Goal: Task Accomplishment & Management: Complete application form

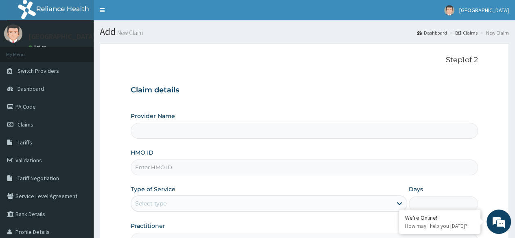
click at [173, 169] on input "HMO ID" at bounding box center [304, 168] width 347 height 16
type input "[GEOGRAPHIC_DATA]"
type input "SFA/12225/A"
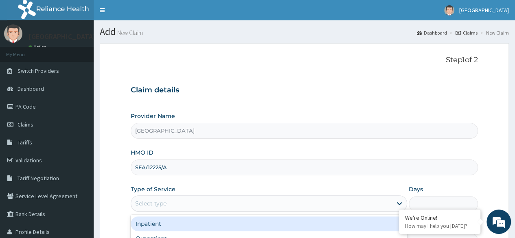
click at [169, 206] on div "Select type" at bounding box center [261, 203] width 261 height 13
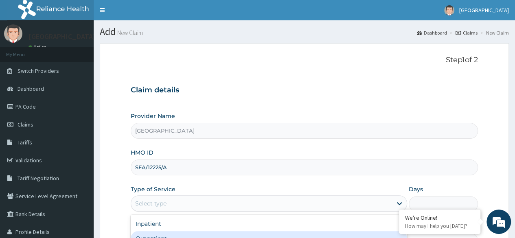
click at [168, 237] on div "Outpatient" at bounding box center [269, 238] width 277 height 15
type input "1"
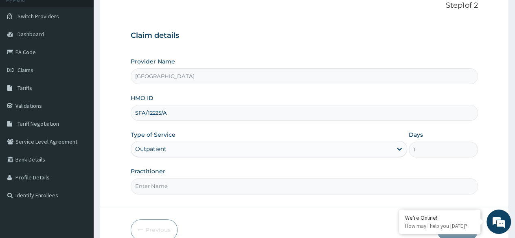
scroll to position [94, 0]
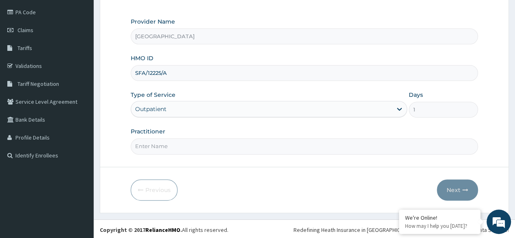
click at [249, 152] on input "Practitioner" at bounding box center [304, 146] width 347 height 16
type input "[PERSON_NAME]"
click at [460, 186] on button "Next" at bounding box center [457, 190] width 41 height 21
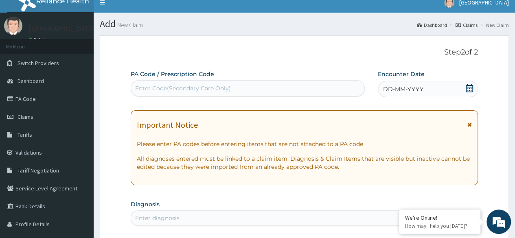
scroll to position [4, 0]
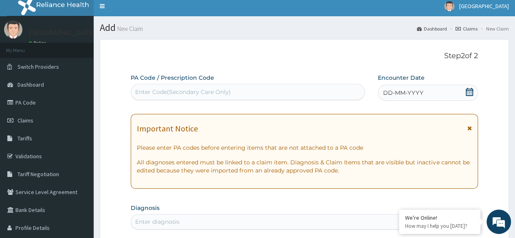
click at [473, 90] on icon at bounding box center [469, 92] width 7 height 8
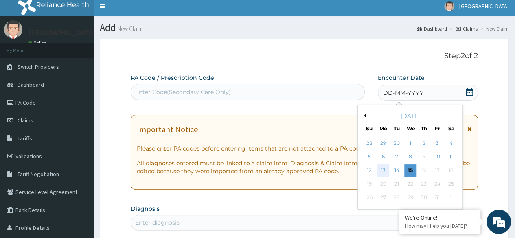
click at [384, 169] on div "13" at bounding box center [383, 171] width 12 height 12
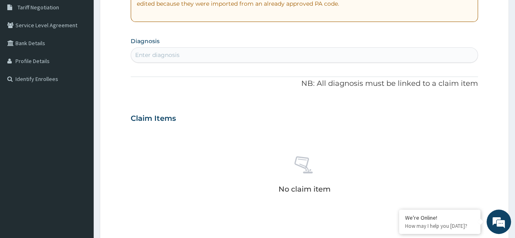
scroll to position [181, 0]
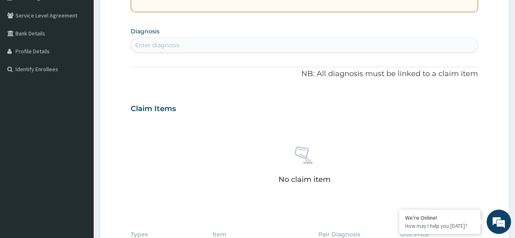
click at [293, 42] on div "Enter diagnosis" at bounding box center [304, 45] width 347 height 13
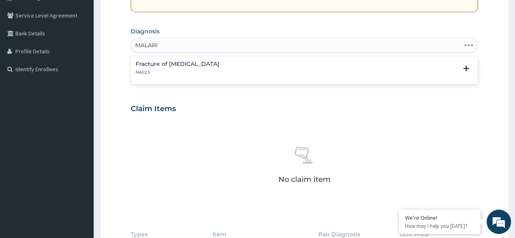
type input "[MEDICAL_DATA]"
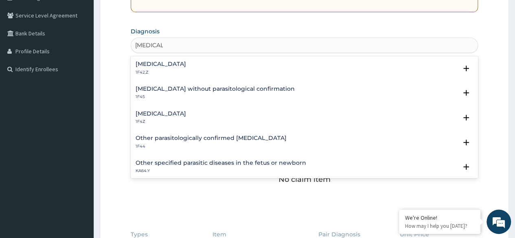
click at [174, 118] on div "Malaria, unspecified 1F4Z" at bounding box center [161, 118] width 51 height 14
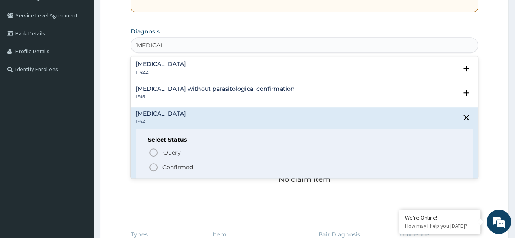
click at [153, 166] on icon "status option filled" at bounding box center [154, 168] width 10 height 10
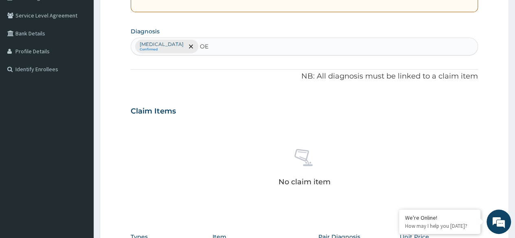
type input "O"
type input "ULCER"
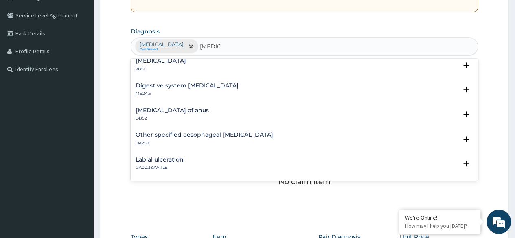
scroll to position [836, 0]
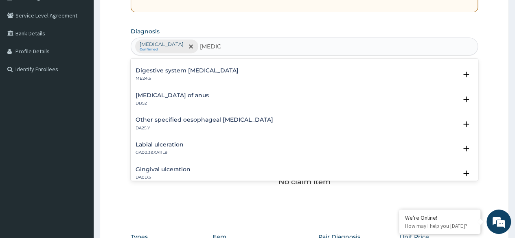
click at [217, 119] on h4 "Other specified oesophageal ulcer" at bounding box center [205, 120] width 138 height 6
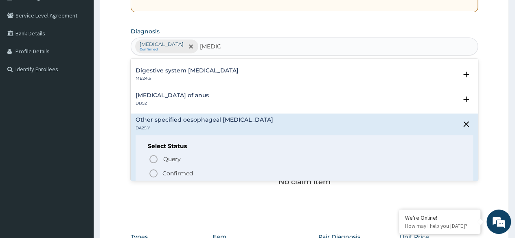
click at [154, 171] on icon "status option filled" at bounding box center [154, 174] width 10 height 10
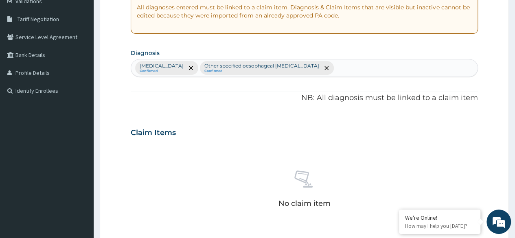
scroll to position [153, 0]
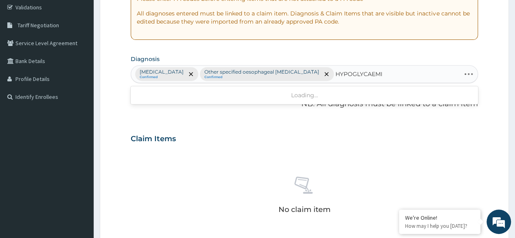
type input "HYPOGLYCAEMIA"
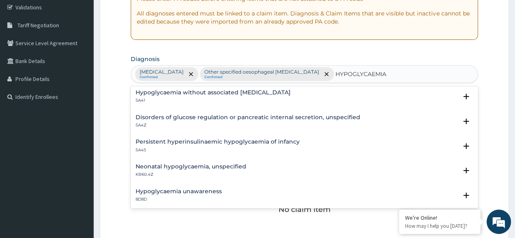
scroll to position [0, 0]
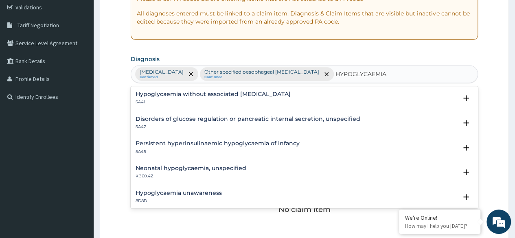
click at [221, 95] on h4 "Hypoglycaemia without associated diabetes" at bounding box center [213, 94] width 155 height 6
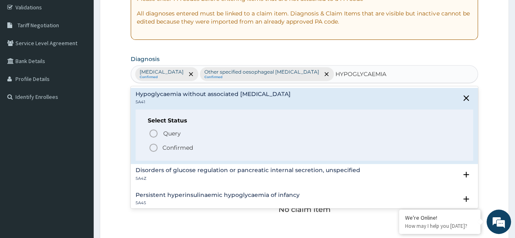
click at [151, 145] on icon "status option filled" at bounding box center [154, 148] width 10 height 10
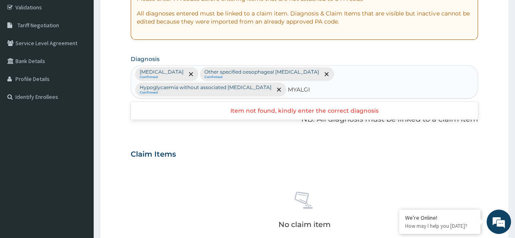
type input "MYALGIA"
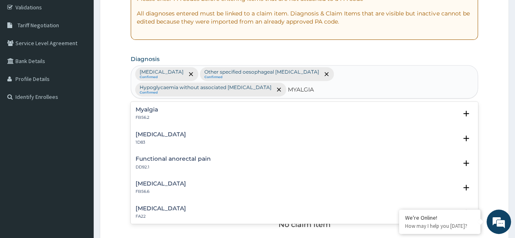
click at [145, 107] on div "Myalgia FB56.2" at bounding box center [147, 114] width 22 height 14
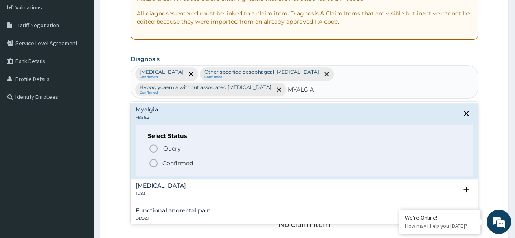
click at [153, 158] on icon "status option filled" at bounding box center [154, 163] width 10 height 10
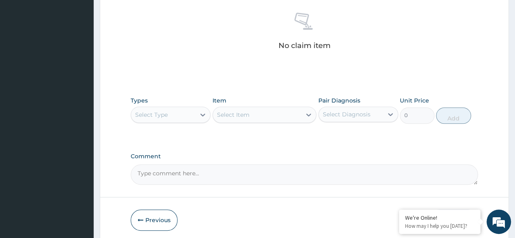
scroll to position [363, 0]
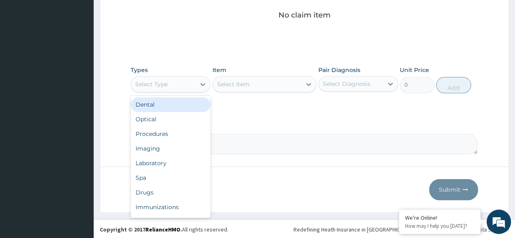
click at [182, 79] on div "Select Type" at bounding box center [163, 84] width 64 height 13
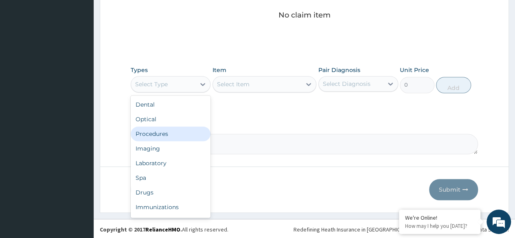
click at [171, 132] on div "Procedures" at bounding box center [171, 134] width 80 height 15
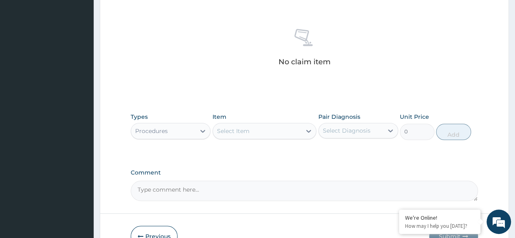
scroll to position [336, 0]
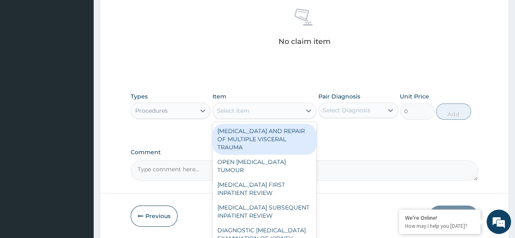
click at [264, 115] on div "Select Item" at bounding box center [257, 110] width 89 height 13
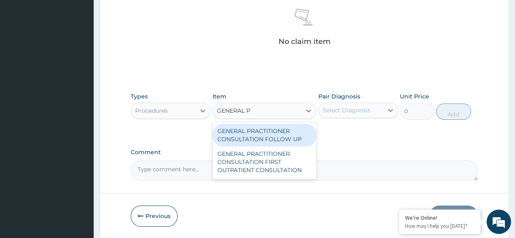
type input "GENERAL PR"
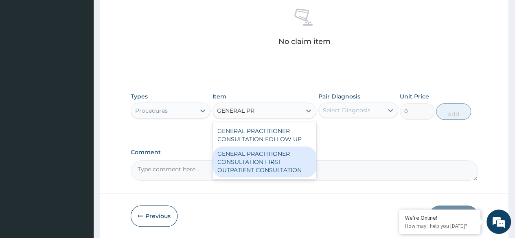
click at [264, 169] on div "GENERAL PRACTITIONER CONSULTATION FIRST OUTPATIENT CONSULTATION" at bounding box center [265, 162] width 104 height 31
type input "3547.5"
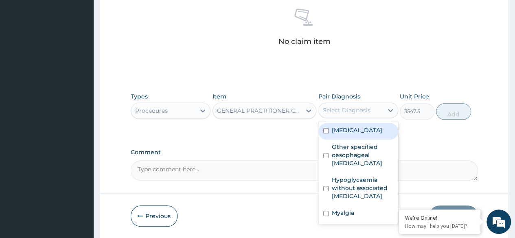
drag, startPoint x: 371, startPoint y: 109, endPoint x: 366, endPoint y: 130, distance: 21.4
click at [366, 118] on div "option Malaria, unspecified focused, 1 of 4. 4 results available. Use Up and Do…" at bounding box center [358, 110] width 80 height 15
click at [366, 130] on label "[MEDICAL_DATA]" at bounding box center [357, 130] width 51 height 8
checkbox input "true"
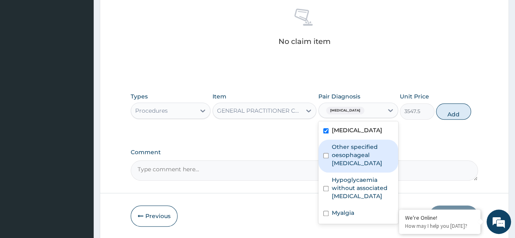
click at [362, 145] on label "Other specified oesophageal ulcer" at bounding box center [362, 155] width 61 height 24
checkbox input "true"
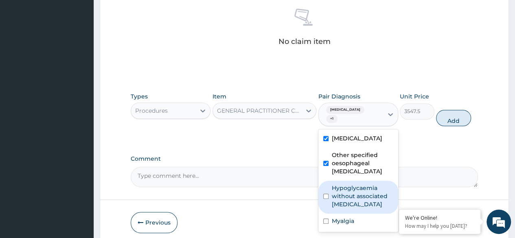
click at [358, 184] on label "Hypoglycaemia without associated diabetes" at bounding box center [362, 196] width 61 height 24
checkbox input "true"
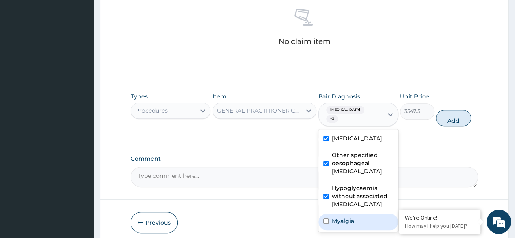
click at [354, 214] on div "Myalgia" at bounding box center [358, 222] width 80 height 17
checkbox input "true"
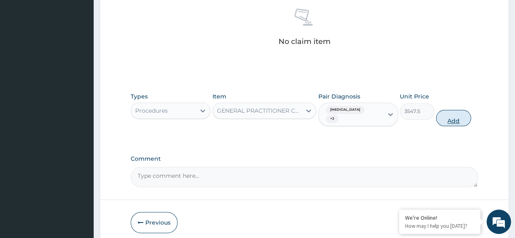
click at [447, 124] on button "Add" at bounding box center [453, 118] width 35 height 16
type input "0"
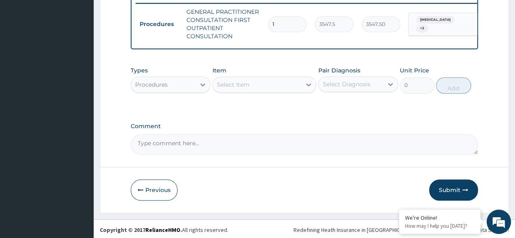
click at [246, 89] on div "Select Item" at bounding box center [233, 85] width 33 height 8
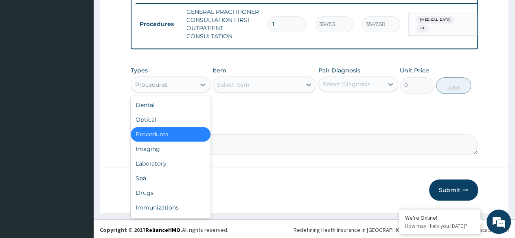
click at [163, 87] on div "Procedures" at bounding box center [151, 85] width 33 height 8
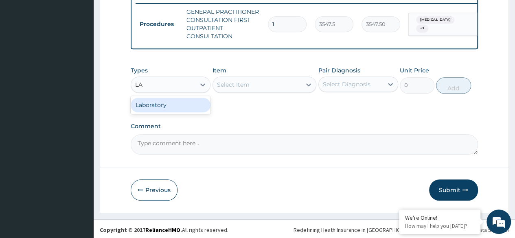
type input "LAB"
click at [167, 106] on div "Laboratory" at bounding box center [171, 105] width 80 height 15
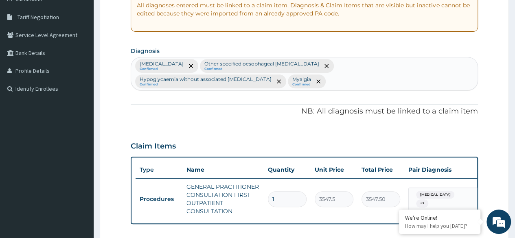
scroll to position [148, 0]
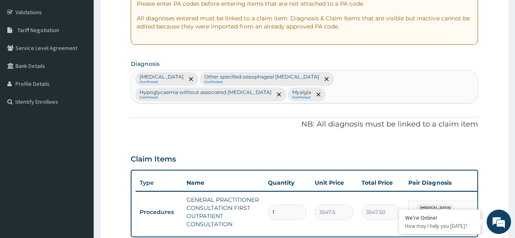
click at [205, 91] on div "Malaria, unspecified Confirmed Other specified oesophageal ulcer Confirmed Hypo…" at bounding box center [304, 86] width 347 height 33
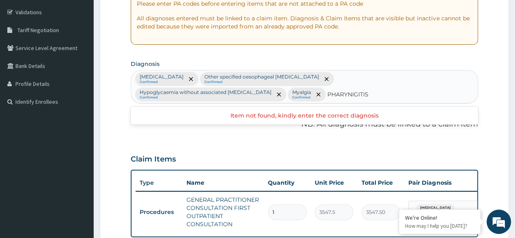
click at [327, 93] on input "PHARYNIGITIS" at bounding box center [348, 94] width 42 height 8
type input "PHARYNGITIS"
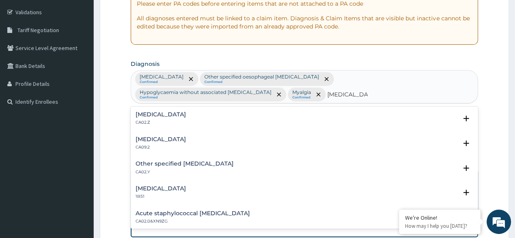
click at [168, 115] on h4 "Acute pharyngitis, unspecified" at bounding box center [161, 115] width 51 height 6
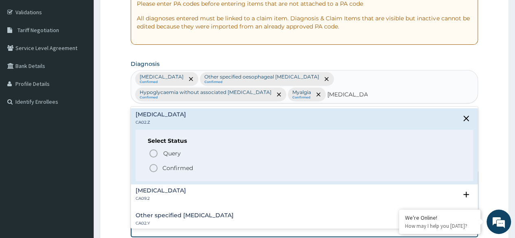
click at [153, 163] on icon "status option filled" at bounding box center [154, 168] width 10 height 10
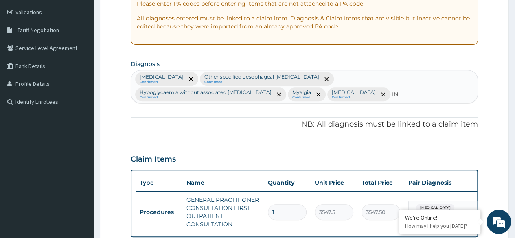
type input "I"
type input "TINEA"
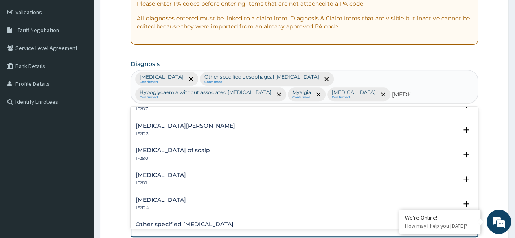
scroll to position [0, 0]
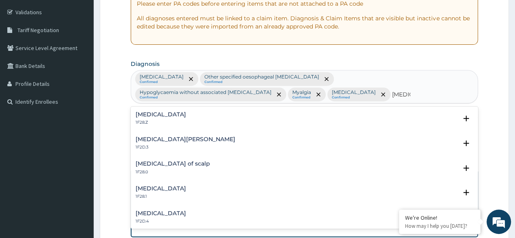
click at [155, 211] on h4 "Tinea nigra" at bounding box center [161, 214] width 51 height 6
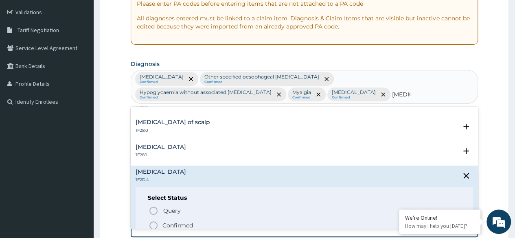
scroll to position [44, 0]
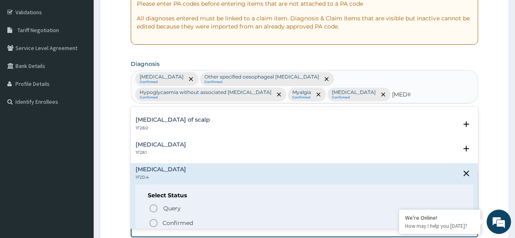
click at [154, 220] on icon "status option filled" at bounding box center [154, 223] width 10 height 10
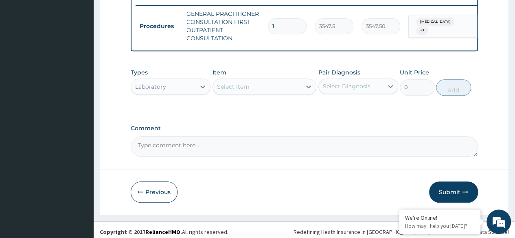
scroll to position [343, 0]
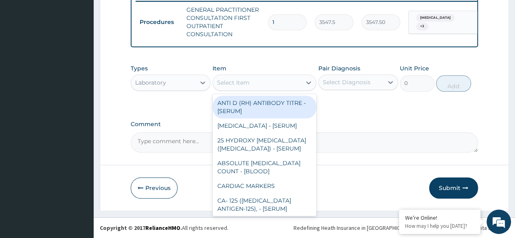
click at [225, 87] on div "Select Item" at bounding box center [233, 83] width 33 height 8
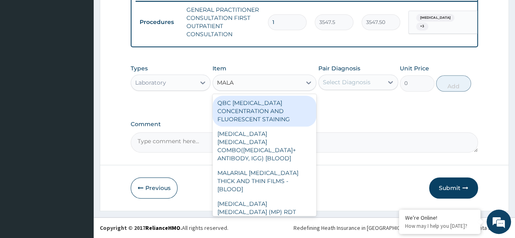
type input "MALAR"
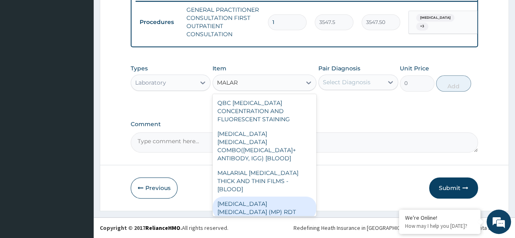
click at [249, 197] on div "[MEDICAL_DATA] [MEDICAL_DATA] (MP) RDT" at bounding box center [265, 208] width 104 height 23
type input "1612.5"
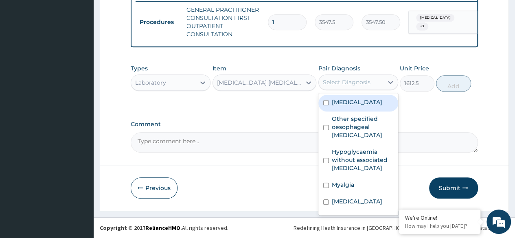
click at [373, 79] on div "Select Diagnosis" at bounding box center [351, 82] width 64 height 13
click at [362, 101] on label "Malaria, unspecified" at bounding box center [357, 102] width 51 height 8
checkbox input "true"
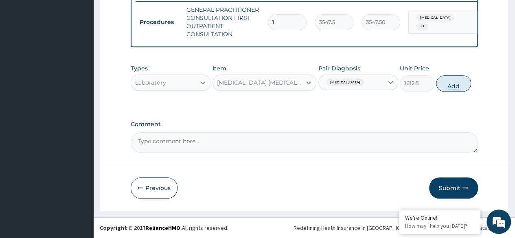
click at [439, 88] on button "Add" at bounding box center [453, 83] width 35 height 16
type input "0"
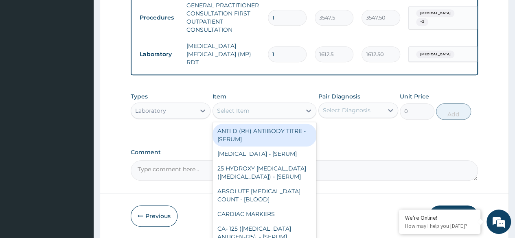
click at [271, 116] on div "Select Item" at bounding box center [257, 110] width 89 height 13
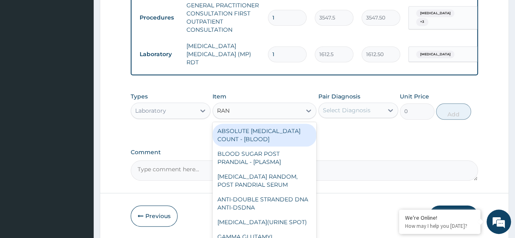
type input "RAND"
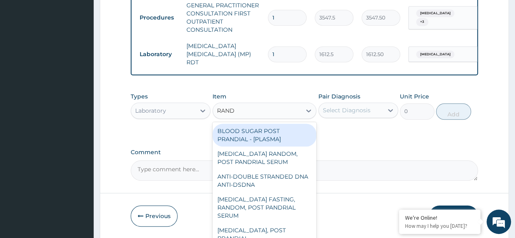
click at [269, 132] on div "BLOOD SUGAR POST PRANDIAL - [PLASMA]" at bounding box center [265, 135] width 104 height 23
type input "1290"
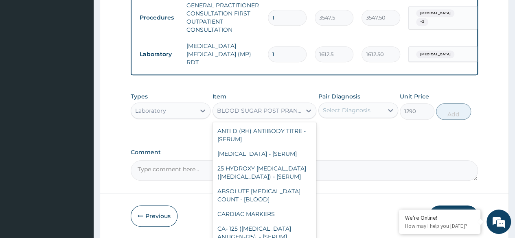
click at [267, 117] on div "BLOOD SUGAR POST PRANDIAL - [PLASMA]" at bounding box center [257, 110] width 89 height 13
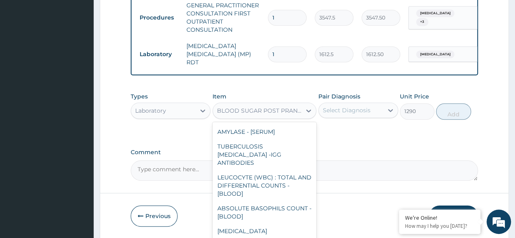
scroll to position [768, 0]
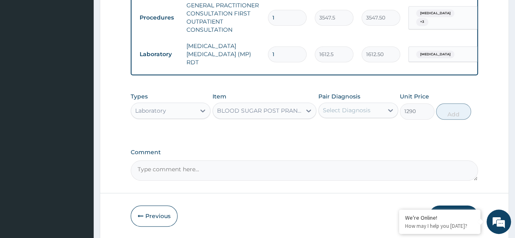
click at [284, 112] on div "BLOOD SUGAR POST PRANDIAL - [PLASMA]" at bounding box center [260, 111] width 86 height 8
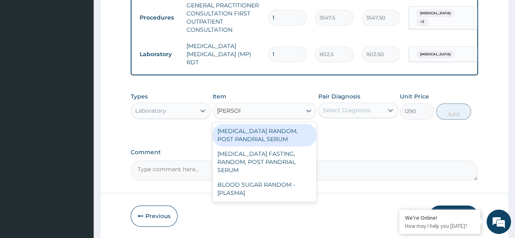
type input "RANDOM"
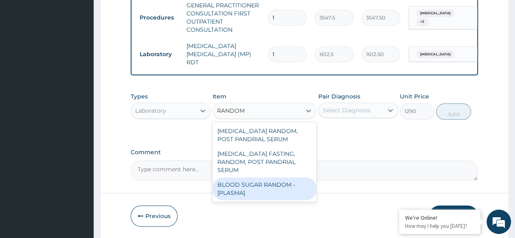
click at [273, 178] on div "BLOOD SUGAR RANDOM - [PLASMA]" at bounding box center [265, 189] width 104 height 23
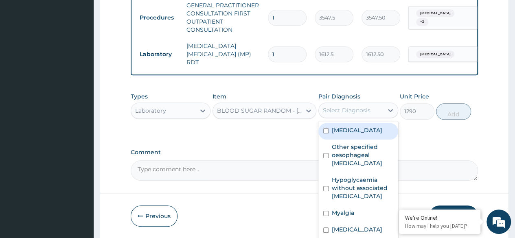
click at [359, 108] on div "Select Diagnosis" at bounding box center [347, 110] width 48 height 8
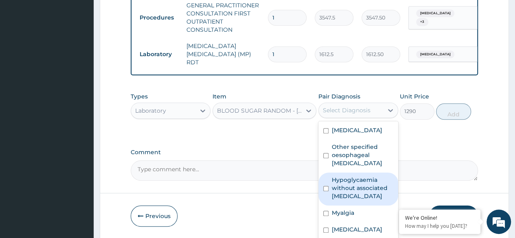
click at [353, 189] on label "Hypoglycaemia without associated diabetes" at bounding box center [362, 188] width 61 height 24
checkbox input "true"
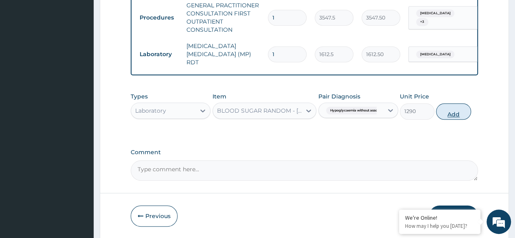
click at [454, 116] on button "Add" at bounding box center [453, 111] width 35 height 16
type input "0"
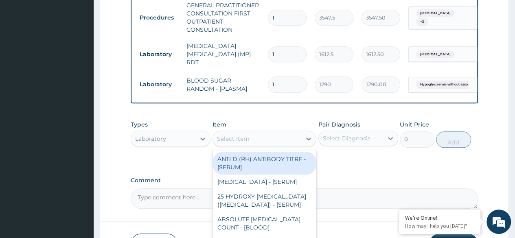
click at [254, 136] on div "Select Item" at bounding box center [257, 138] width 89 height 13
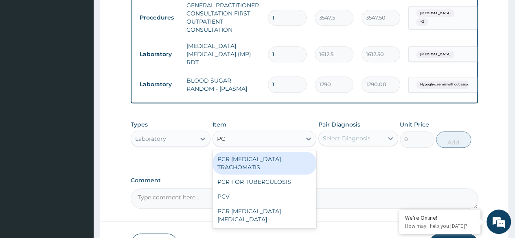
type input "PCV"
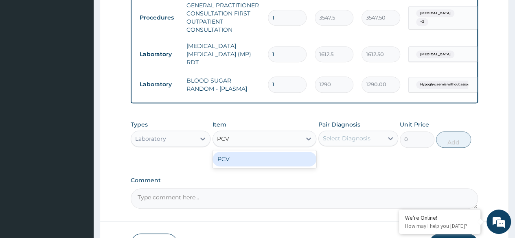
click at [240, 163] on div "PCV" at bounding box center [265, 159] width 104 height 15
type input "2150"
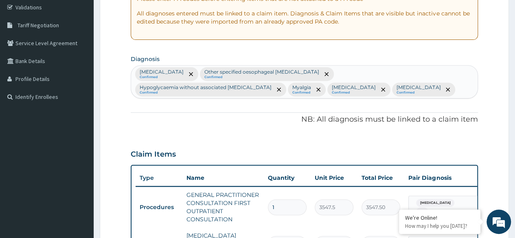
scroll to position [143, 0]
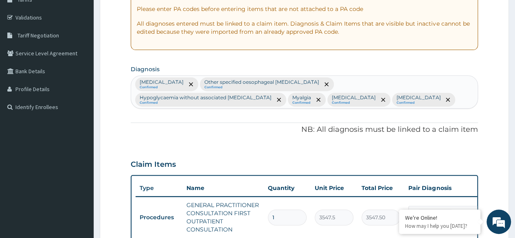
click at [327, 101] on div "Malaria, unspecified Confirmed Other specified oesophageal ulcer Confirmed Hypo…" at bounding box center [304, 92] width 347 height 33
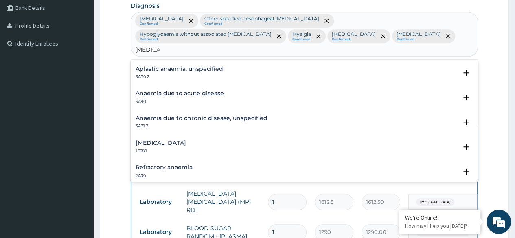
scroll to position [114, 0]
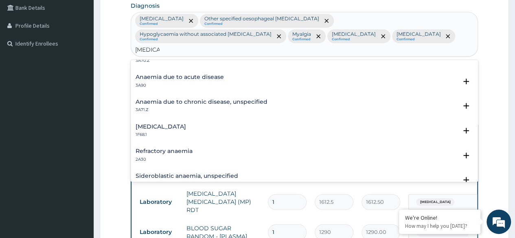
type input "ANEMIA"
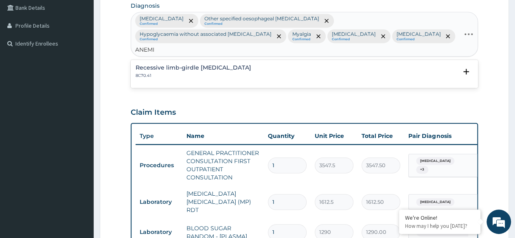
type input "ANEMIA"
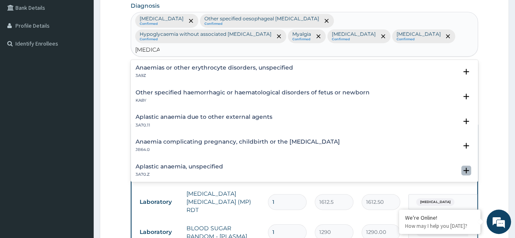
click at [463, 168] on icon "open select status" at bounding box center [466, 171] width 6 height 6
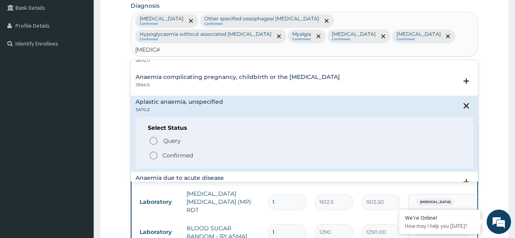
scroll to position [65, 0]
click at [155, 150] on icon "status option filled" at bounding box center [154, 155] width 10 height 10
click at [155, 145] on tr "Procedures GENERAL PRACTITIONER CONSULTATION FIRST OUTPATIENT CONSULTATION 1 35…" at bounding box center [335, 165] width 399 height 41
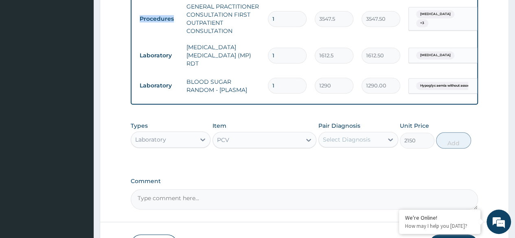
scroll to position [356, 0]
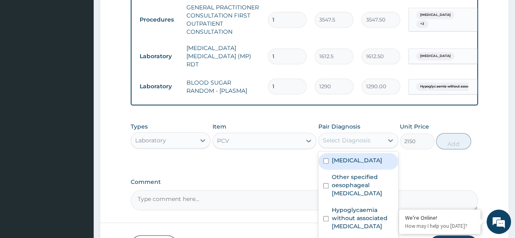
click at [376, 134] on div "Select Diagnosis" at bounding box center [351, 140] width 64 height 13
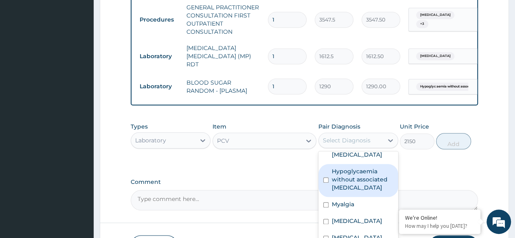
scroll to position [400, 0]
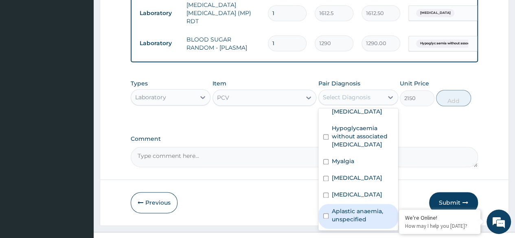
click at [327, 213] on input "checkbox" at bounding box center [325, 215] width 5 height 5
checkbox input "true"
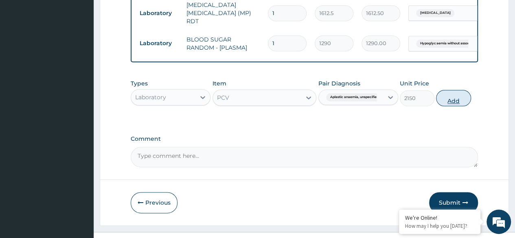
click at [456, 90] on button "Add" at bounding box center [453, 98] width 35 height 16
type input "0"
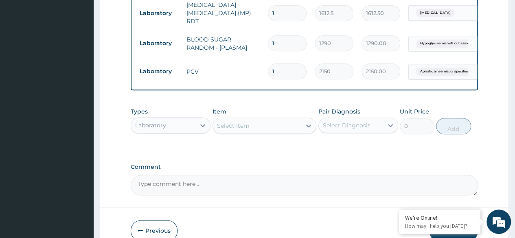
click at [183, 119] on div "Laboratory" at bounding box center [163, 125] width 64 height 13
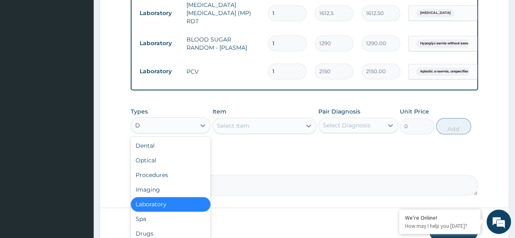
type input "DR"
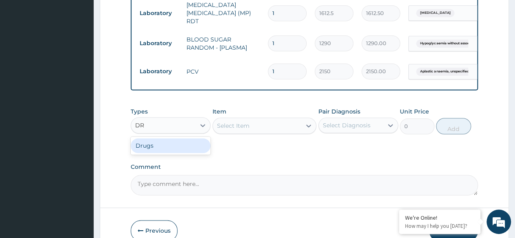
click at [171, 138] on div "Drugs" at bounding box center [171, 145] width 80 height 15
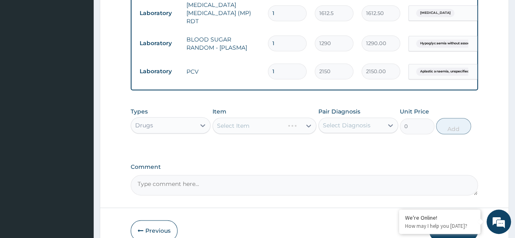
click at [286, 118] on div "Select Item" at bounding box center [265, 126] width 104 height 16
click at [286, 119] on div "Select Item" at bounding box center [257, 125] width 89 height 13
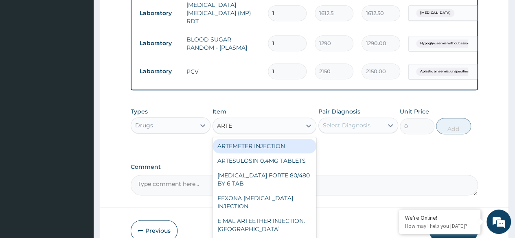
type input "[PERSON_NAME]"
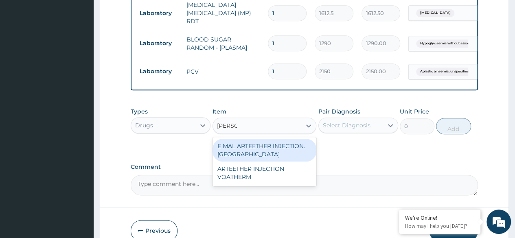
click at [277, 139] on div "E MAL ARTEETHER INJECTION. [GEOGRAPHIC_DATA]" at bounding box center [265, 150] width 104 height 23
type input "1773.75"
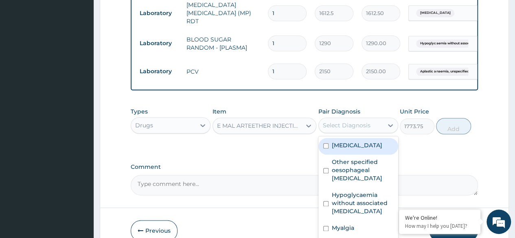
click at [365, 121] on div "Select Diagnosis" at bounding box center [347, 125] width 48 height 8
click at [340, 141] on label "[MEDICAL_DATA]" at bounding box center [357, 145] width 51 height 8
checkbox input "true"
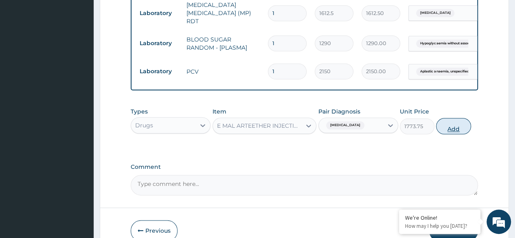
click at [450, 118] on button "Add" at bounding box center [453, 126] width 35 height 16
type input "0"
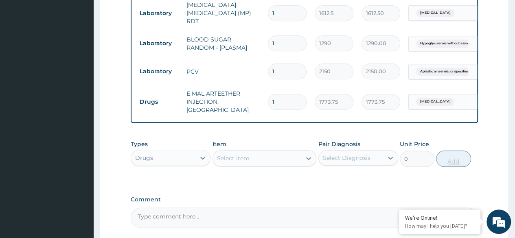
type input "0.00"
type input "3"
type input "5321.25"
type input "3"
click at [256, 152] on div "Select Item" at bounding box center [257, 158] width 89 height 13
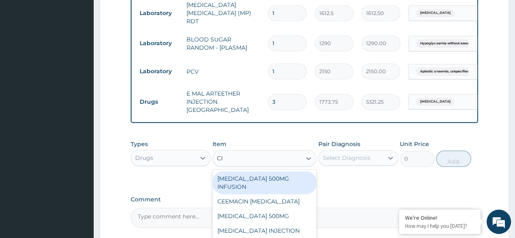
type input "CIM"
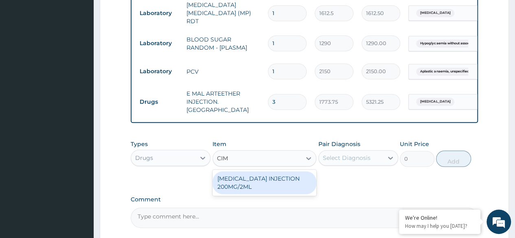
click at [257, 171] on div "[MEDICAL_DATA] INJECTION 200MG/2ML" at bounding box center [265, 182] width 104 height 23
type input "650.375"
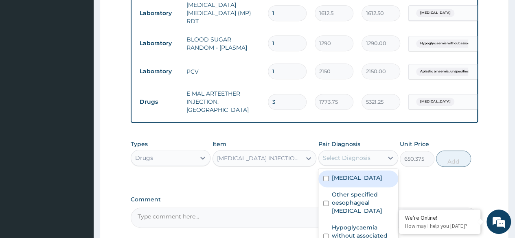
click at [355, 154] on div "Select Diagnosis" at bounding box center [347, 158] width 48 height 8
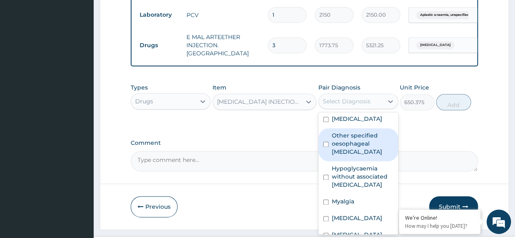
scroll to position [1, 0]
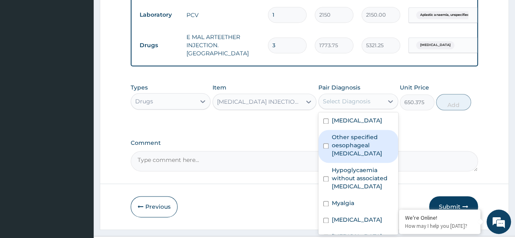
click at [376, 133] on label "Other specified oesophageal ulcer" at bounding box center [362, 145] width 61 height 24
checkbox input "true"
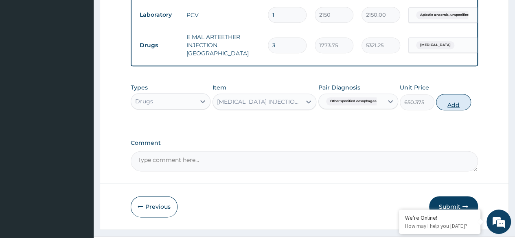
click at [454, 94] on button "Add" at bounding box center [453, 102] width 35 height 16
type input "0"
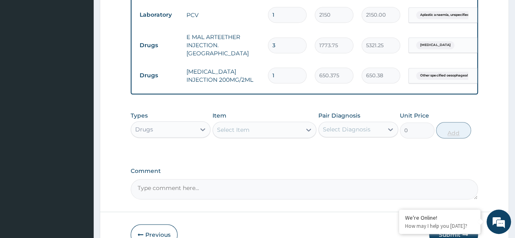
type input "0.00"
type input "2"
type input "1300.75"
type input "2"
click at [276, 123] on div "Select Item" at bounding box center [257, 129] width 89 height 13
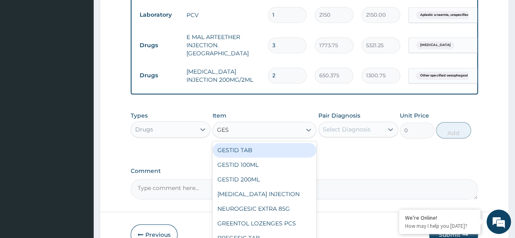
type input "GEST"
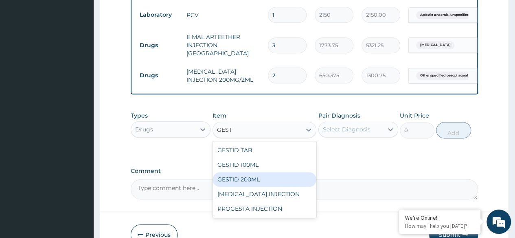
click at [275, 172] on div "GESTID 200ML" at bounding box center [265, 179] width 104 height 15
type input "1064.25"
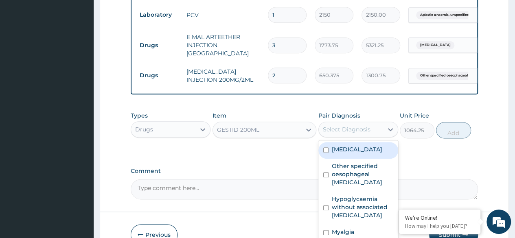
click at [365, 123] on div "Select Diagnosis" at bounding box center [351, 129] width 64 height 13
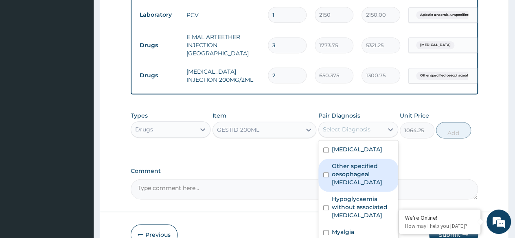
click at [351, 163] on label "Other specified oesophageal ulcer" at bounding box center [362, 174] width 61 height 24
checkbox input "true"
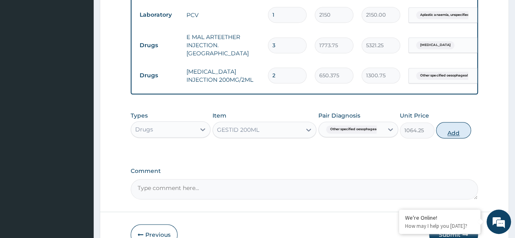
click at [448, 122] on button "Add" at bounding box center [453, 130] width 35 height 16
type input "0"
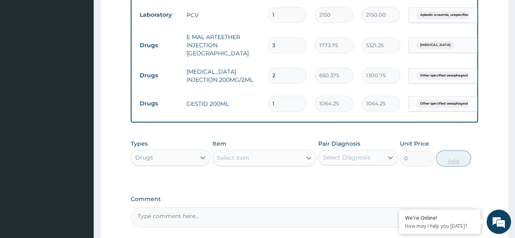
type input "0.00"
type input "2"
type input "2128.50"
type input "2"
click at [294, 152] on div "Select Item" at bounding box center [257, 158] width 89 height 13
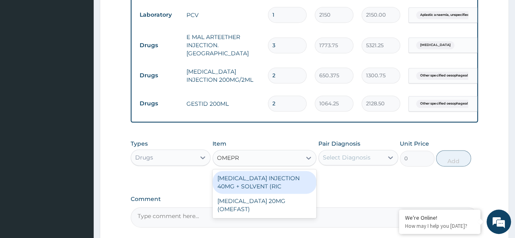
type input "OMEPRA"
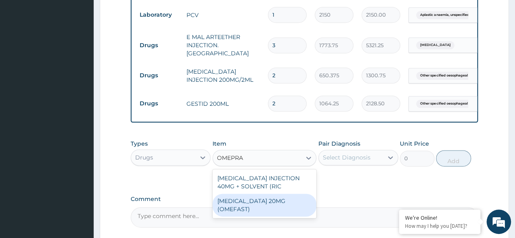
click at [279, 194] on div "[MEDICAL_DATA] 20MG (OMEFAST)" at bounding box center [265, 205] width 104 height 23
type input "82.7750015258789"
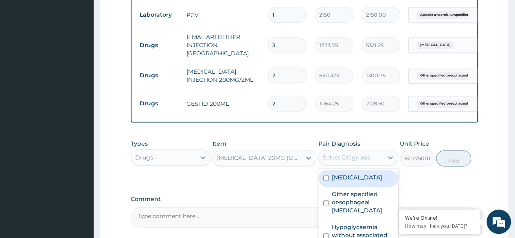
click at [380, 150] on div "Select Diagnosis" at bounding box center [358, 157] width 80 height 15
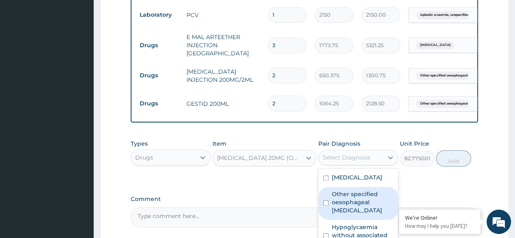
click at [364, 192] on label "Other specified oesophageal ulcer" at bounding box center [362, 202] width 61 height 24
checkbox input "true"
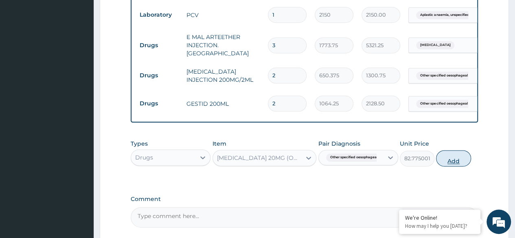
click at [448, 150] on button "Add" at bounding box center [453, 158] width 35 height 16
type input "0"
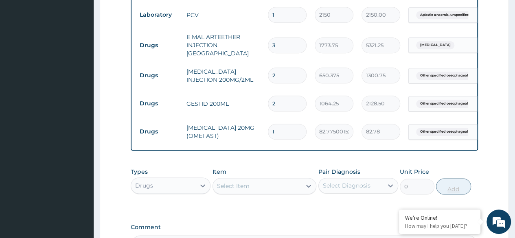
type input "14"
type input "1158.85"
type input "14"
click at [283, 180] on div "Select Item" at bounding box center [257, 186] width 89 height 13
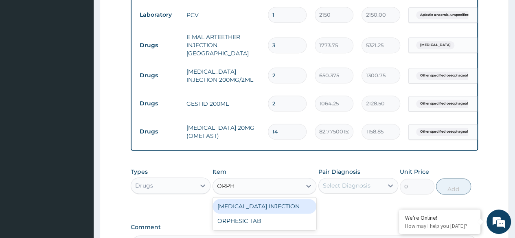
type input "ORPHE"
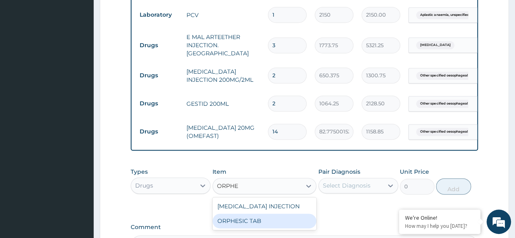
click at [250, 214] on div "ORPHESIC TAB" at bounding box center [265, 221] width 104 height 15
type input "106.4250030517578"
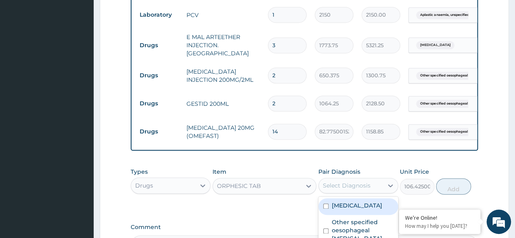
click at [366, 182] on div "Select Diagnosis" at bounding box center [347, 186] width 48 height 8
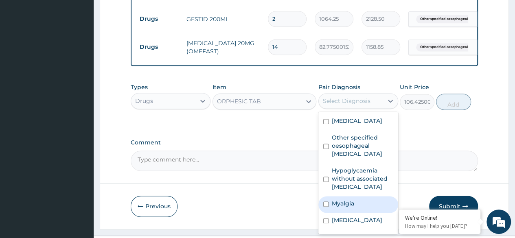
click at [352, 200] on label "Myalgia" at bounding box center [343, 204] width 22 height 8
checkbox input "true"
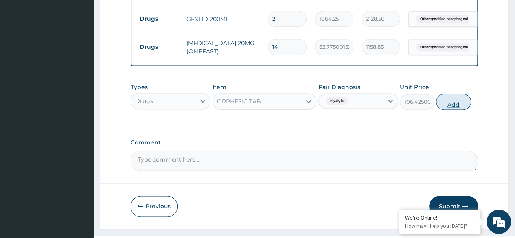
click at [455, 94] on button "Add" at bounding box center [453, 102] width 35 height 16
type input "0"
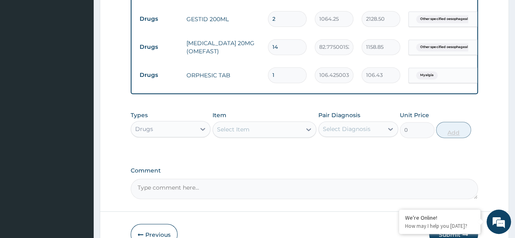
type input "12"
type input "1277.10"
type input "12"
click at [290, 123] on div "Select Item" at bounding box center [257, 129] width 89 height 13
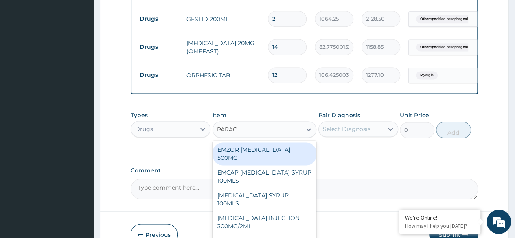
type input "PARACE"
click at [283, 143] on div "EMZOR [MEDICAL_DATA] 500MG" at bounding box center [265, 154] width 104 height 23
type input "23.64999961853027"
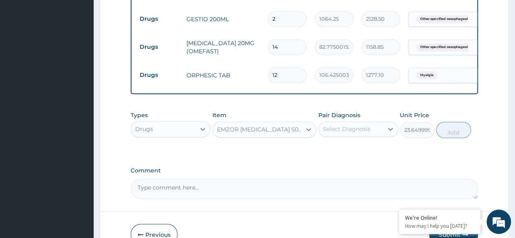
click at [367, 125] on div "Select Diagnosis" at bounding box center [347, 129] width 48 height 8
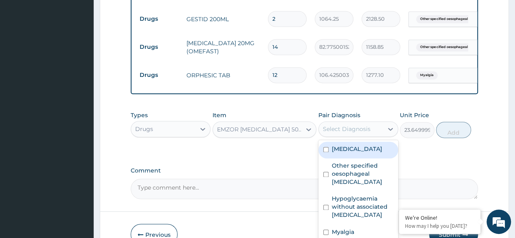
click at [362, 145] on label "[MEDICAL_DATA]" at bounding box center [357, 149] width 51 height 8
checkbox input "true"
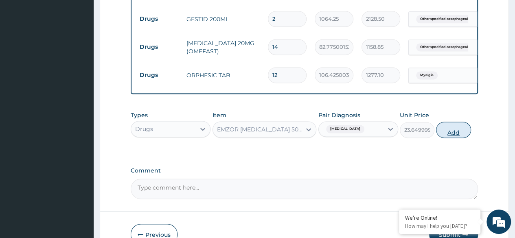
click at [443, 122] on button "Add" at bounding box center [453, 130] width 35 height 16
type input "0"
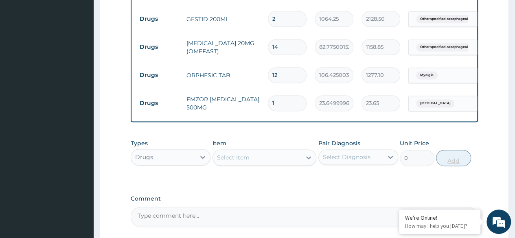
type input "18"
type input "425.70"
type input "18"
click at [275, 151] on div "Select Item" at bounding box center [257, 157] width 89 height 13
type input "PRED"
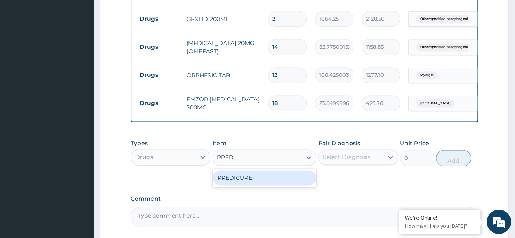
click at [261, 171] on div "PREDICURE" at bounding box center [265, 178] width 104 height 15
type input "53.21250152587891"
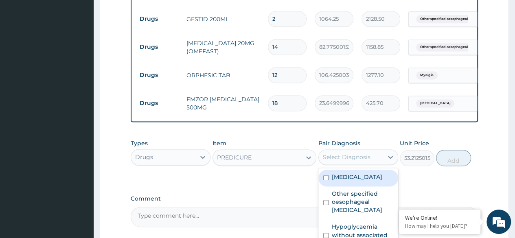
click at [342, 153] on div "Select Diagnosis" at bounding box center [347, 157] width 48 height 8
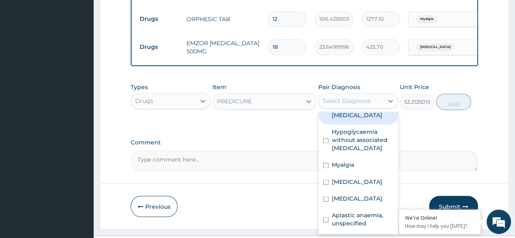
scroll to position [47, 0]
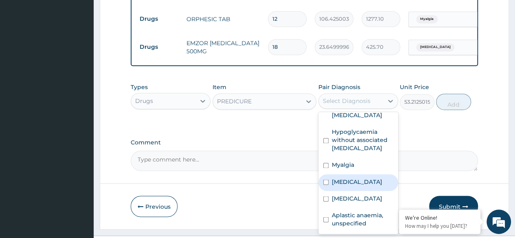
click at [372, 178] on label "Acute pharyngitis, unspecified" at bounding box center [357, 182] width 51 height 8
checkbox input "true"
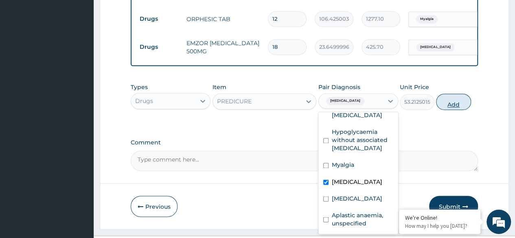
click at [456, 94] on button "Add" at bounding box center [453, 102] width 35 height 16
type input "0"
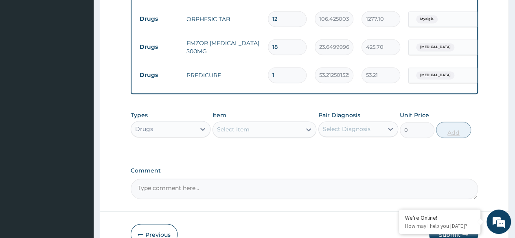
type input "10"
type input "532.13"
type input "10"
click at [249, 123] on div "Select Item" at bounding box center [257, 129] width 89 height 13
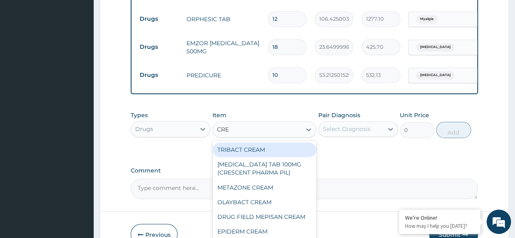
type input "CREA"
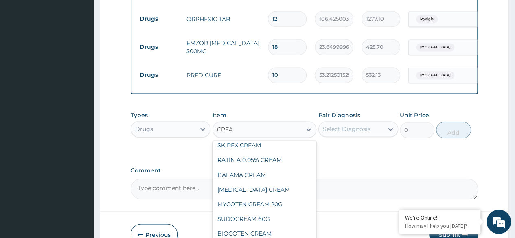
scroll to position [86, 0]
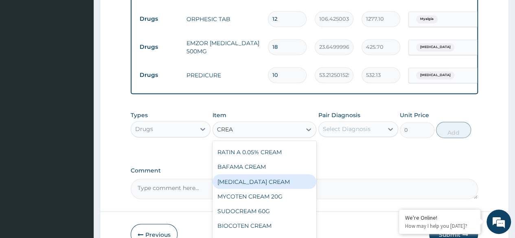
click at [268, 174] on div "[MEDICAL_DATA] CREAM" at bounding box center [265, 181] width 104 height 15
type input "1300.75"
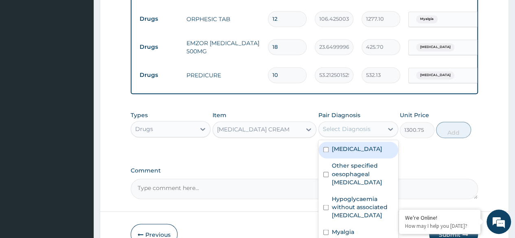
click at [365, 125] on div "Select Diagnosis" at bounding box center [347, 129] width 48 height 8
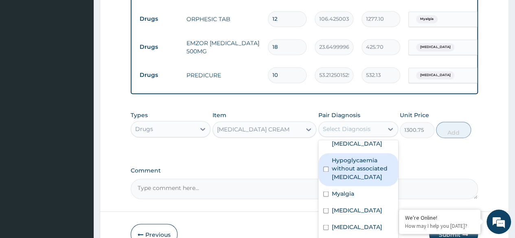
scroll to position [47, 0]
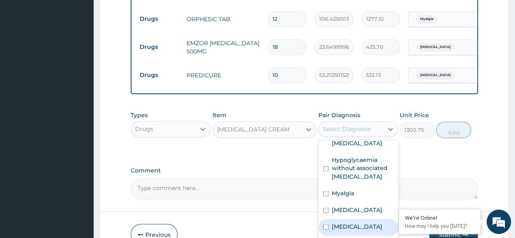
click at [354, 222] on label "Tinea nigra" at bounding box center [357, 226] width 51 height 8
checkbox input "true"
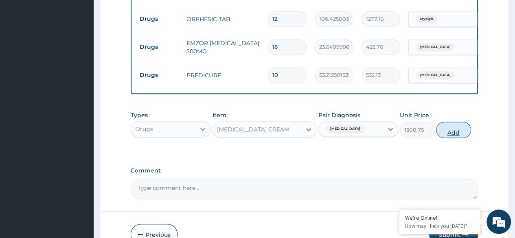
click at [455, 122] on button "Add" at bounding box center [453, 130] width 35 height 16
type input "0"
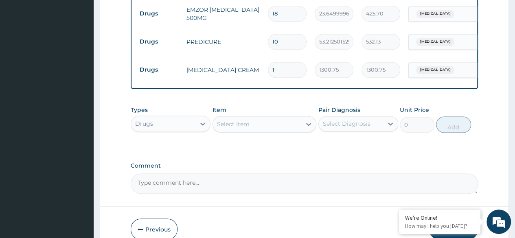
scroll to position [654, 0]
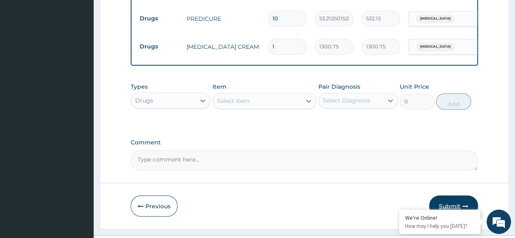
click at [456, 195] on button "Submit" at bounding box center [453, 205] width 49 height 21
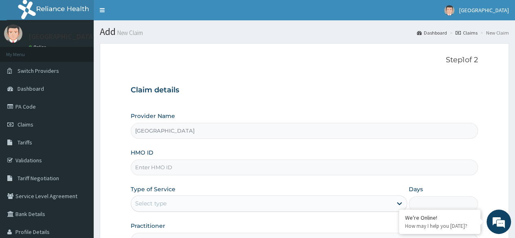
click at [158, 169] on input "HMO ID" at bounding box center [304, 168] width 347 height 16
type input "BTR/11024/A"
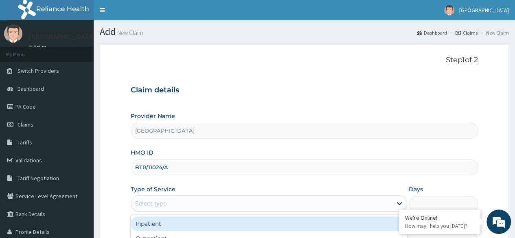
click at [187, 206] on div "Select type" at bounding box center [261, 203] width 261 height 13
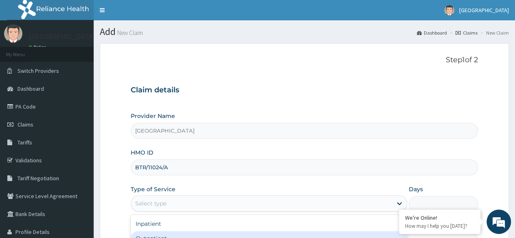
click at [157, 233] on div "Outpatient" at bounding box center [269, 238] width 277 height 15
type input "1"
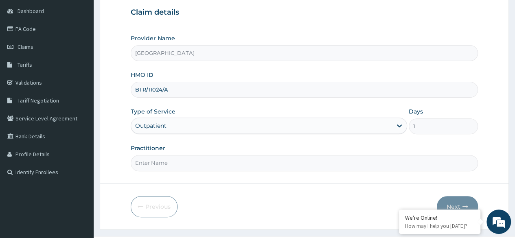
scroll to position [81, 0]
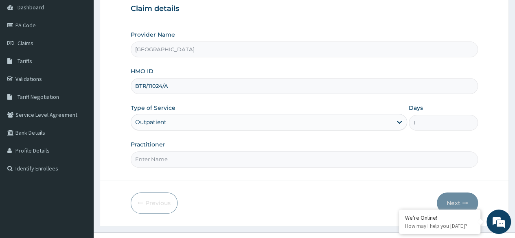
click at [344, 166] on input "Practitioner" at bounding box center [304, 160] width 347 height 16
type input "[PERSON_NAME]"
click at [459, 198] on button "Next" at bounding box center [457, 203] width 41 height 21
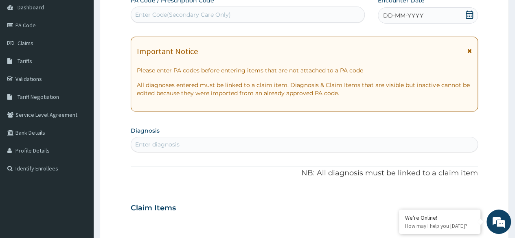
click at [296, 11] on div "Enter Code(Secondary Care Only)" at bounding box center [247, 14] width 233 height 13
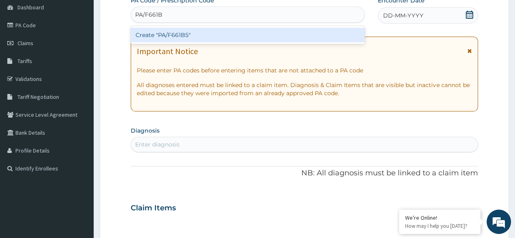
type input "PA/F661B5"
click at [219, 37] on div "Create "PA/F661B5"" at bounding box center [248, 35] width 234 height 15
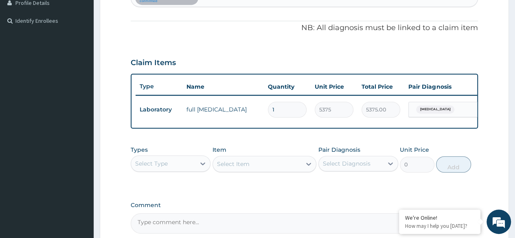
scroll to position [231, 0]
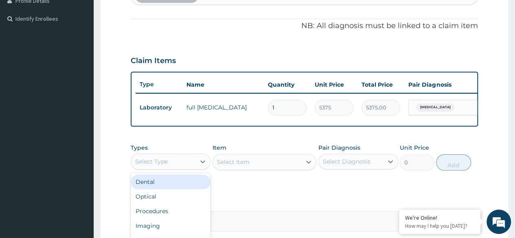
click at [193, 168] on div "Select Type" at bounding box center [163, 161] width 64 height 13
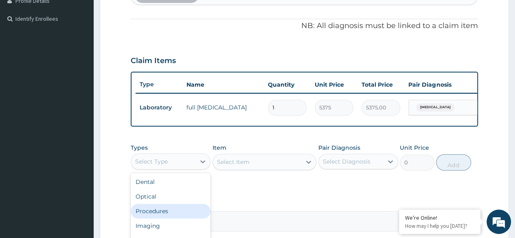
click at [177, 219] on div "Procedures" at bounding box center [171, 211] width 80 height 15
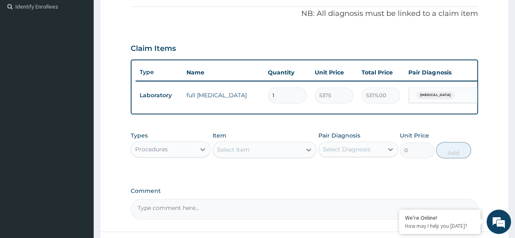
scroll to position [245, 0]
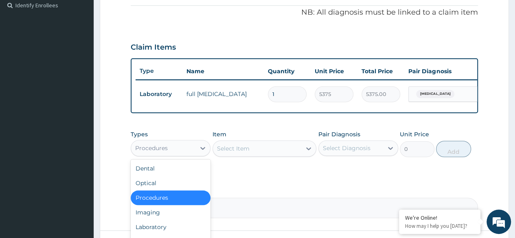
click at [180, 155] on div "Procedures" at bounding box center [163, 148] width 64 height 13
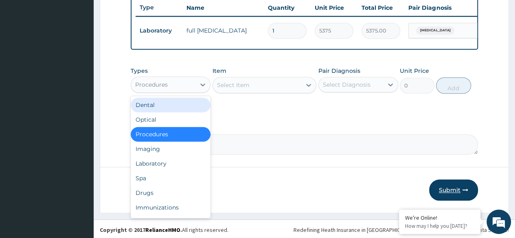
scroll to position [309, 0]
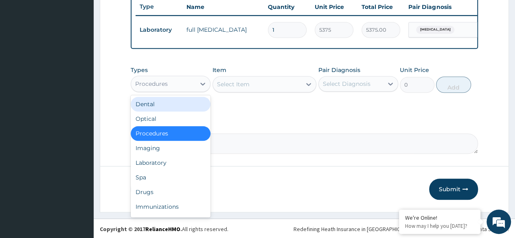
click at [254, 83] on div "Select Item" at bounding box center [265, 84] width 104 height 16
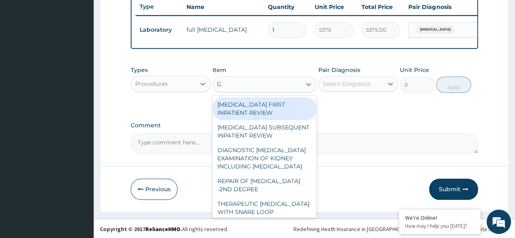
type input "G"
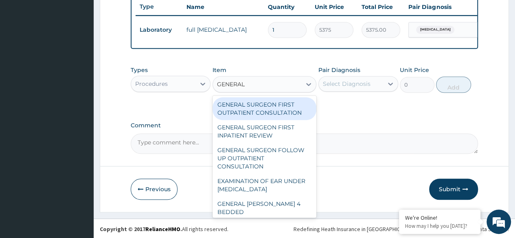
type input "GENERAL P"
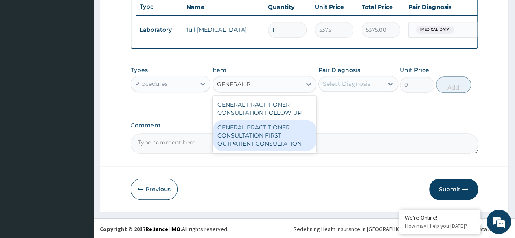
click at [221, 135] on div "GENERAL PRACTITIONER CONSULTATION FIRST OUTPATIENT CONSULTATION" at bounding box center [265, 135] width 104 height 31
type input "3547.5"
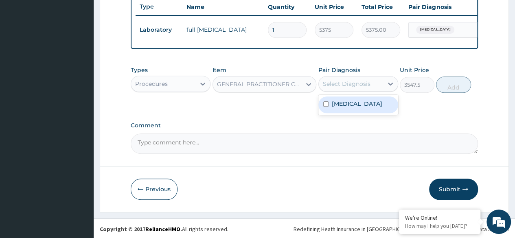
click at [354, 87] on div "Select Diagnosis" at bounding box center [347, 84] width 48 height 8
click at [351, 108] on label "Hypercholesterolemia" at bounding box center [357, 104] width 51 height 8
checkbox input "true"
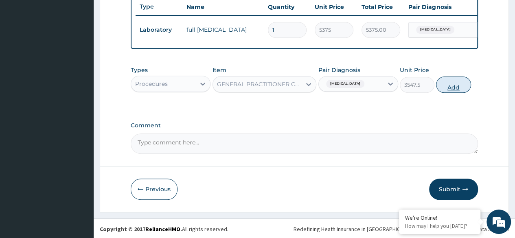
click at [448, 93] on button "Add" at bounding box center [453, 85] width 35 height 16
type input "0"
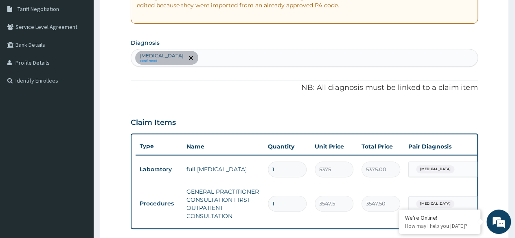
scroll to position [155, 0]
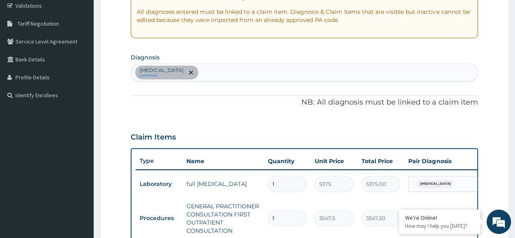
click at [241, 70] on div "Hypercholesterolemia confirmed" at bounding box center [304, 72] width 347 height 17
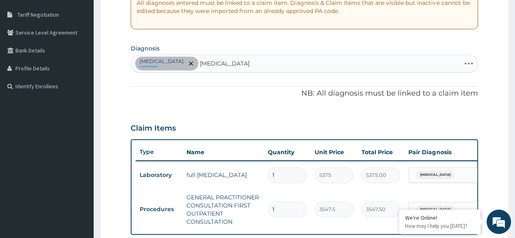
scroll to position [163, 0]
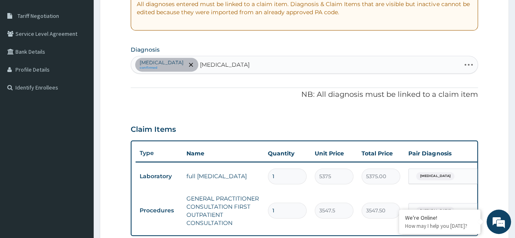
type input "HYPERGLYCAEMIA"
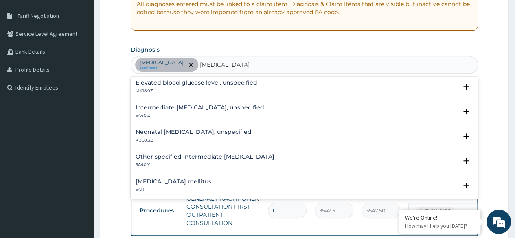
scroll to position [0, 0]
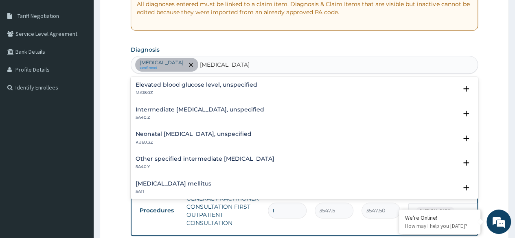
click at [220, 111] on h4 "Intermediate hyperglycaemia, unspecified" at bounding box center [200, 110] width 129 height 6
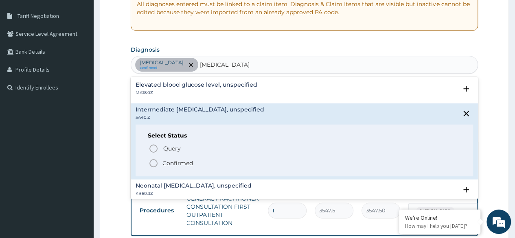
click at [151, 161] on icon "status option filled" at bounding box center [154, 163] width 10 height 10
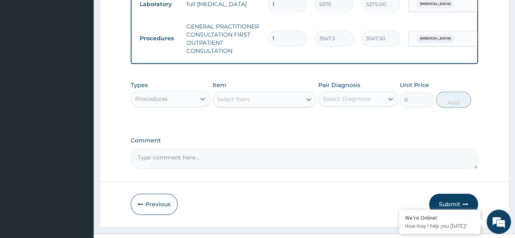
scroll to position [356, 0]
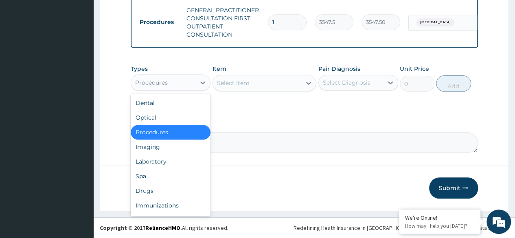
click at [187, 83] on div "Procedures" at bounding box center [163, 82] width 64 height 13
click at [183, 155] on div "Laboratory" at bounding box center [171, 161] width 80 height 15
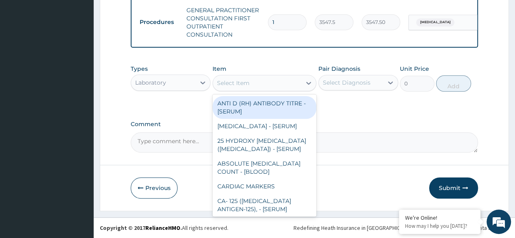
click at [268, 87] on div "Select Item" at bounding box center [257, 83] width 89 height 13
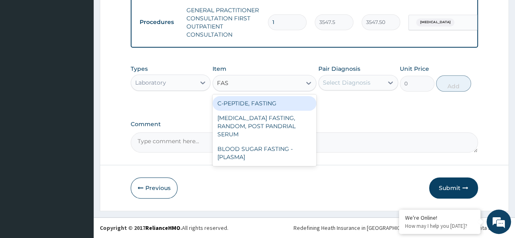
type input "FAST"
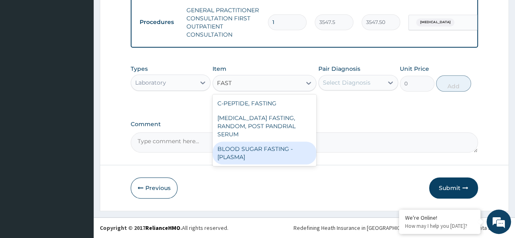
click at [267, 142] on div "BLOOD SUGAR FASTING - [PLASMA]" at bounding box center [265, 153] width 104 height 23
type input "1290"
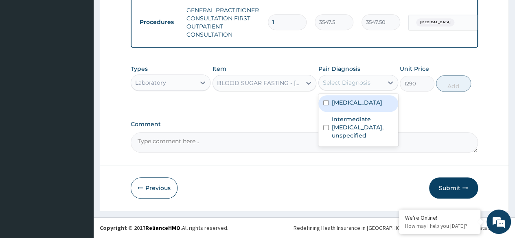
drag, startPoint x: 368, startPoint y: 85, endPoint x: 362, endPoint y: 124, distance: 40.0
click at [362, 90] on div "option Hypercholesterolemia, selected. option Hypercholesterolemia focused, 1 o…" at bounding box center [358, 82] width 80 height 15
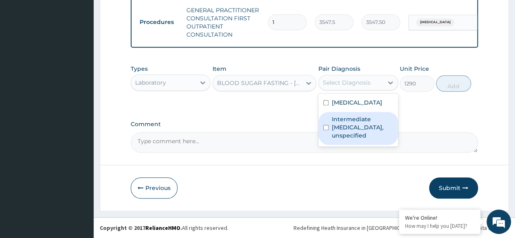
click at [362, 124] on label "Intermediate hyperglycaemia, unspecified" at bounding box center [362, 127] width 61 height 24
checkbox input "true"
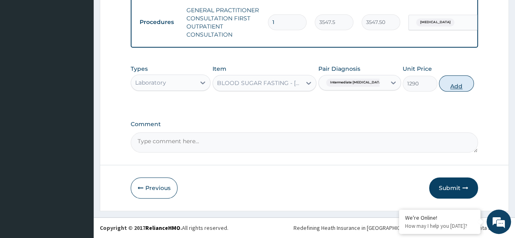
click at [448, 86] on button "Add" at bounding box center [456, 83] width 35 height 16
type input "0"
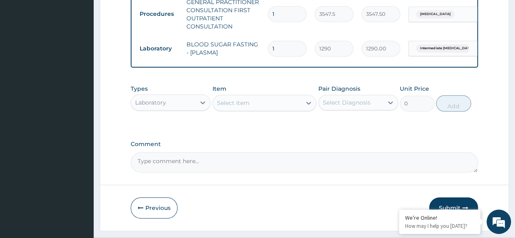
scroll to position [384, 0]
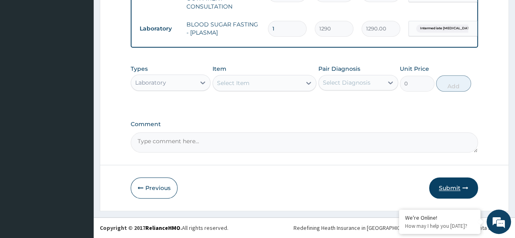
click at [452, 191] on button "Submit" at bounding box center [453, 188] width 49 height 21
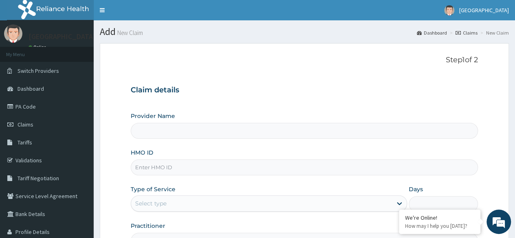
click at [195, 166] on input "HMO ID" at bounding box center [304, 168] width 347 height 16
type input "[GEOGRAPHIC_DATA]"
type input "EFT/10134/A"
click at [198, 204] on div "Select type" at bounding box center [261, 203] width 261 height 13
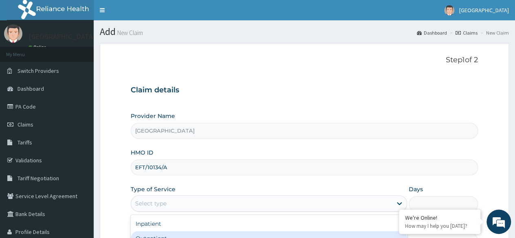
click at [169, 235] on div "Outpatient" at bounding box center [269, 238] width 277 height 15
type input "1"
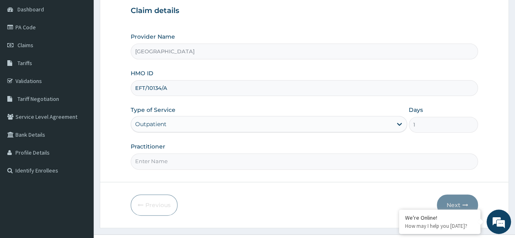
scroll to position [94, 0]
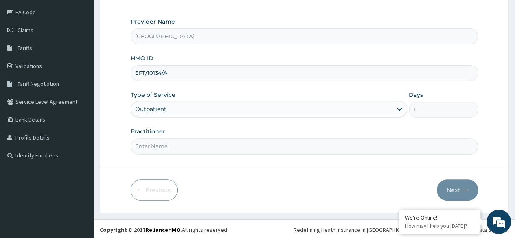
click at [204, 141] on input "Practitioner" at bounding box center [304, 146] width 347 height 16
type input "[PERSON_NAME]"
click at [457, 187] on button "Next" at bounding box center [457, 190] width 41 height 21
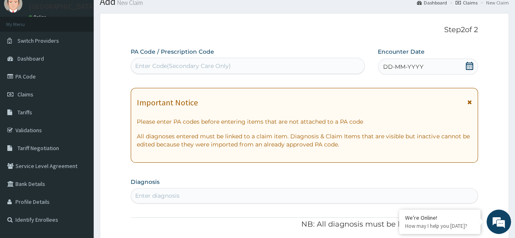
scroll to position [29, 0]
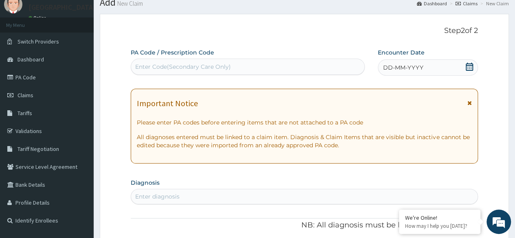
click at [470, 66] on icon at bounding box center [470, 67] width 8 height 8
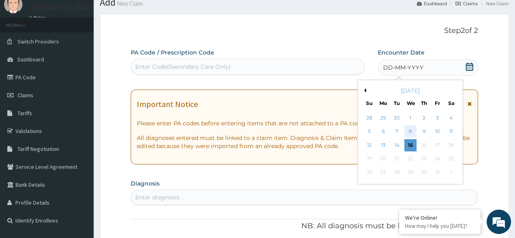
click at [410, 127] on div "8" at bounding box center [410, 132] width 12 height 12
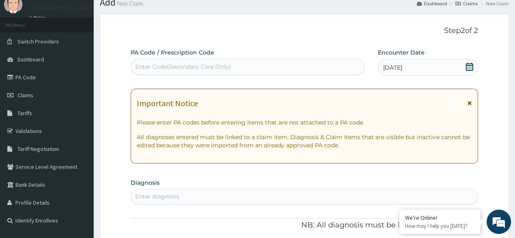
click at [250, 197] on div "Enter diagnosis" at bounding box center [304, 196] width 347 height 13
type input "[MEDICAL_DATA]"
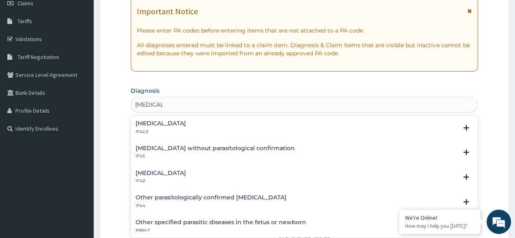
scroll to position [129, 0]
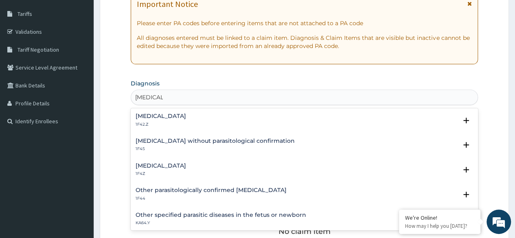
click at [178, 163] on h4 "[MEDICAL_DATA]" at bounding box center [161, 166] width 51 height 6
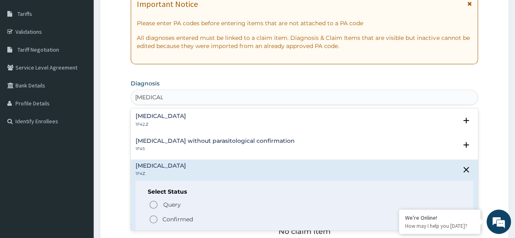
click at [152, 218] on icon "status option filled" at bounding box center [154, 220] width 10 height 10
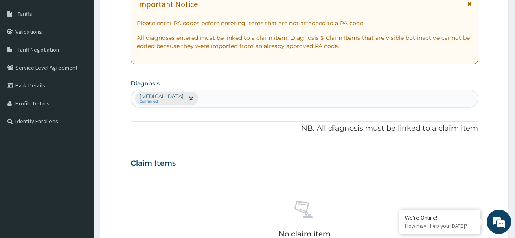
click at [251, 98] on div "[MEDICAL_DATA] Confirmed" at bounding box center [304, 98] width 347 height 17
type input "UPPER RESPIRATORY"
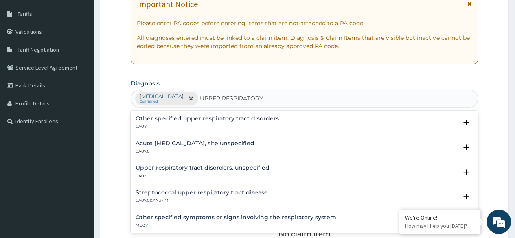
click at [235, 145] on h4 "Acute [MEDICAL_DATA], site unspecified" at bounding box center [195, 144] width 119 height 6
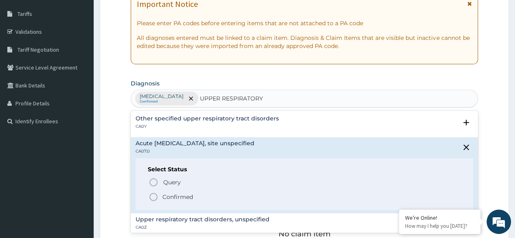
click at [152, 198] on icon "status option filled" at bounding box center [154, 197] width 10 height 10
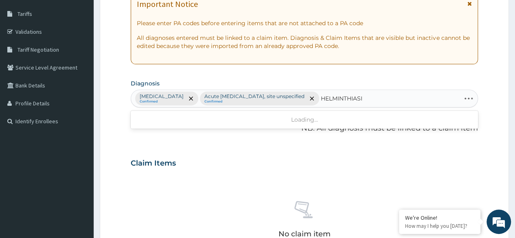
type input "[MEDICAL_DATA]"
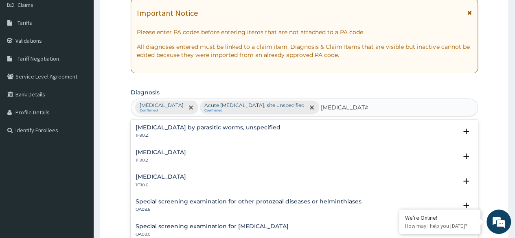
scroll to position [117, 0]
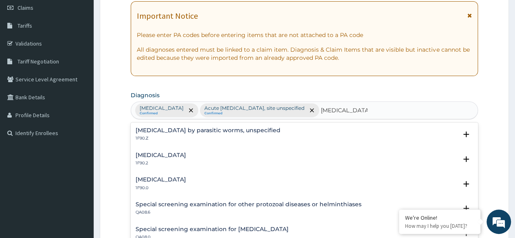
click at [186, 154] on h4 "Intestinal helminthiasis, unspecified" at bounding box center [161, 155] width 51 height 6
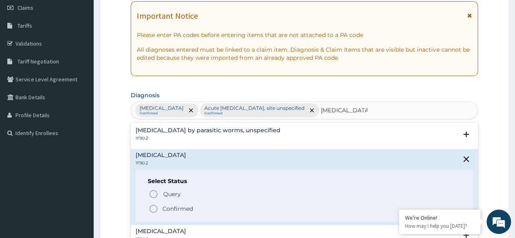
click at [152, 206] on icon "status option filled" at bounding box center [154, 209] width 10 height 10
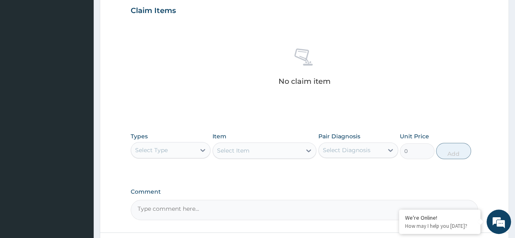
scroll to position [291, 0]
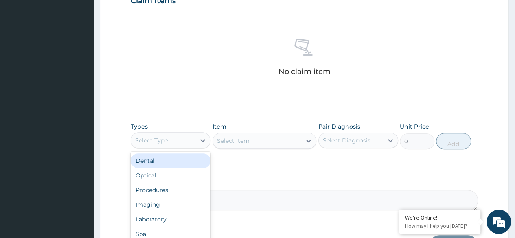
click at [182, 141] on div "Select Type" at bounding box center [163, 140] width 64 height 13
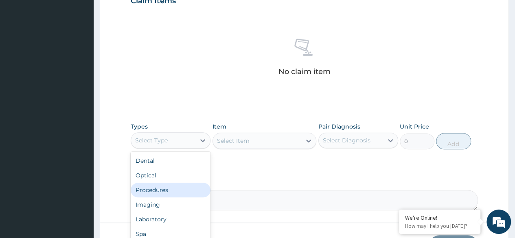
click at [175, 193] on div "Procedures" at bounding box center [171, 190] width 80 height 15
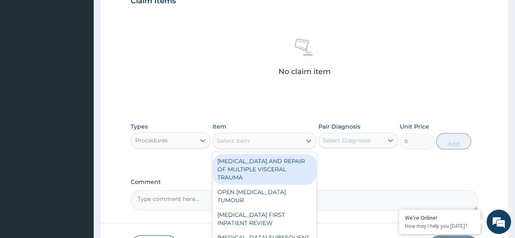
click at [261, 138] on div "Select Item" at bounding box center [257, 140] width 89 height 13
type input "E"
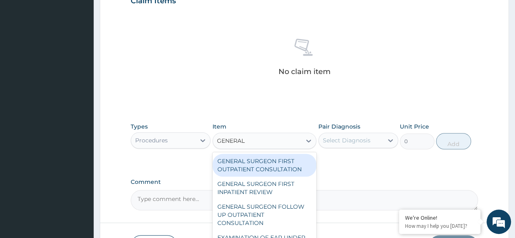
type input "GENERAL P"
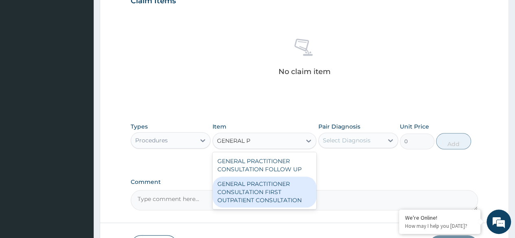
click at [267, 195] on div "GENERAL PRACTITIONER CONSULTATION FIRST OUTPATIENT CONSULTATION" at bounding box center [265, 192] width 104 height 31
type input "3547.5"
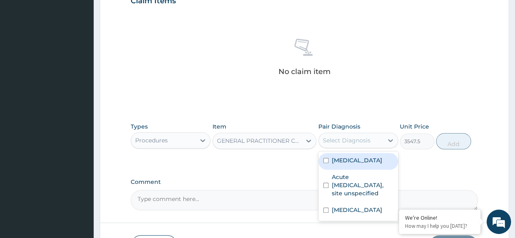
drag, startPoint x: 370, startPoint y: 143, endPoint x: 362, endPoint y: 160, distance: 18.6
click at [362, 148] on div "option Malaria, unspecified focused, 1 of 3. 3 results available. Use Up and Do…" at bounding box center [358, 140] width 80 height 15
click at [362, 160] on label "[MEDICAL_DATA]" at bounding box center [357, 160] width 51 height 8
checkbox input "true"
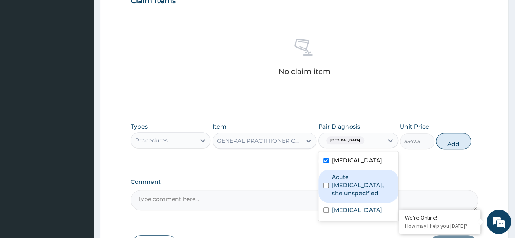
click at [358, 180] on label "Acute upper respiratory infection, site unspecified" at bounding box center [362, 185] width 61 height 24
checkbox input "true"
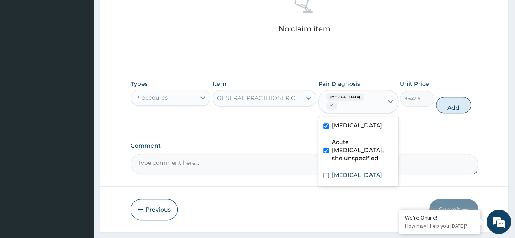
scroll to position [354, 0]
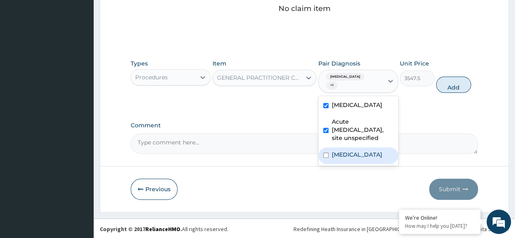
click at [353, 159] on label "Intestinal helminthiasis, unspecified" at bounding box center [357, 155] width 51 height 8
checkbox input "true"
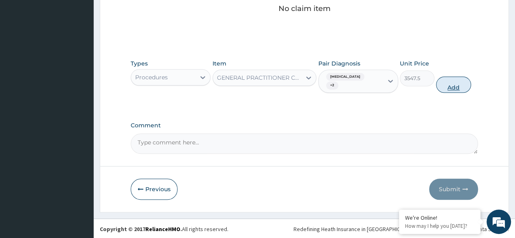
click at [447, 86] on button "Add" at bounding box center [453, 85] width 35 height 16
type input "0"
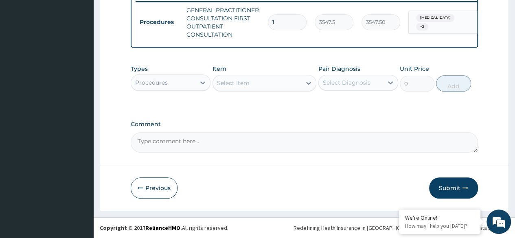
scroll to position [327, 0]
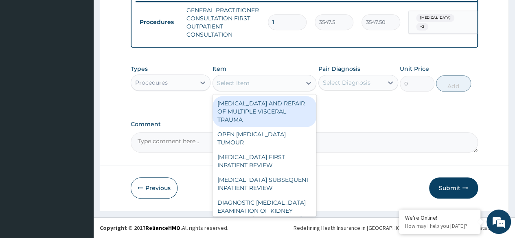
click at [231, 83] on div "Select Item" at bounding box center [233, 83] width 33 height 8
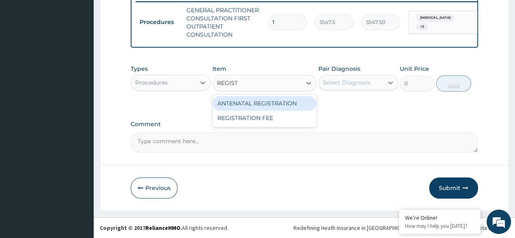
type input "REGISTR"
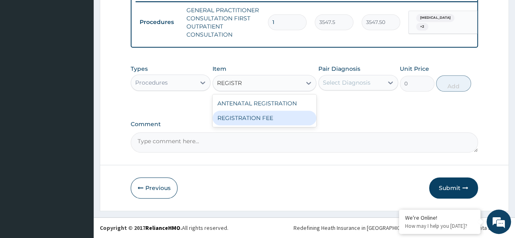
click at [227, 126] on div "ANTENATAL REGISTRATION REGISTRATION FEE" at bounding box center [265, 110] width 104 height 33
click at [248, 119] on div "REGISTRATION FEE" at bounding box center [265, 118] width 104 height 15
type input "2150"
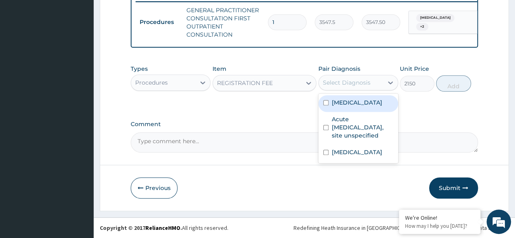
click at [351, 84] on div "Select Diagnosis" at bounding box center [347, 83] width 48 height 8
click at [347, 102] on label "[MEDICAL_DATA]" at bounding box center [357, 103] width 51 height 8
checkbox input "true"
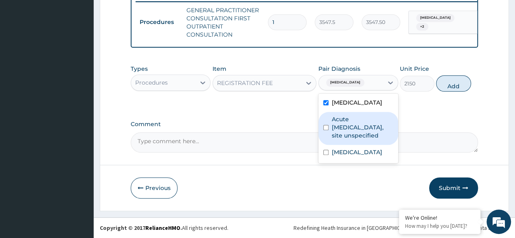
click at [346, 121] on label "Acute upper respiratory infection, site unspecified" at bounding box center [362, 127] width 61 height 24
checkbox input "true"
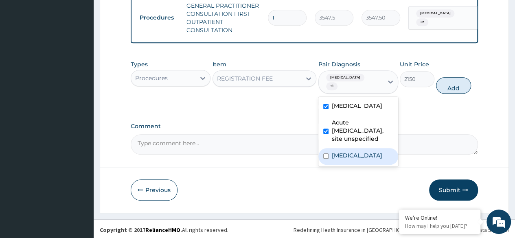
click at [344, 160] on label "Intestinal helminthiasis, unspecified" at bounding box center [357, 156] width 51 height 8
checkbox input "true"
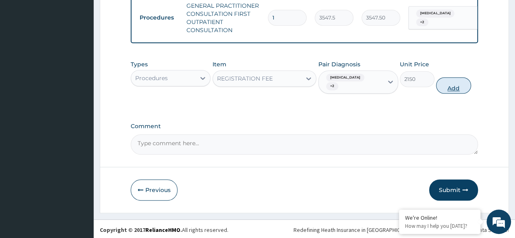
click at [455, 94] on button "Add" at bounding box center [453, 85] width 35 height 16
type input "0"
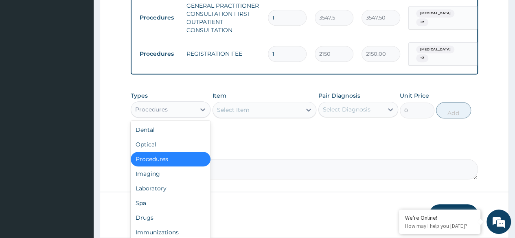
click at [189, 114] on div "Procedures" at bounding box center [163, 109] width 64 height 13
click at [160, 193] on div "Laboratory" at bounding box center [171, 188] width 80 height 15
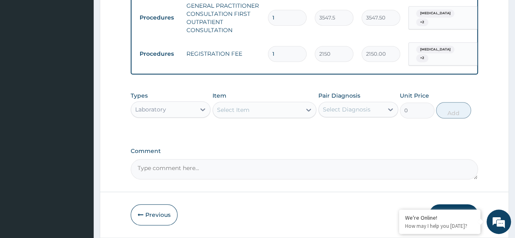
click at [268, 116] on div "Select Item" at bounding box center [257, 109] width 89 height 13
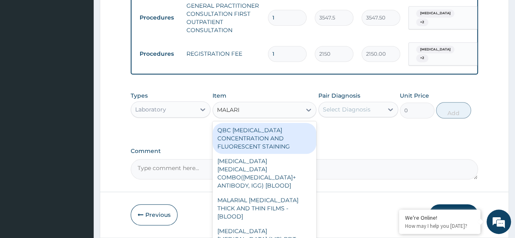
type input "MALARIA"
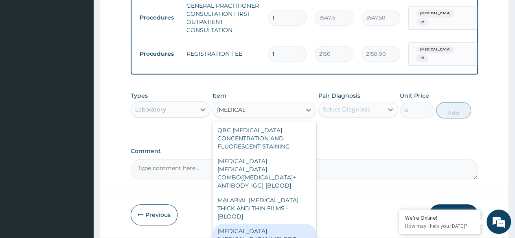
click at [252, 224] on div "MALARIA PARASITE (MP) RDT" at bounding box center [265, 235] width 104 height 23
type input "1612.5"
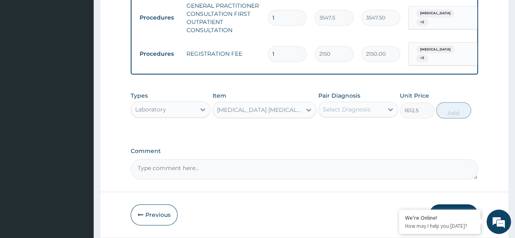
click at [372, 119] on div "Pair Diagnosis Select Diagnosis" at bounding box center [358, 105] width 80 height 27
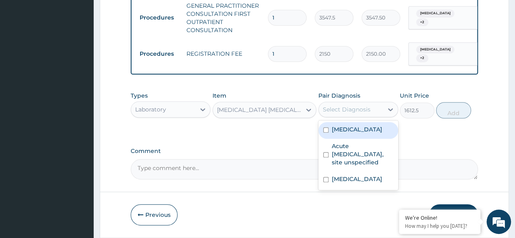
drag, startPoint x: 369, startPoint y: 117, endPoint x: 347, endPoint y: 135, distance: 29.0
click at [347, 117] on div "option Intestinal helminthiasis, unspecified, selected. option Malaria, unspeci…" at bounding box center [358, 109] width 80 height 15
click at [347, 134] on label "[MEDICAL_DATA]" at bounding box center [357, 129] width 51 height 8
checkbox input "true"
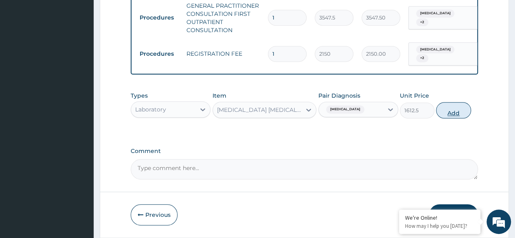
click at [453, 118] on button "Add" at bounding box center [453, 110] width 35 height 16
type input "0"
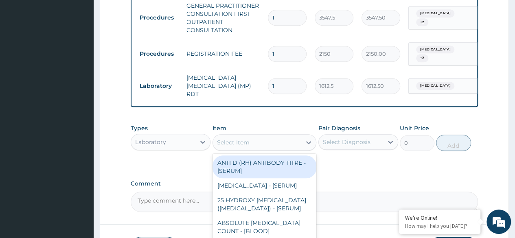
click at [241, 140] on div "Select Item" at bounding box center [233, 142] width 33 height 8
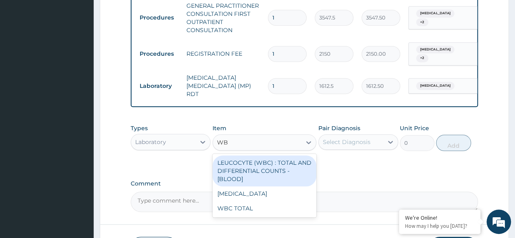
type input "WBC"
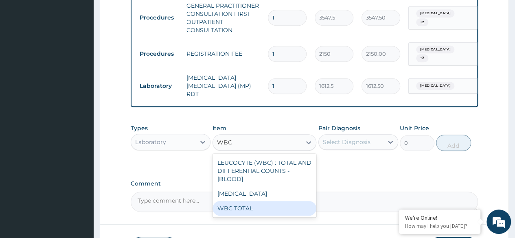
click at [242, 215] on div "WBC TOTAL" at bounding box center [265, 208] width 104 height 15
type input "3225"
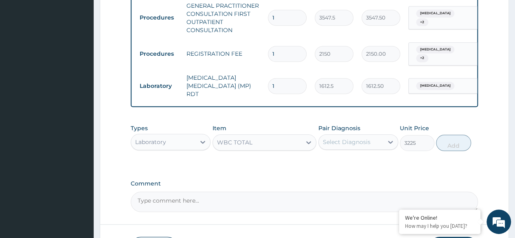
click at [366, 141] on div "Select Diagnosis" at bounding box center [347, 142] width 48 height 8
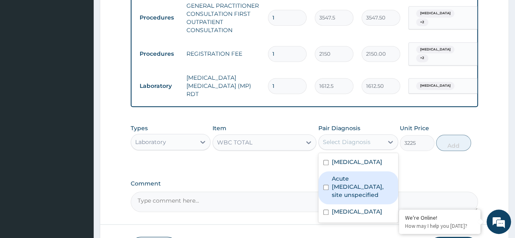
click at [347, 187] on label "Acute upper respiratory infection, site unspecified" at bounding box center [362, 187] width 61 height 24
checkbox input "true"
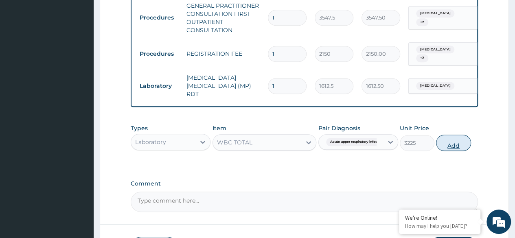
click at [448, 145] on button "Add" at bounding box center [453, 143] width 35 height 16
type input "0"
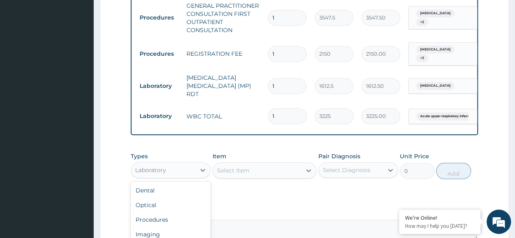
click at [187, 170] on div "Laboratory" at bounding box center [163, 170] width 64 height 13
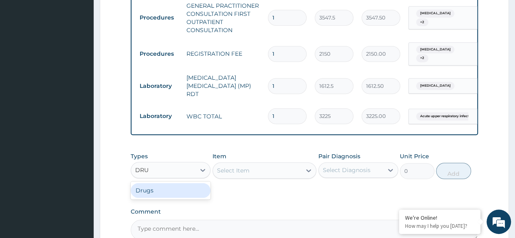
type input "DRUG"
click at [184, 186] on div "Drugs" at bounding box center [171, 190] width 80 height 15
click at [293, 167] on div "Select Item" at bounding box center [265, 171] width 104 height 16
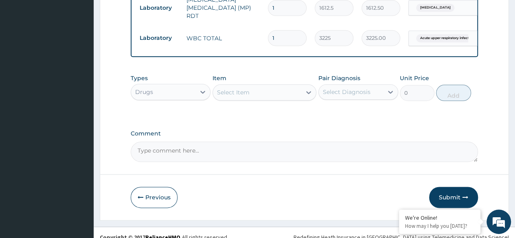
scroll to position [406, 0]
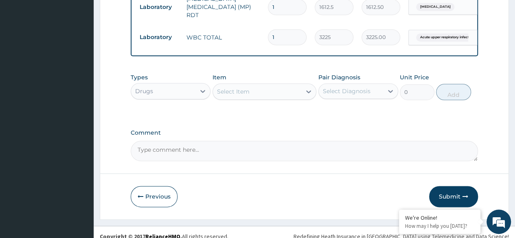
click at [289, 91] on div "Select Item" at bounding box center [257, 91] width 89 height 13
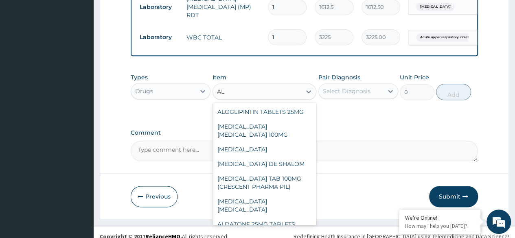
type input "A"
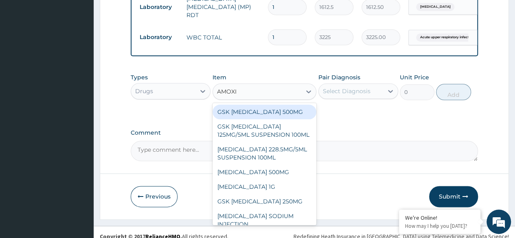
type input "AMOXIC"
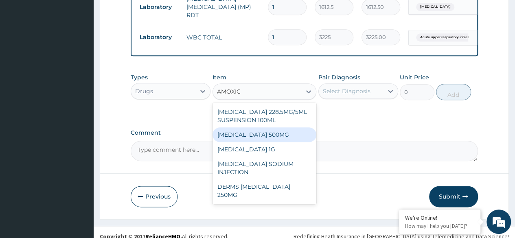
click at [271, 131] on div "[MEDICAL_DATA] 500MG" at bounding box center [265, 134] width 104 height 15
type input "70.94999694824219"
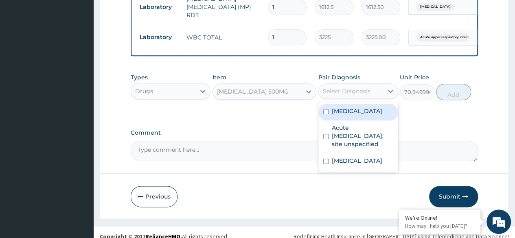
click at [344, 92] on div "Select Diagnosis" at bounding box center [347, 91] width 48 height 8
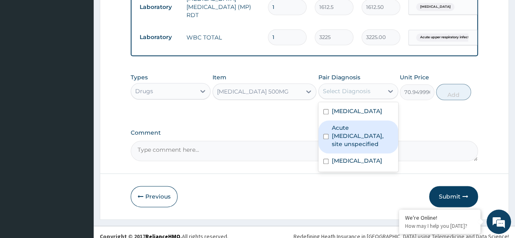
click at [344, 136] on label "Acute upper respiratory infection, site unspecified" at bounding box center [362, 136] width 61 height 24
checkbox input "true"
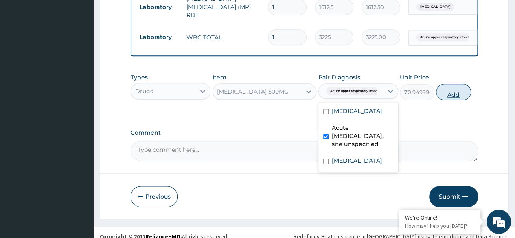
click at [454, 92] on button "Add" at bounding box center [453, 92] width 35 height 16
type input "0"
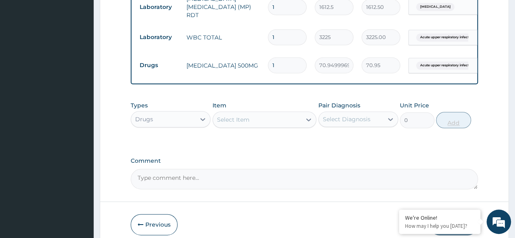
type input "15"
type input "1064.25"
type input "15"
click at [255, 123] on div "Select Item" at bounding box center [257, 119] width 89 height 13
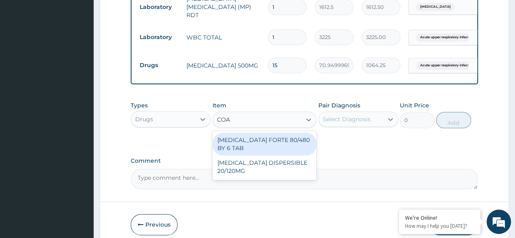
type input "[PERSON_NAME]"
click at [260, 141] on div "[MEDICAL_DATA] FORTE 80/480 BY 6 TAB" at bounding box center [265, 144] width 104 height 23
type input "449.3500061035156"
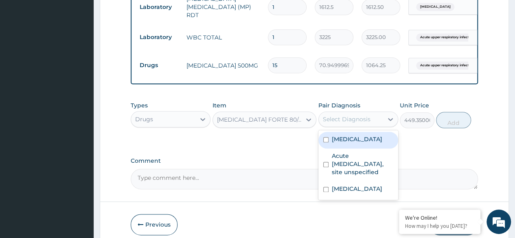
click at [355, 123] on div "Select Diagnosis" at bounding box center [347, 119] width 48 height 8
click at [354, 141] on label "[MEDICAL_DATA]" at bounding box center [357, 139] width 51 height 8
checkbox input "true"
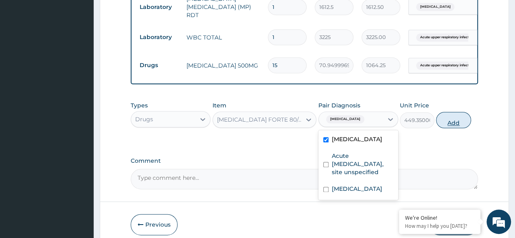
click at [448, 123] on button "Add" at bounding box center [453, 120] width 35 height 16
type input "0"
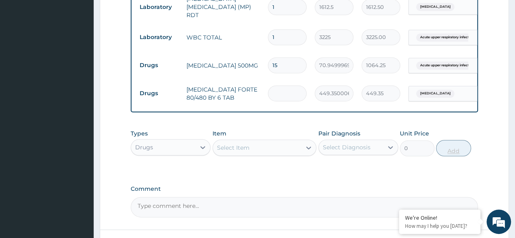
type input "0.00"
type input "6"
type input "2696.10"
type input "6"
click at [281, 154] on div "Select Item" at bounding box center [257, 147] width 89 height 13
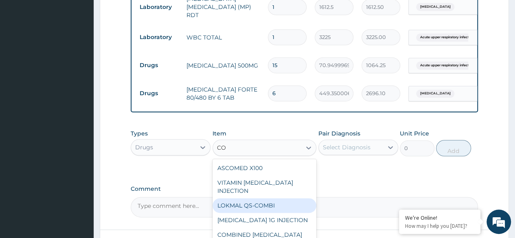
type input "C"
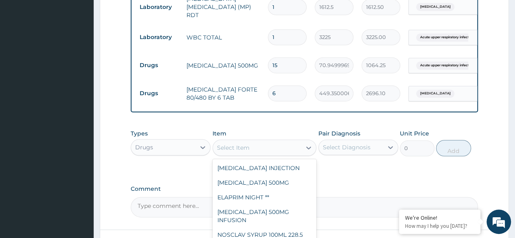
type input "D"
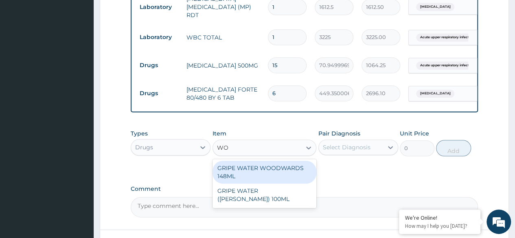
type input "W"
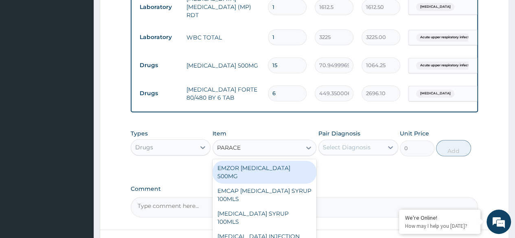
type input "PARACET"
click at [249, 166] on div "EMZOR [MEDICAL_DATA] 500MG" at bounding box center [265, 172] width 104 height 23
type input "23.64999961853027"
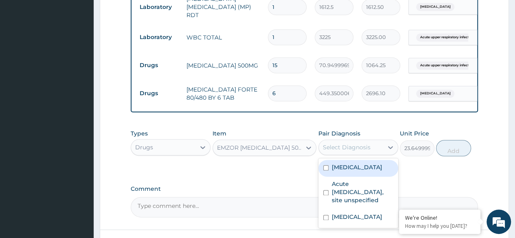
click at [349, 145] on div "Select Diagnosis" at bounding box center [347, 147] width 48 height 8
click at [348, 167] on label "Malaria, unspecified" at bounding box center [357, 167] width 51 height 8
checkbox input "true"
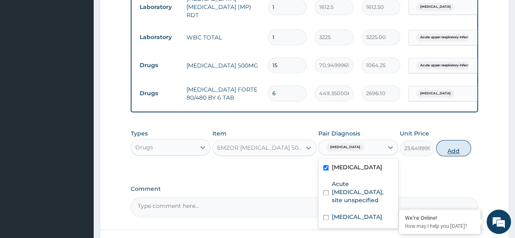
click at [454, 149] on button "Add" at bounding box center [453, 148] width 35 height 16
type input "0"
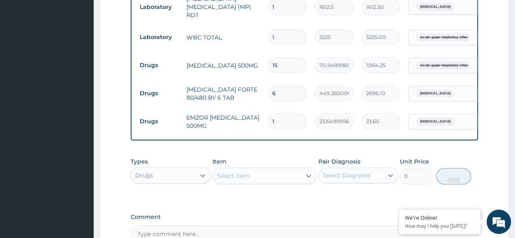
type input "18"
type input "425.70"
type input "18"
click at [278, 178] on div "Select Item" at bounding box center [257, 175] width 89 height 13
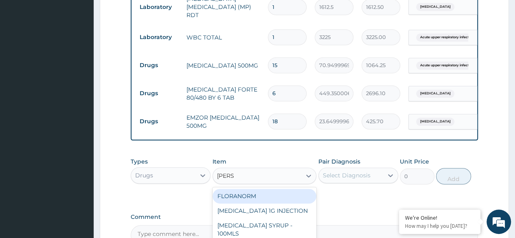
type input "LORAT"
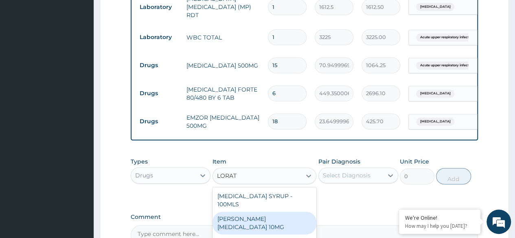
click at [283, 212] on div "[PERSON_NAME][MEDICAL_DATA] 10MG" at bounding box center [265, 223] width 104 height 23
type input "88.6875"
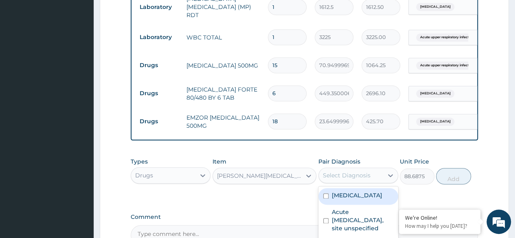
click at [362, 180] on div "Select Diagnosis" at bounding box center [347, 175] width 48 height 8
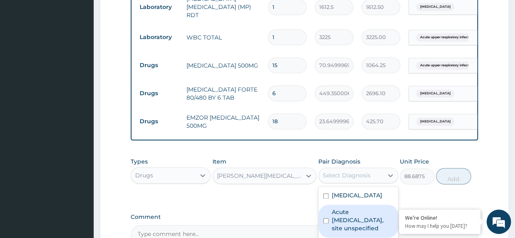
click at [370, 213] on label "Acute [MEDICAL_DATA], site unspecified" at bounding box center [362, 220] width 61 height 24
checkbox input "true"
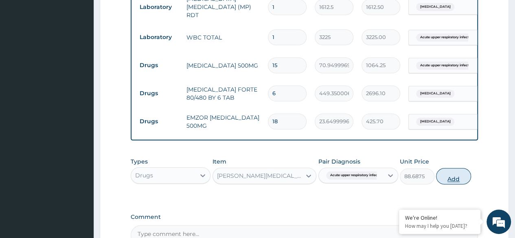
click at [447, 178] on button "Add" at bounding box center [453, 176] width 35 height 16
type input "0"
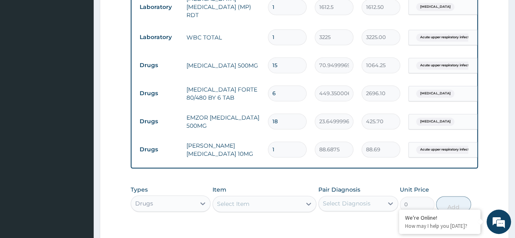
type input "10"
type input "886.88"
type input "10"
click at [272, 207] on div "Select Item" at bounding box center [257, 204] width 89 height 13
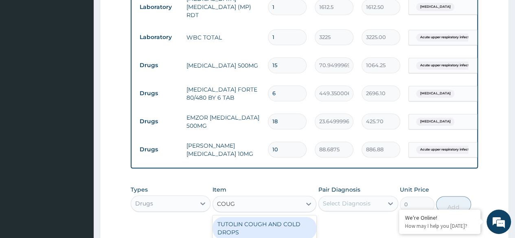
type input "COUGH"
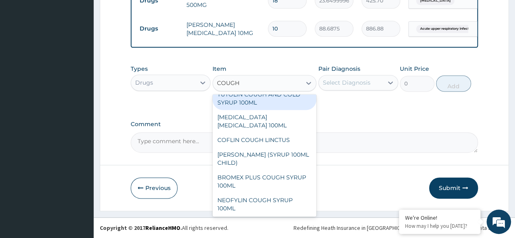
scroll to position [114, 0]
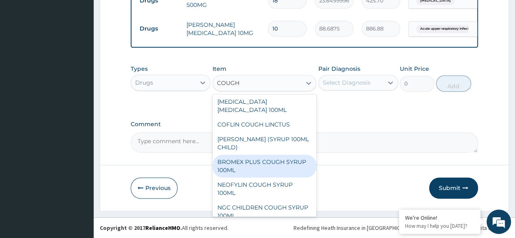
click at [284, 171] on div "BROMEX PLUS COUGH SYRUP 100ML" at bounding box center [265, 166] width 104 height 23
type input "1773.75"
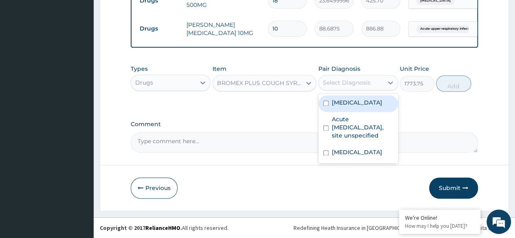
click at [372, 78] on div "Select Diagnosis" at bounding box center [351, 82] width 64 height 13
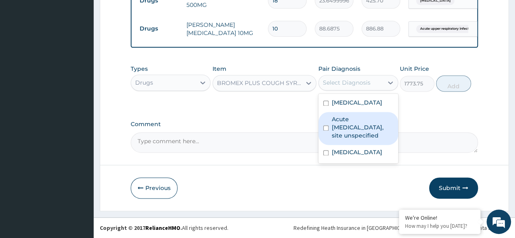
click at [362, 128] on label "Acute upper respiratory infection, site unspecified" at bounding box center [362, 127] width 61 height 24
checkbox input "true"
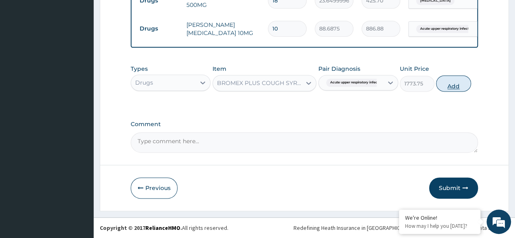
click at [468, 84] on button "Add" at bounding box center [453, 83] width 35 height 16
type input "0"
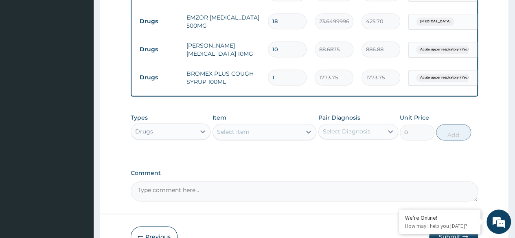
scroll to position [557, 0]
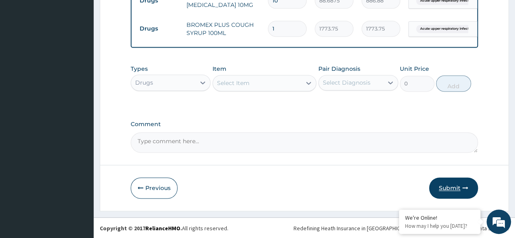
click at [450, 187] on button "Submit" at bounding box center [453, 188] width 49 height 21
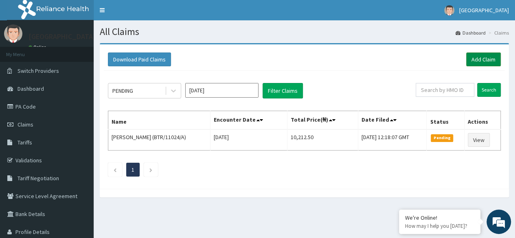
click at [483, 61] on link "Add Claim" at bounding box center [483, 60] width 35 height 14
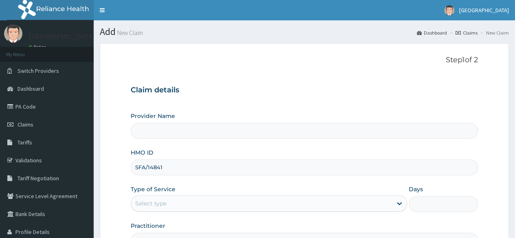
type input "SFA/14841/"
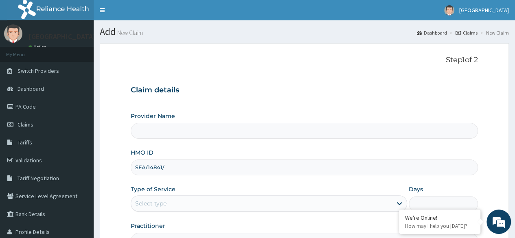
type input "[GEOGRAPHIC_DATA]"
type input "SFA/14841/A"
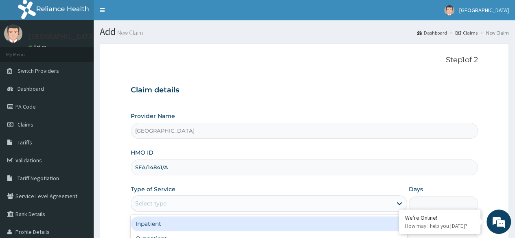
click at [189, 200] on div "Select type" at bounding box center [261, 203] width 261 height 13
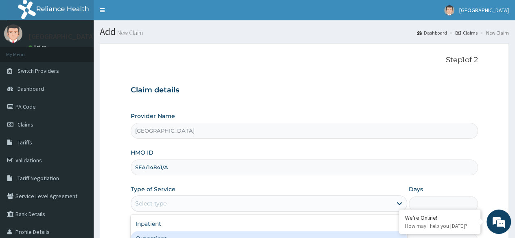
click at [183, 233] on div "Outpatient" at bounding box center [269, 238] width 277 height 15
type input "1"
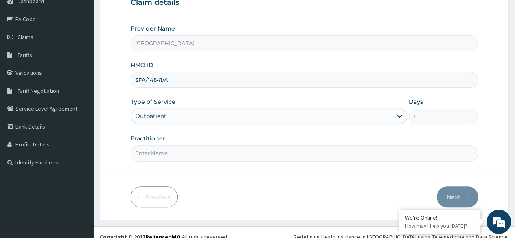
scroll to position [91, 0]
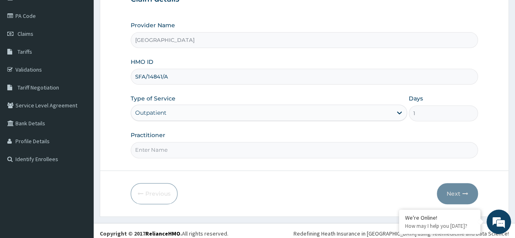
click at [338, 153] on input "Practitioner" at bounding box center [304, 150] width 347 height 16
type input "[PERSON_NAME]"
click at [458, 196] on button "Next" at bounding box center [457, 193] width 41 height 21
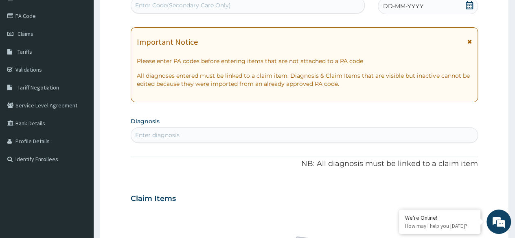
scroll to position [27, 0]
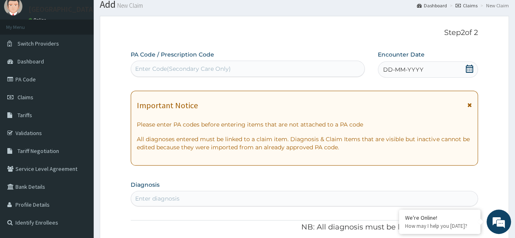
click at [314, 64] on div "Enter Code(Secondary Care Only)" at bounding box center [247, 68] width 233 height 13
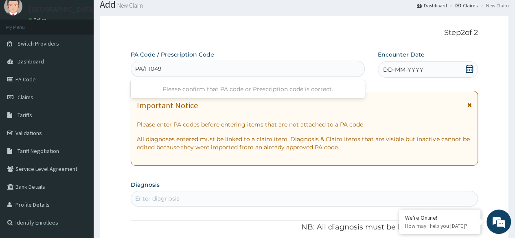
type input "PA/F10497"
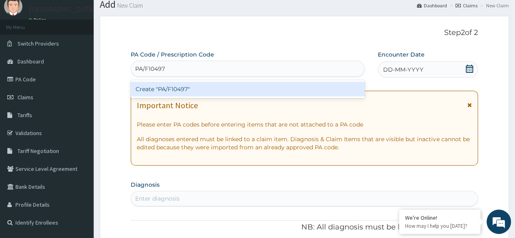
click at [173, 89] on div "Create "PA/F10497"" at bounding box center [248, 89] width 234 height 15
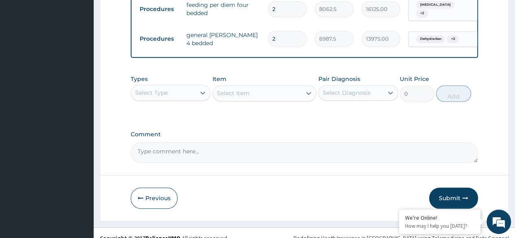
scroll to position [336, 0]
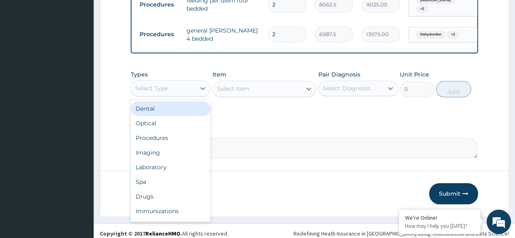
click at [190, 95] on div "Select Type" at bounding box center [163, 88] width 64 height 13
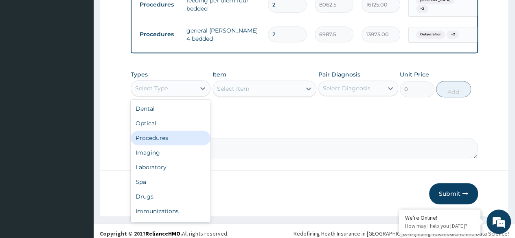
click at [185, 145] on div "Procedures" at bounding box center [171, 138] width 80 height 15
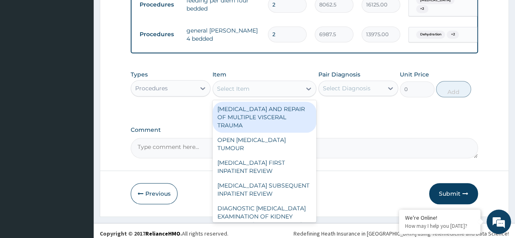
click at [248, 93] on div "Select Item" at bounding box center [233, 89] width 33 height 8
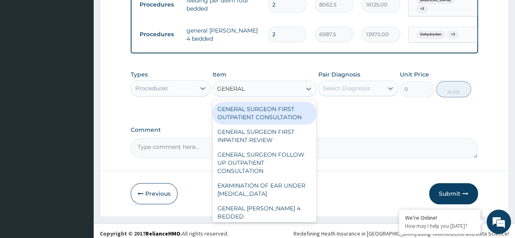
type input "GENERAL P"
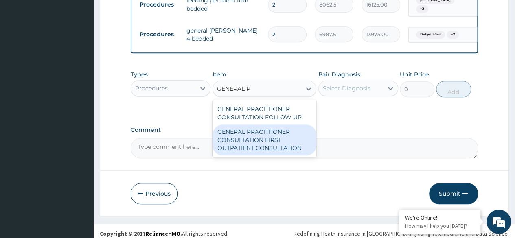
click at [245, 143] on div "GENERAL PRACTITIONER CONSULTATION FIRST OUTPATIENT CONSULTATION" at bounding box center [265, 140] width 104 height 31
type input "3547.5"
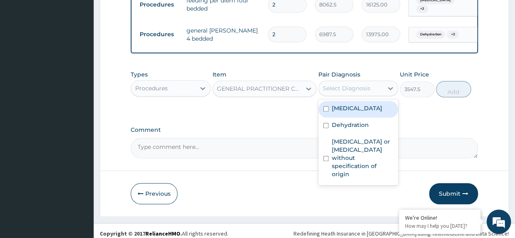
drag, startPoint x: 356, startPoint y: 93, endPoint x: 352, endPoint y: 120, distance: 26.7
click at [352, 96] on div "option [MEDICAL_DATA] focused, 1 of 3. 3 results available. Use Up and Down to …" at bounding box center [358, 88] width 80 height 15
click at [351, 112] on label "[MEDICAL_DATA]" at bounding box center [357, 108] width 51 height 8
checkbox input "true"
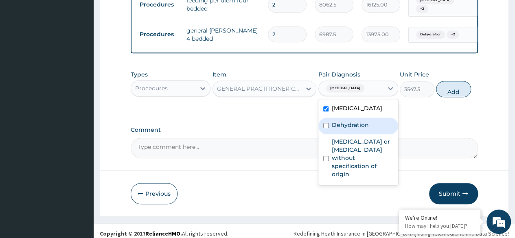
click at [351, 127] on label "Dehydration" at bounding box center [350, 125] width 37 height 8
checkbox input "true"
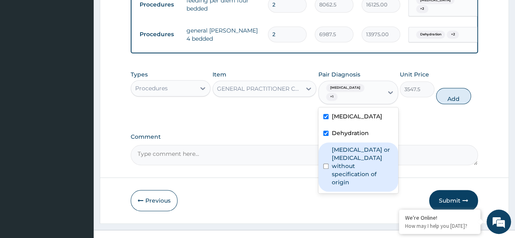
click at [354, 159] on label "[MEDICAL_DATA] or [MEDICAL_DATA] without specification of origin" at bounding box center [362, 166] width 61 height 41
checkbox input "true"
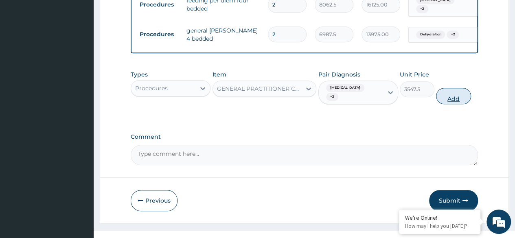
click at [459, 104] on button "Add" at bounding box center [453, 96] width 35 height 16
type input "0"
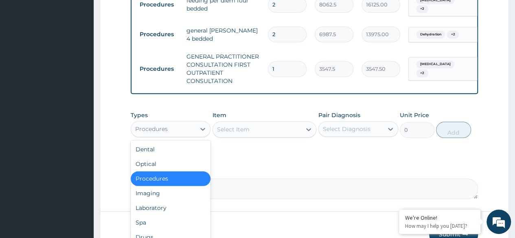
click at [168, 136] on div "Procedures" at bounding box center [163, 129] width 64 height 13
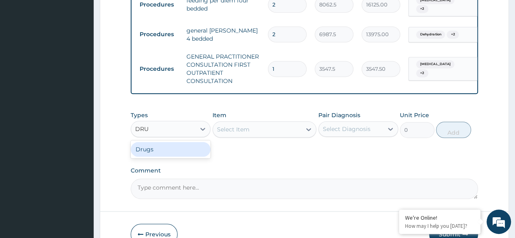
type input "DRUG"
click at [190, 157] on div "Drugs" at bounding box center [171, 149] width 80 height 15
click at [253, 136] on div "Select Item" at bounding box center [257, 129] width 89 height 13
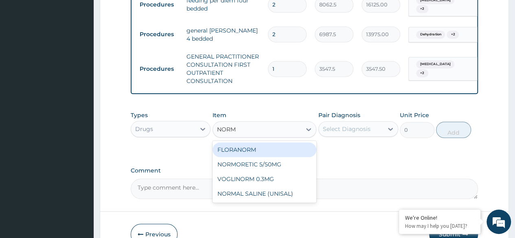
type input "[PERSON_NAME]"
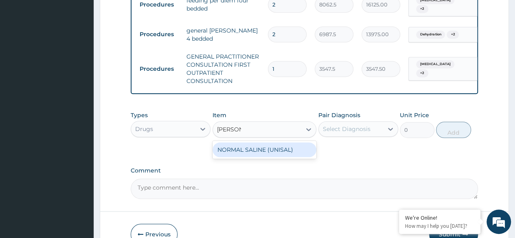
click at [255, 152] on div "NORMAL SALINE (UNISAL)" at bounding box center [265, 150] width 104 height 15
type input "1773.75"
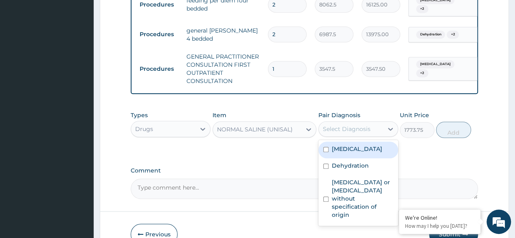
click at [349, 131] on div "Select Diagnosis" at bounding box center [347, 129] width 48 height 8
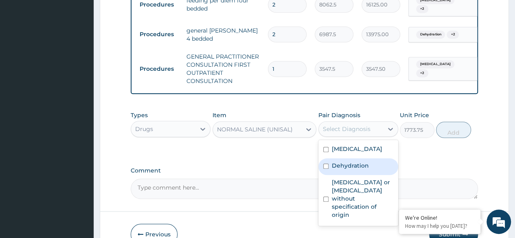
click at [350, 175] on div "Dehydration" at bounding box center [358, 166] width 80 height 17
checkbox input "true"
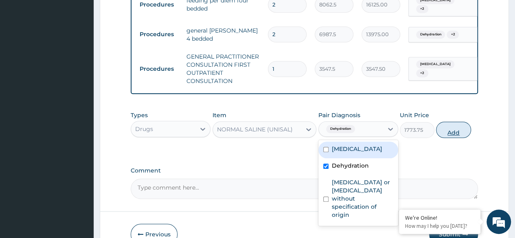
click at [453, 138] on button "Add" at bounding box center [453, 130] width 35 height 16
type input "0"
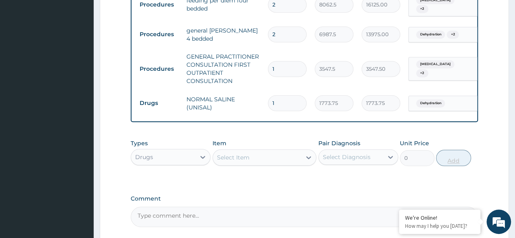
type input "0.00"
type input "2"
type input "3547.50"
type input "2"
click at [295, 157] on div "Select Item" at bounding box center [257, 157] width 89 height 13
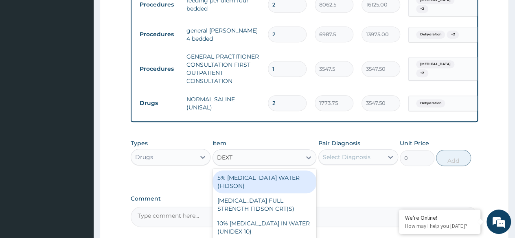
type input "DEXTR"
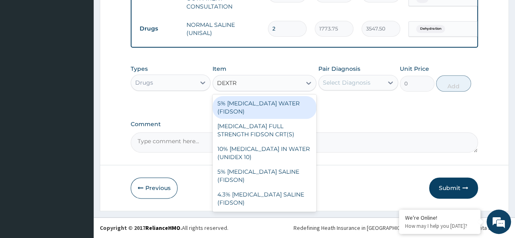
scroll to position [415, 0]
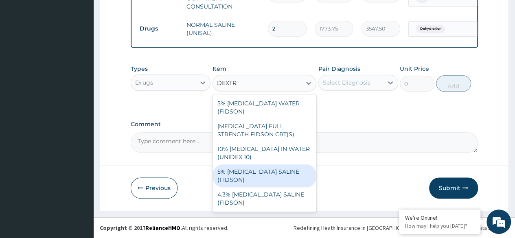
click at [293, 166] on div "5% [MEDICAL_DATA] SALINE (FIDSON)" at bounding box center [265, 176] width 104 height 23
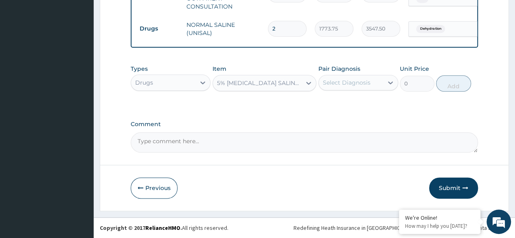
type input "1773.75"
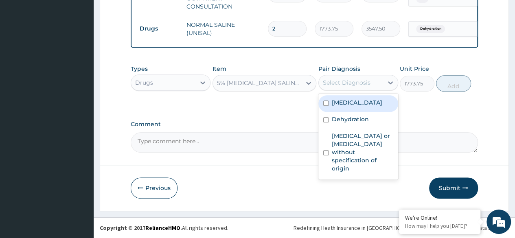
click at [362, 85] on div "Select Diagnosis" at bounding box center [347, 83] width 48 height 8
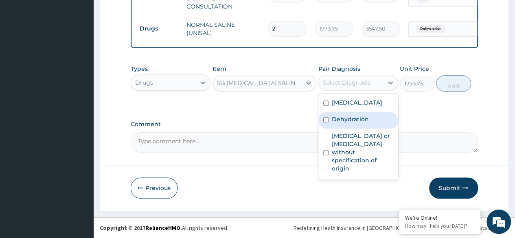
click at [357, 119] on label "Dehydration" at bounding box center [350, 119] width 37 height 8
checkbox input "true"
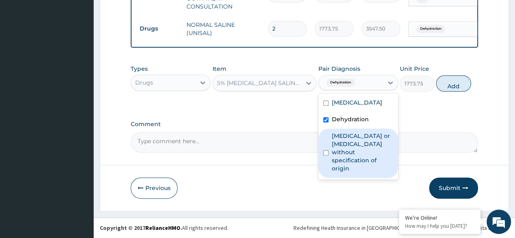
click at [338, 138] on label "[MEDICAL_DATA] or [MEDICAL_DATA] without specification of origin" at bounding box center [362, 152] width 61 height 41
checkbox input "true"
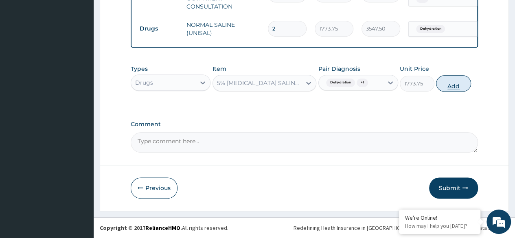
click at [454, 87] on button "Add" at bounding box center [453, 83] width 35 height 16
type input "0"
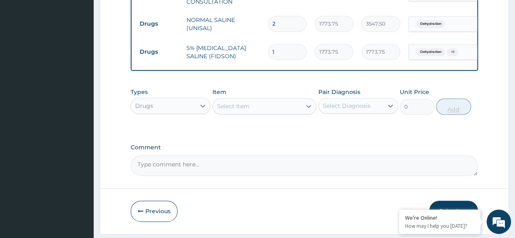
type input "0.00"
type input "2"
type input "3547.50"
type input "2"
click at [270, 111] on div "Select Item" at bounding box center [257, 106] width 89 height 13
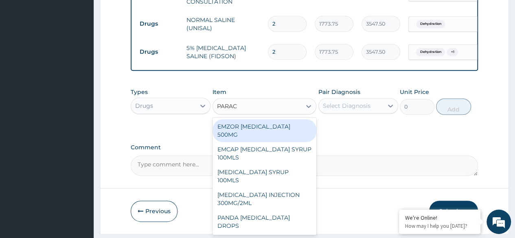
type input "PARACE"
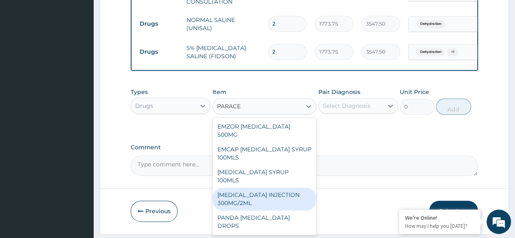
click at [266, 188] on div "[MEDICAL_DATA] INJECTION 300MG/2ML" at bounding box center [265, 199] width 104 height 23
type input "260.1499938964844"
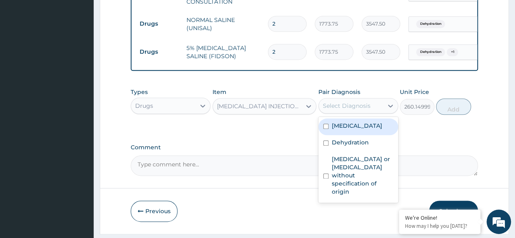
click at [365, 110] on div "Select Diagnosis" at bounding box center [347, 106] width 48 height 8
click at [358, 130] on label "[MEDICAL_DATA]" at bounding box center [357, 126] width 51 height 8
checkbox input "true"
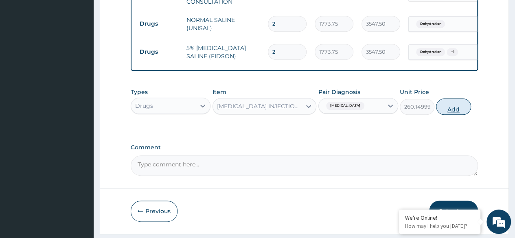
click at [451, 115] on button "Add" at bounding box center [453, 107] width 35 height 16
type input "0"
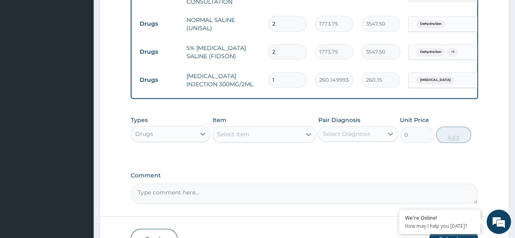
type input "0.00"
type input "4"
type input "1040.60"
type input "4"
click at [250, 138] on div "Select Item" at bounding box center [257, 134] width 89 height 13
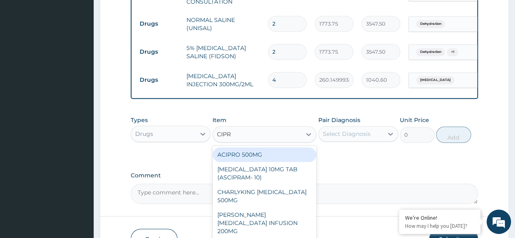
type input "[MEDICAL_DATA]"
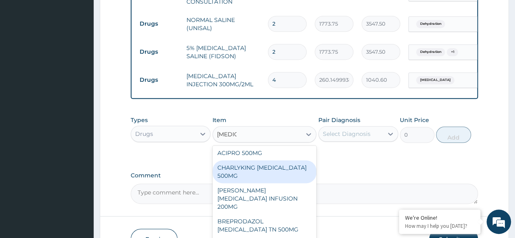
scroll to position [472, 0]
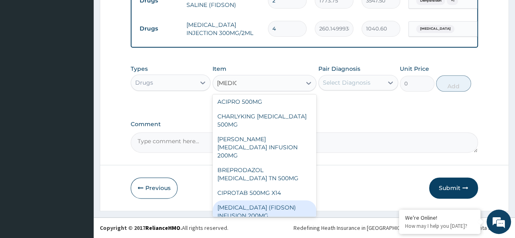
click at [260, 201] on div "[MEDICAL_DATA] (FIDSON) INFUSION 200MG" at bounding box center [265, 211] width 104 height 23
type input "1182.5"
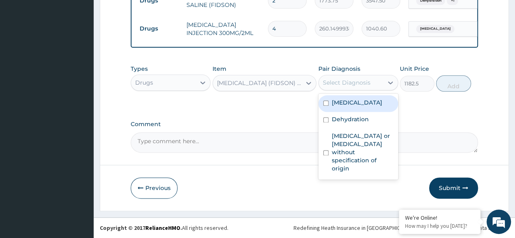
click at [363, 85] on div "Select Diagnosis" at bounding box center [347, 83] width 48 height 8
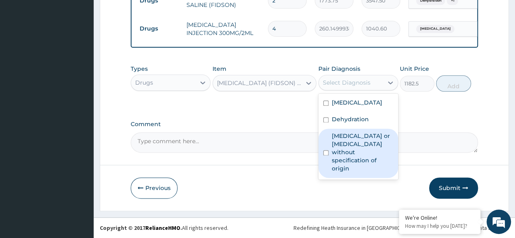
click at [354, 145] on label "[MEDICAL_DATA] or [MEDICAL_DATA] without specification of origin" at bounding box center [362, 152] width 61 height 41
checkbox input "true"
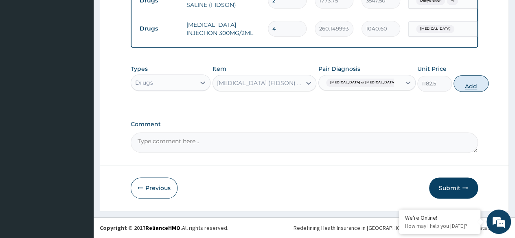
click at [459, 79] on button "Add" at bounding box center [471, 83] width 35 height 16
type input "0"
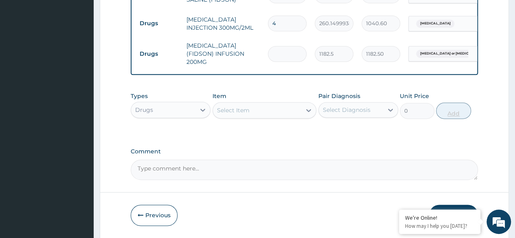
type input "0.00"
type input "2"
type input "2365.00"
type input "2"
click at [294, 110] on div "Select Item" at bounding box center [257, 110] width 89 height 13
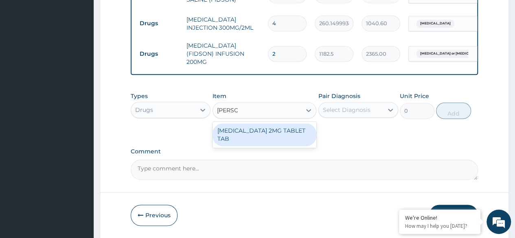
type input "[PERSON_NAME]"
click at [262, 130] on div "[MEDICAL_DATA] 2MG TABLET TAB" at bounding box center [265, 134] width 104 height 23
type input "88.6875"
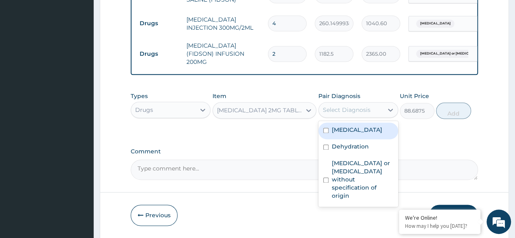
click at [345, 112] on div "Select Diagnosis" at bounding box center [347, 110] width 48 height 8
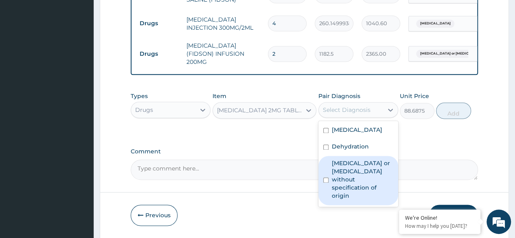
click at [340, 172] on label "[MEDICAL_DATA] or [MEDICAL_DATA] without specification of origin" at bounding box center [362, 179] width 61 height 41
checkbox input "true"
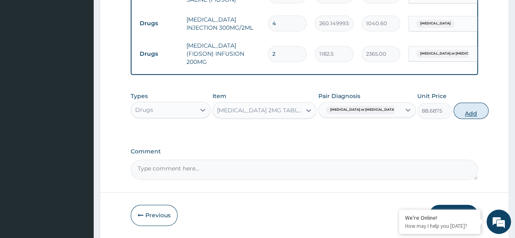
click at [454, 117] on button "Add" at bounding box center [471, 111] width 35 height 16
type input "0"
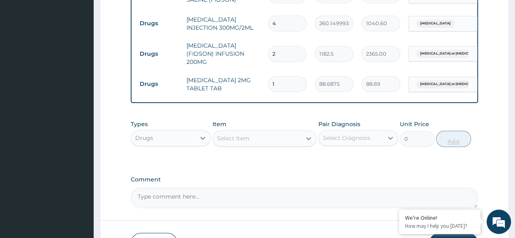
type input "10"
type input "886.88"
type input "10"
click at [269, 136] on div "Select Item" at bounding box center [257, 138] width 89 height 13
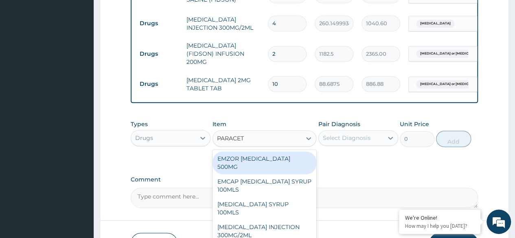
type input "PARACETA"
click at [286, 161] on div "EMZOR [MEDICAL_DATA] 500MG" at bounding box center [265, 163] width 104 height 23
type input "23.64999961853027"
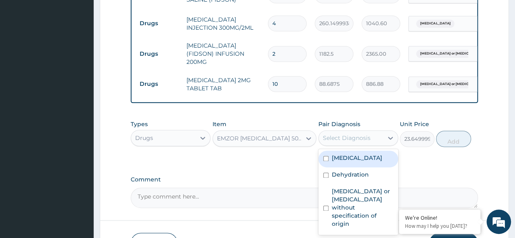
click at [352, 138] on div "Select Diagnosis" at bounding box center [347, 138] width 48 height 8
click at [354, 160] on label "[MEDICAL_DATA]" at bounding box center [357, 158] width 51 height 8
checkbox input "true"
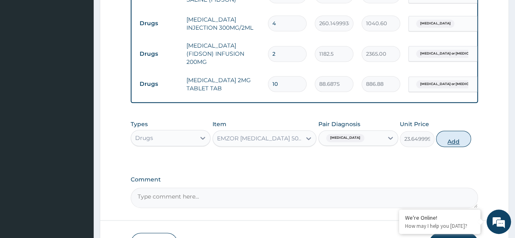
click at [449, 139] on button "Add" at bounding box center [453, 139] width 35 height 16
type input "0"
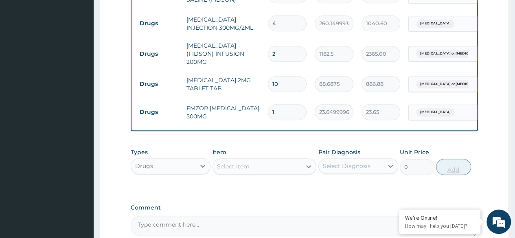
type input "18"
type input "425.70"
type input "18"
click at [267, 169] on div "Select Item" at bounding box center [257, 166] width 89 height 13
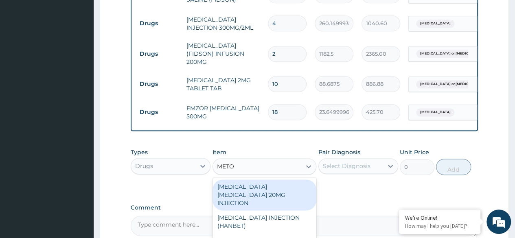
type input "METOC"
click at [267, 191] on div "[MEDICAL_DATA] [MEDICAL_DATA] 20MG INJECTION" at bounding box center [265, 195] width 104 height 31
type input "82.7750015258789"
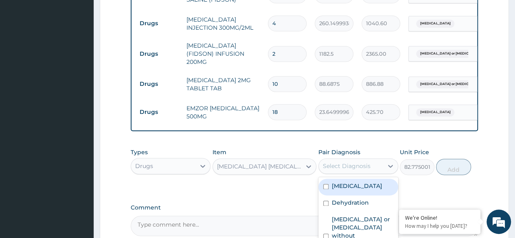
click at [373, 166] on div "Select Diagnosis" at bounding box center [351, 166] width 64 height 13
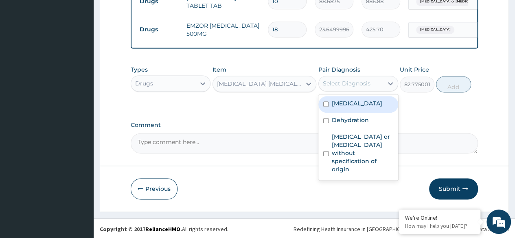
scroll to position [557, 0]
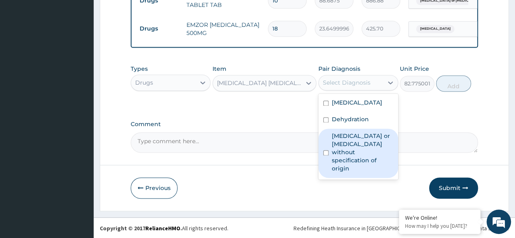
click at [356, 143] on label "[MEDICAL_DATA] or [MEDICAL_DATA] without specification of origin" at bounding box center [362, 152] width 61 height 41
checkbox input "true"
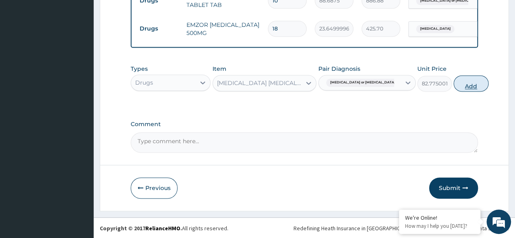
click at [455, 83] on button "Add" at bounding box center [471, 83] width 35 height 16
type input "0"
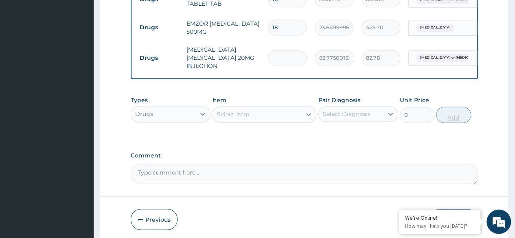
type input "0.00"
type input "2"
type input "165.55"
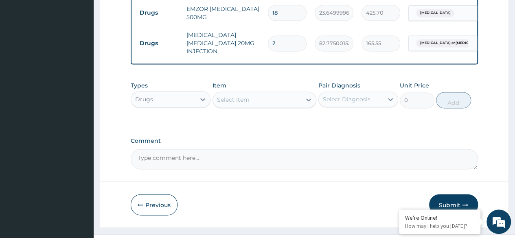
scroll to position [589, 0]
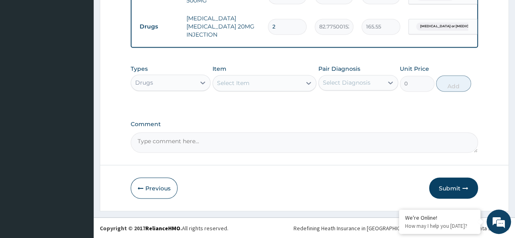
type input "2"
click at [284, 85] on div "Select Item" at bounding box center [257, 83] width 89 height 13
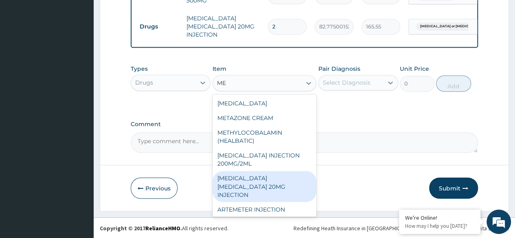
type input "M"
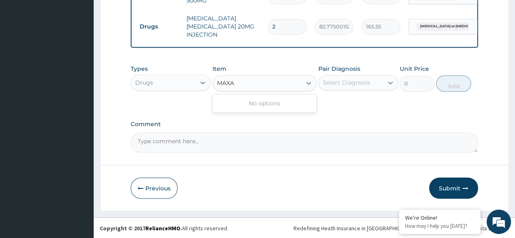
type input "MAX"
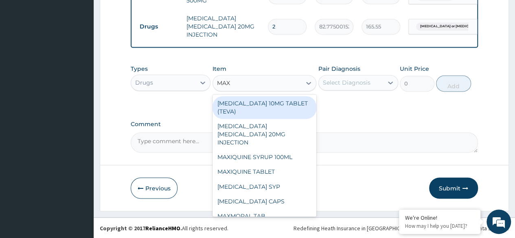
click at [284, 97] on div "[MEDICAL_DATA] 10MG TABLET (TEVA)" at bounding box center [265, 107] width 104 height 23
type input "23.64999961853027"
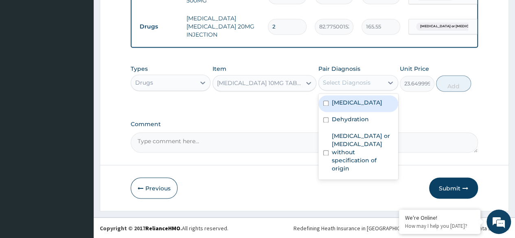
click at [340, 80] on div "Select Diagnosis" at bounding box center [347, 83] width 48 height 8
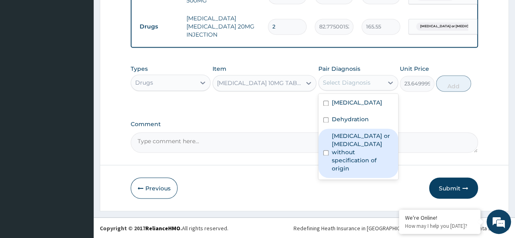
click at [338, 148] on label "[MEDICAL_DATA] or [MEDICAL_DATA] without specification of origin" at bounding box center [362, 152] width 61 height 41
checkbox input "true"
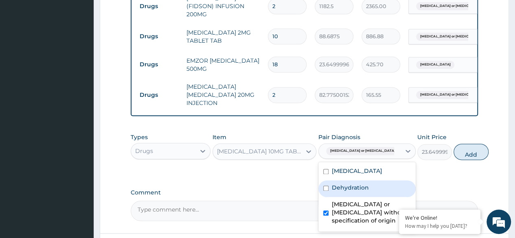
scroll to position [533, 0]
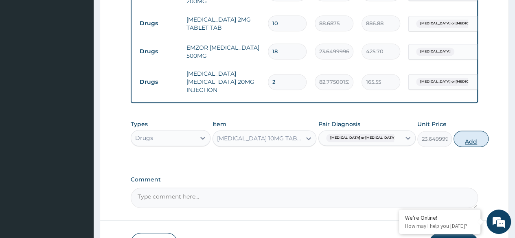
click at [454, 141] on button "Add" at bounding box center [471, 139] width 35 height 16
type input "0"
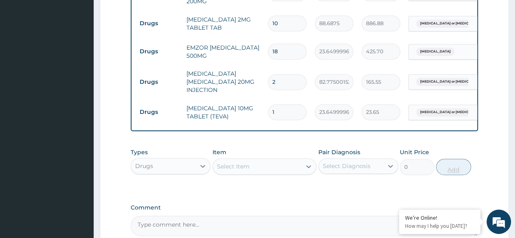
type input "10"
type input "236.50"
type input "10"
click at [268, 167] on div "Select Item" at bounding box center [257, 166] width 89 height 13
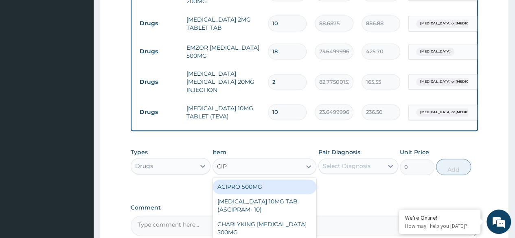
type input "CIPR"
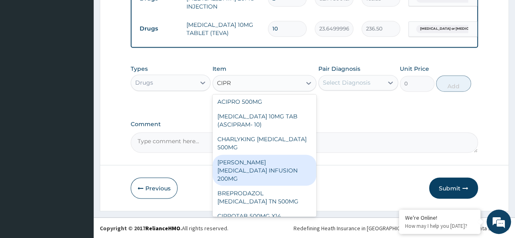
scroll to position [0, 0]
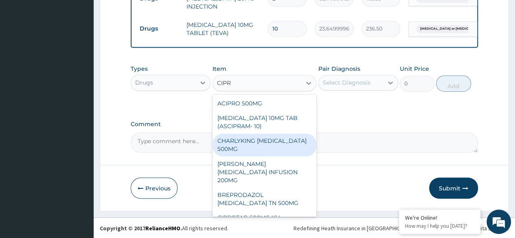
click at [261, 140] on div "CHARLYKING [MEDICAL_DATA] 500MG" at bounding box center [265, 145] width 104 height 23
type input "177.375"
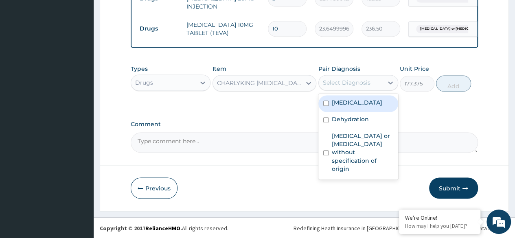
click at [366, 83] on div "Select Diagnosis" at bounding box center [347, 83] width 48 height 8
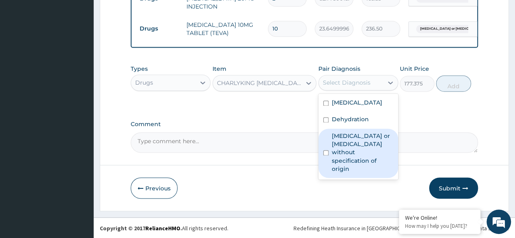
click at [355, 145] on label "Gastroenteritis or colitis without specification of origin" at bounding box center [362, 152] width 61 height 41
checkbox input "true"
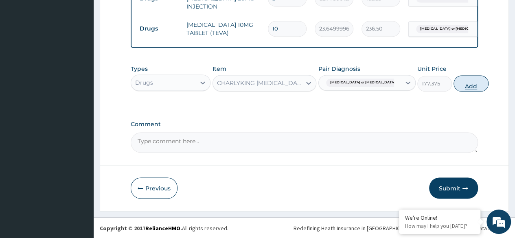
click at [454, 86] on button "Add" at bounding box center [471, 83] width 35 height 16
type input "0"
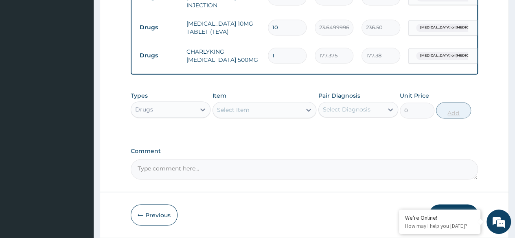
type input "10"
type input "1773.75"
type input "10"
click at [285, 106] on div "Select Item" at bounding box center [257, 109] width 89 height 13
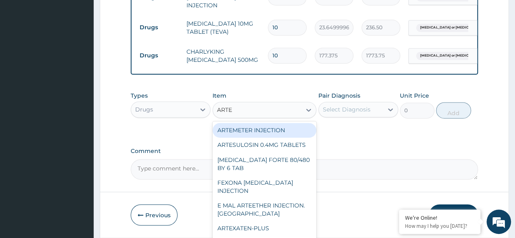
type input "ARTEE"
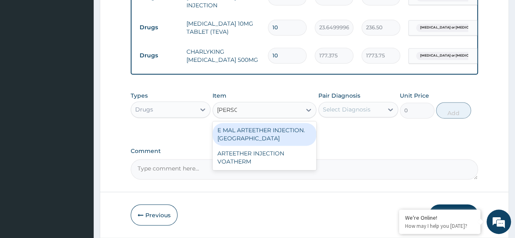
click at [285, 135] on div "E MAL ARTEETHER INJECTION. [GEOGRAPHIC_DATA]" at bounding box center [265, 134] width 104 height 23
type input "1773.75"
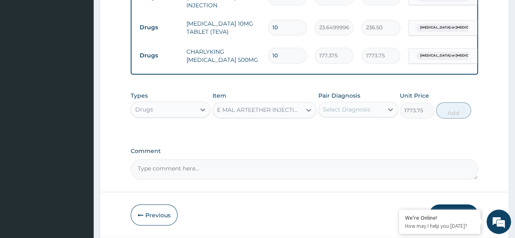
click at [355, 108] on div "Select Diagnosis" at bounding box center [347, 109] width 48 height 8
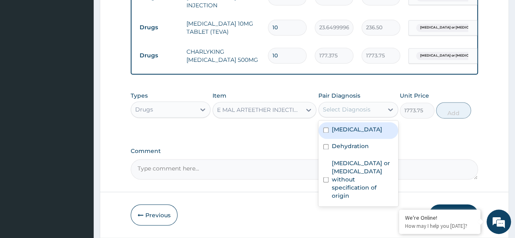
click at [354, 132] on label "Malaria, unspecified" at bounding box center [357, 129] width 51 height 8
checkbox input "true"
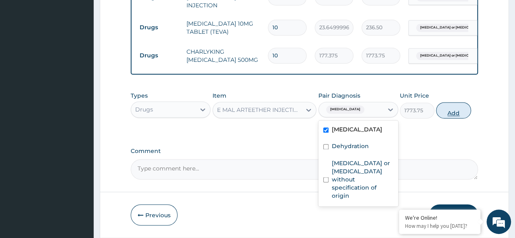
click at [455, 113] on button "Add" at bounding box center [453, 110] width 35 height 16
type input "0"
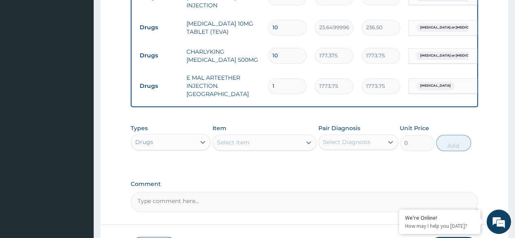
click at [270, 138] on div "Select Item" at bounding box center [257, 142] width 89 height 13
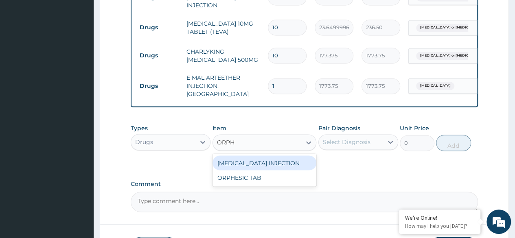
type input "ORPHE"
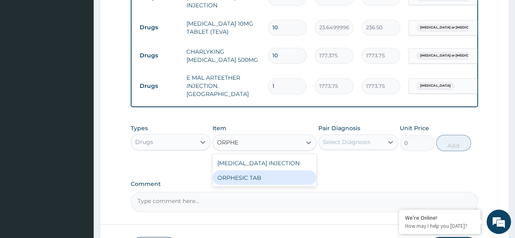
click at [276, 179] on div "ORPHESIC TAB" at bounding box center [265, 177] width 104 height 15
type input "106.4250030517578"
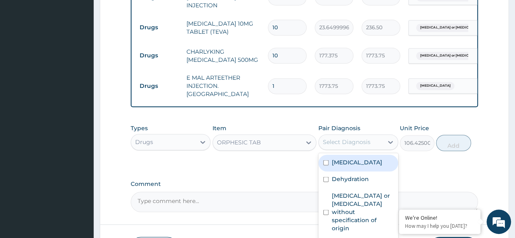
click at [341, 141] on div "Select Diagnosis" at bounding box center [347, 142] width 48 height 8
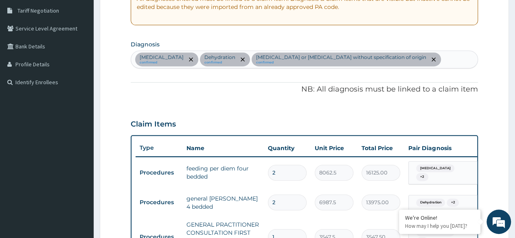
scroll to position [164, 0]
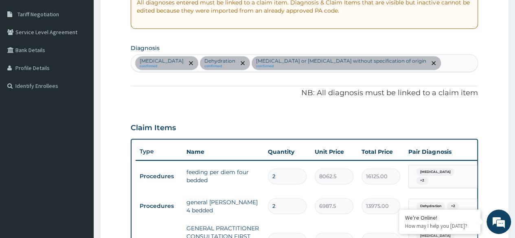
click at [422, 59] on div "Malaria, unspecified confirmed Dehydration confirmed Gastroenteritis or colitis…" at bounding box center [304, 63] width 347 height 17
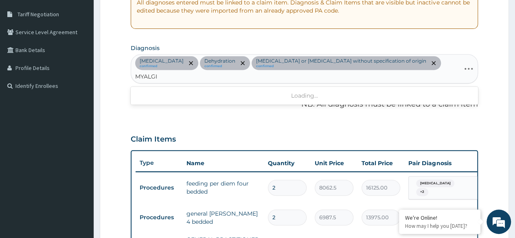
type input "MYALGIA"
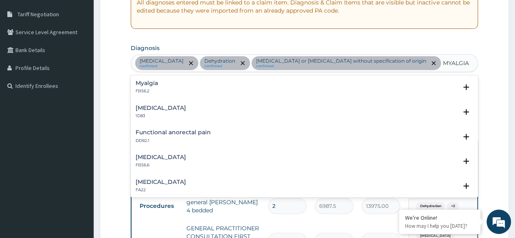
click at [158, 90] on p "FB56.2" at bounding box center [147, 91] width 22 height 6
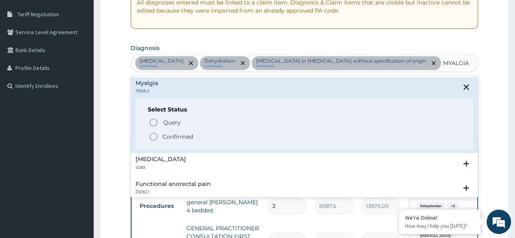
click at [156, 134] on icon "status option filled" at bounding box center [154, 137] width 10 height 10
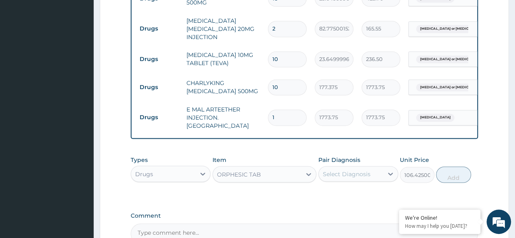
scroll to position [592, 0]
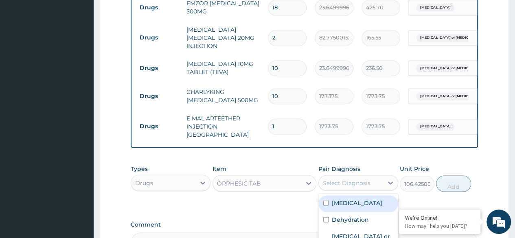
click at [363, 179] on div "Select Diagnosis" at bounding box center [347, 183] width 48 height 8
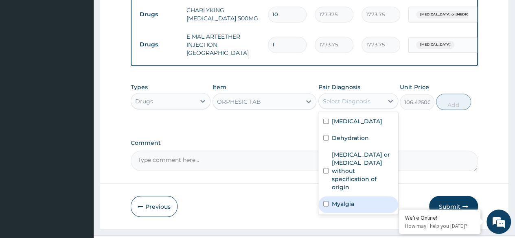
click at [365, 196] on div "Myalgia" at bounding box center [358, 204] width 80 height 17
checkbox input "true"
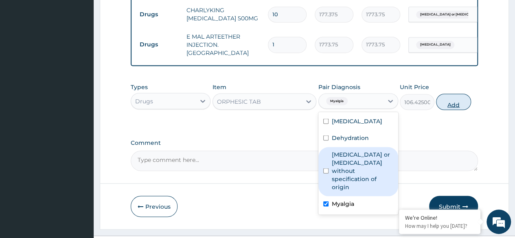
click at [455, 94] on button "Add" at bounding box center [453, 102] width 35 height 16
type input "0"
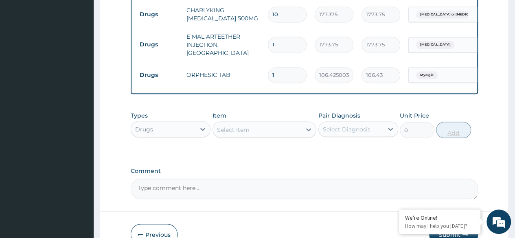
type input "10"
type input "1064.25"
type input "10"
click at [257, 123] on div "Select Item" at bounding box center [257, 129] width 89 height 13
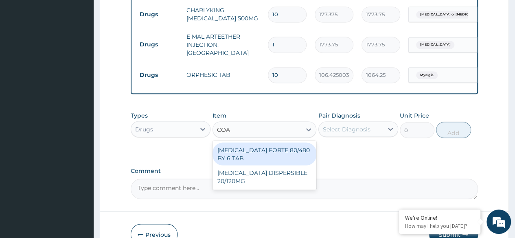
type input "COAR"
click at [261, 143] on div "[MEDICAL_DATA] FORTE 80/480 BY 6 TAB" at bounding box center [265, 154] width 104 height 23
type input "449.3500061035156"
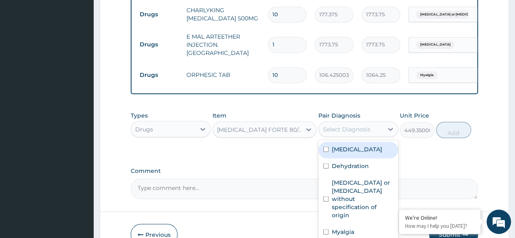
click at [362, 125] on div "Select Diagnosis" at bounding box center [347, 129] width 48 height 8
click at [361, 145] on label "Malaria, unspecified" at bounding box center [357, 149] width 51 height 8
checkbox input "true"
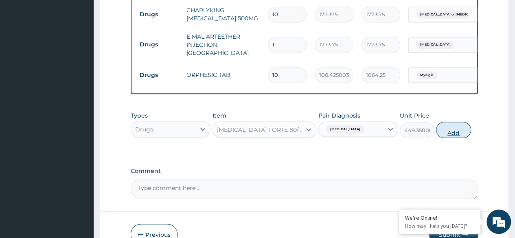
click at [448, 122] on button "Add" at bounding box center [453, 130] width 35 height 16
type input "0"
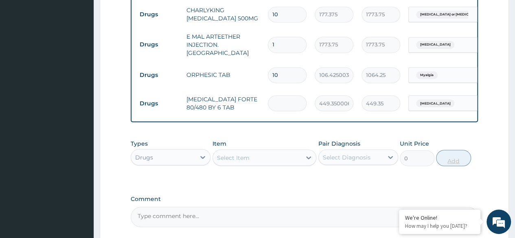
type input "0.00"
type input "6"
type input "2696.10"
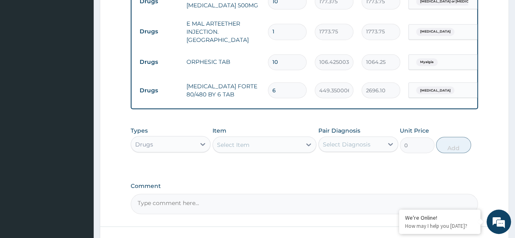
scroll to position [731, 0]
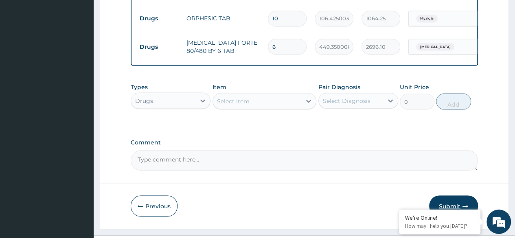
type input "6"
click at [447, 195] on button "Submit" at bounding box center [453, 205] width 49 height 21
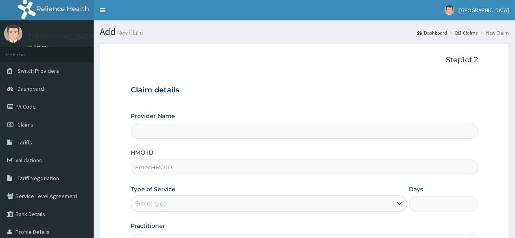
click at [157, 167] on input "HMO ID" at bounding box center [304, 168] width 347 height 16
type input "[GEOGRAPHIC_DATA]"
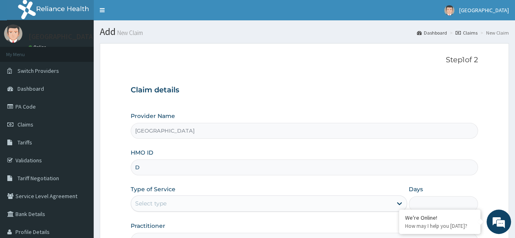
type input "DMN/10013/A"
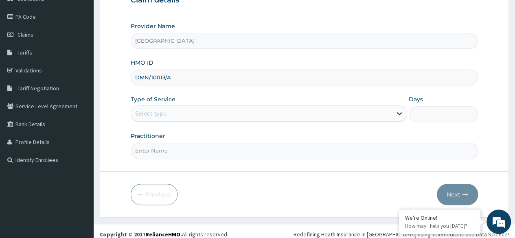
scroll to position [94, 0]
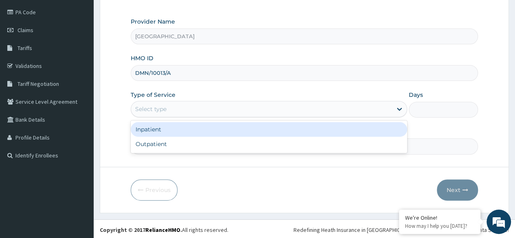
click at [287, 109] on div "Select type" at bounding box center [261, 109] width 261 height 13
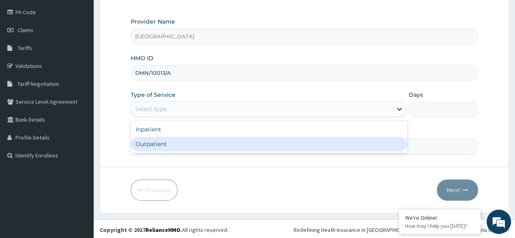
click at [227, 144] on div "Outpatient" at bounding box center [269, 144] width 277 height 15
type input "1"
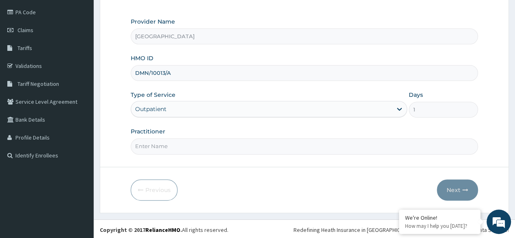
click at [227, 144] on input "Practitioner" at bounding box center [304, 146] width 347 height 16
type input "[PERSON_NAME]"
click at [457, 187] on button "Next" at bounding box center [457, 190] width 41 height 21
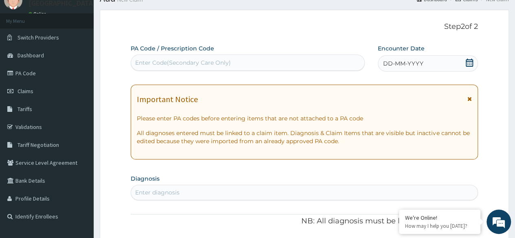
scroll to position [0, 0]
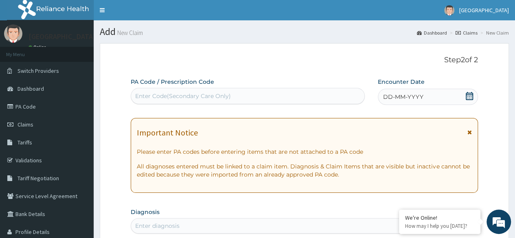
click at [247, 92] on div "Enter Code(Secondary Care Only)" at bounding box center [247, 96] width 233 height 13
click at [470, 95] on icon at bounding box center [469, 96] width 7 height 8
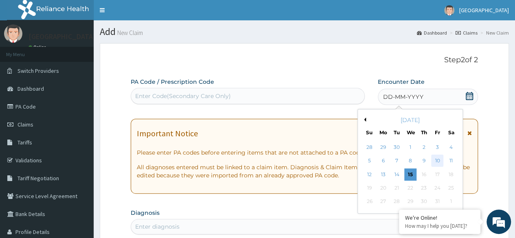
click at [439, 158] on div "10" at bounding box center [437, 161] width 12 height 12
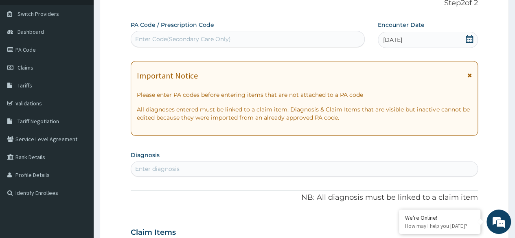
scroll to position [58, 0]
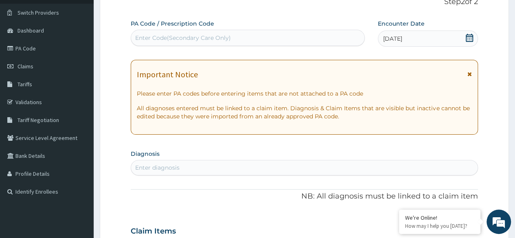
click at [143, 167] on div "Enter diagnosis" at bounding box center [157, 168] width 44 height 8
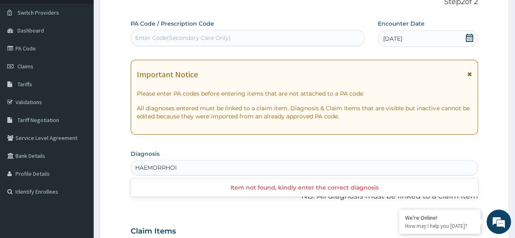
type input "HAEMORRHOID"
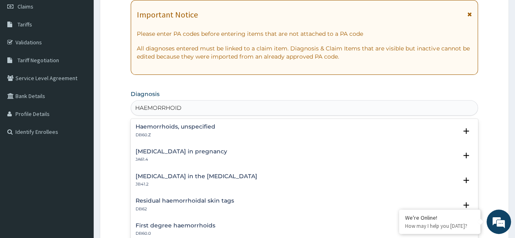
scroll to position [123, 0]
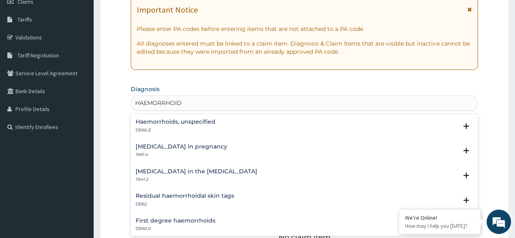
click at [185, 121] on h4 "Haemorrhoids, unspecified" at bounding box center [176, 122] width 80 height 6
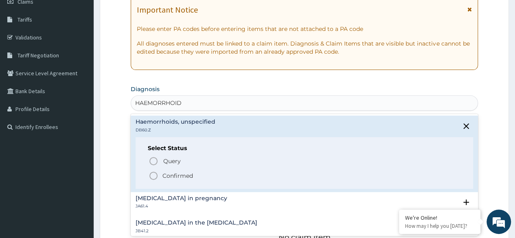
click at [152, 175] on icon "status option filled" at bounding box center [154, 176] width 10 height 10
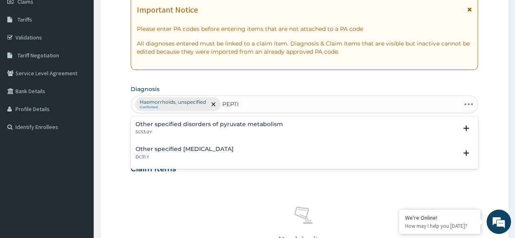
type input "PEPTIC"
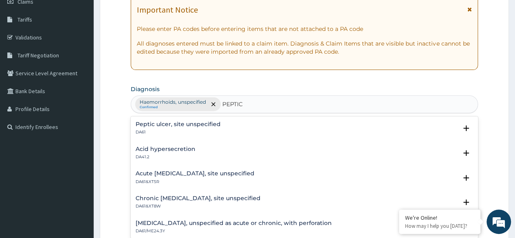
click at [200, 125] on h4 "Peptic ulcer, site unspecified" at bounding box center [178, 124] width 85 height 6
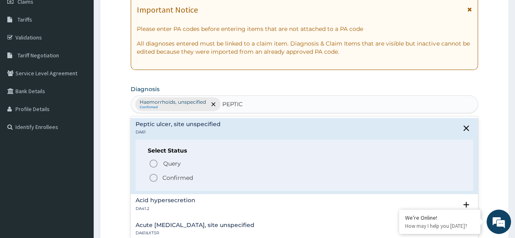
click at [154, 176] on icon "status option filled" at bounding box center [154, 178] width 10 height 10
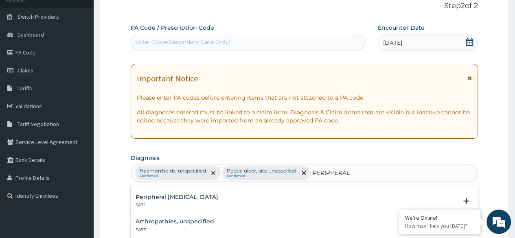
scroll to position [0, 0]
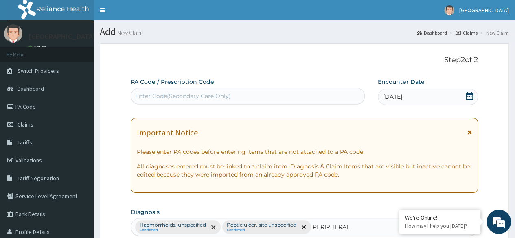
type input "PERIPHERAL"
click at [262, 97] on div "Enter Code(Secondary Care Only)" at bounding box center [247, 96] width 233 height 13
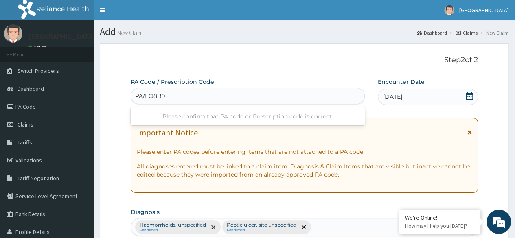
type input "PA/FO8B9C"
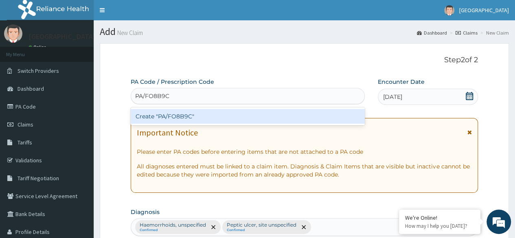
click at [176, 114] on div "Create "PA/FO8B9C"" at bounding box center [248, 116] width 234 height 15
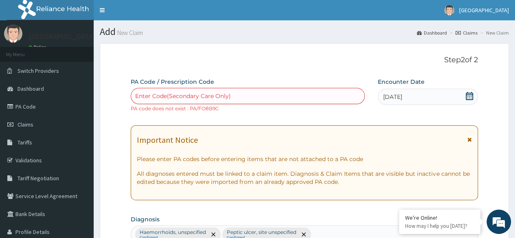
paste input "PA/F08B9C"
type input "PA/F08B9C"
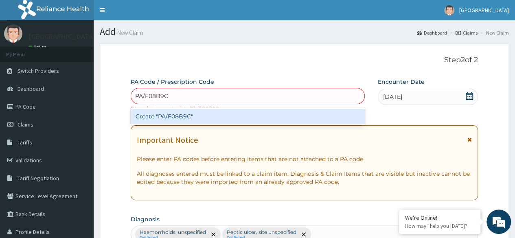
click at [194, 117] on div "Create "PA/F08B9C"" at bounding box center [248, 116] width 234 height 15
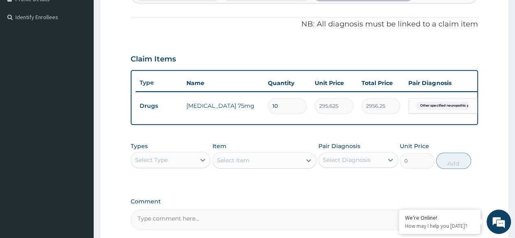
scroll to position [234, 0]
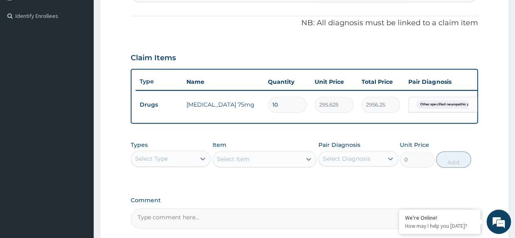
click at [161, 163] on div "Select Type" at bounding box center [151, 159] width 33 height 8
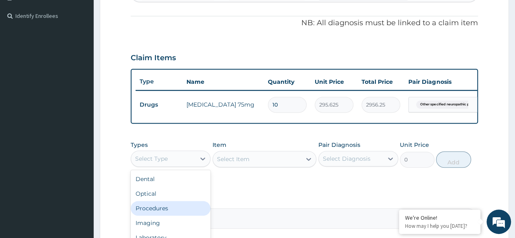
click at [163, 215] on div "Procedures" at bounding box center [171, 208] width 80 height 15
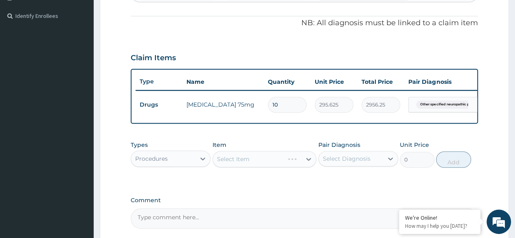
click at [281, 165] on div "Select Item" at bounding box center [265, 159] width 104 height 16
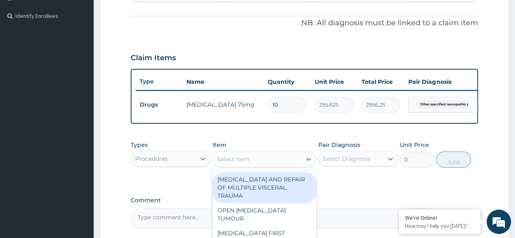
click at [281, 165] on div "Select Item" at bounding box center [257, 159] width 89 height 13
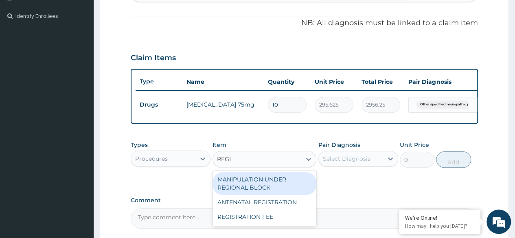
type input "REGIS"
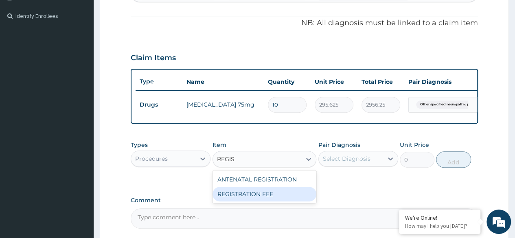
click at [280, 200] on div "REGISTRATION FEE" at bounding box center [265, 194] width 104 height 15
type input "2150"
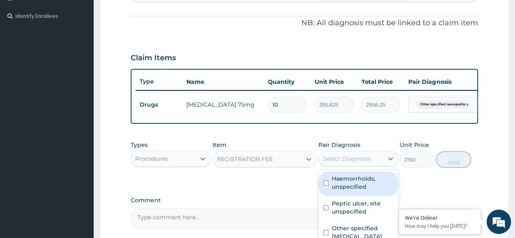
click at [348, 163] on div "Select Diagnosis" at bounding box center [347, 159] width 48 height 8
click at [346, 186] on label "Haemorrhoids, unspecified" at bounding box center [362, 183] width 61 height 16
checkbox input "true"
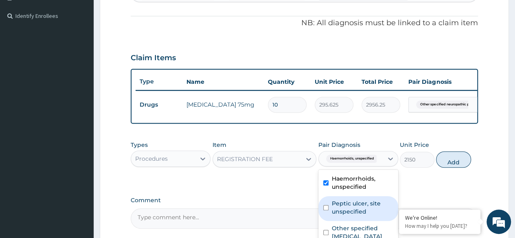
click at [347, 207] on label "Peptic ulcer, site unspecified" at bounding box center [362, 208] width 61 height 16
checkbox input "true"
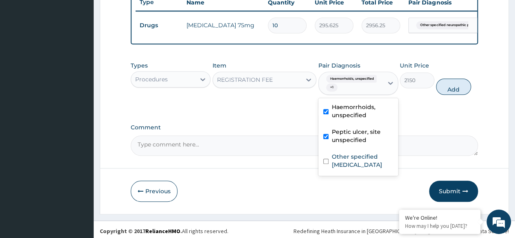
scroll to position [315, 0]
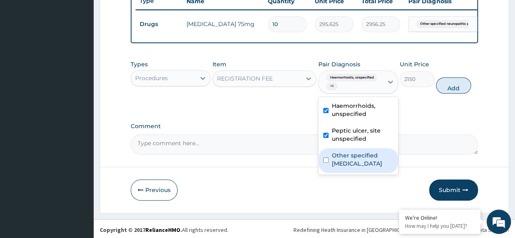
click at [327, 173] on div "Other specified neuropathic pain" at bounding box center [358, 160] width 80 height 25
checkbox input "true"
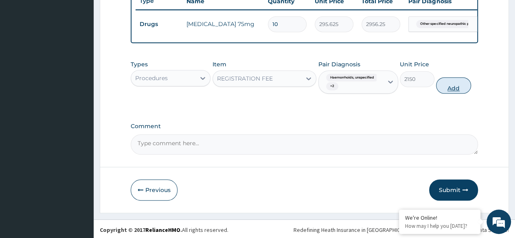
click at [458, 92] on button "Add" at bounding box center [453, 85] width 35 height 16
type input "0"
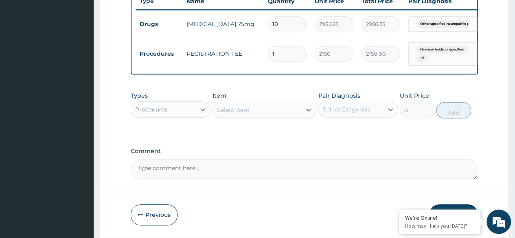
click at [261, 113] on div "Select Item" at bounding box center [257, 109] width 89 height 13
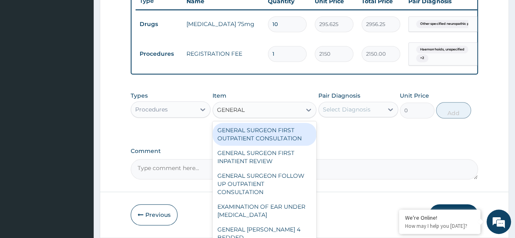
type input "GENERAL P"
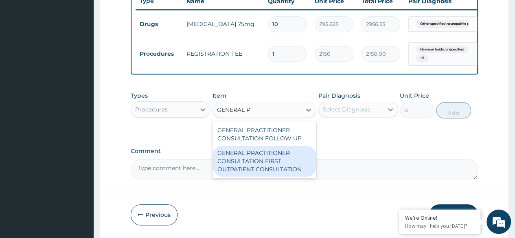
click at [237, 158] on div "GENERAL PRACTITIONER CONSULTATION FIRST OUTPATIENT CONSULTATION" at bounding box center [265, 161] width 104 height 31
type input "3547.5"
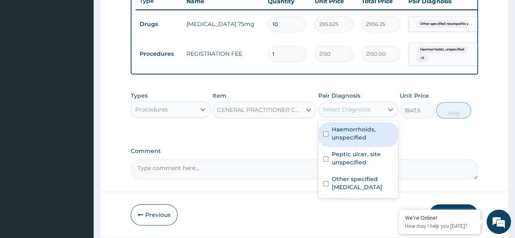
click at [359, 114] on div "Select Diagnosis" at bounding box center [347, 109] width 48 height 8
click at [356, 135] on label "Haemorrhoids, unspecified" at bounding box center [362, 133] width 61 height 16
checkbox input "true"
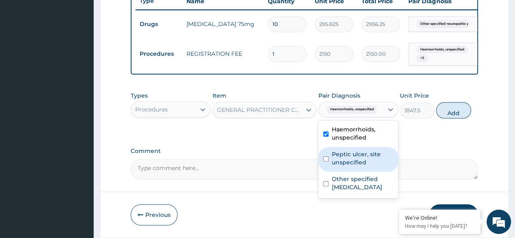
click at [354, 155] on label "Peptic ulcer, site unspecified" at bounding box center [362, 158] width 61 height 16
checkbox input "true"
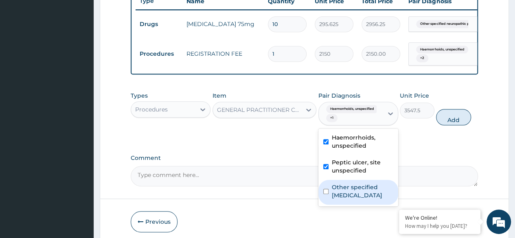
click at [354, 196] on label "Other specified neuropathic pain" at bounding box center [362, 191] width 61 height 16
checkbox input "true"
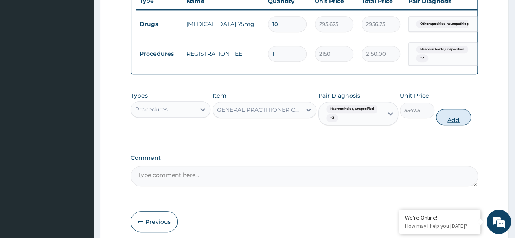
click at [446, 121] on button "Add" at bounding box center [453, 117] width 35 height 16
type input "0"
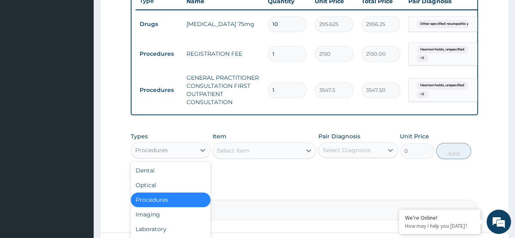
click at [153, 154] on div "Procedures" at bounding box center [151, 150] width 33 height 8
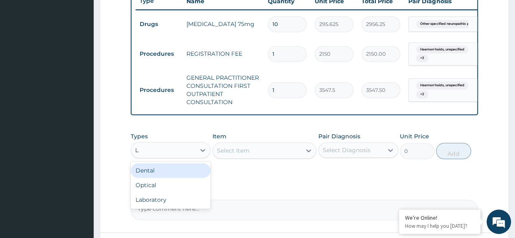
type input "LA"
click at [160, 175] on div "Laboratory" at bounding box center [171, 170] width 80 height 15
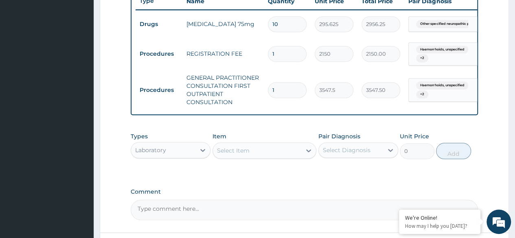
click at [238, 152] on div "Select Item" at bounding box center [233, 151] width 33 height 8
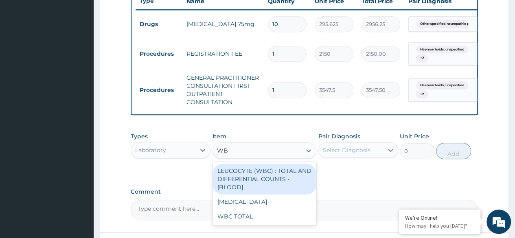
type input "WBC"
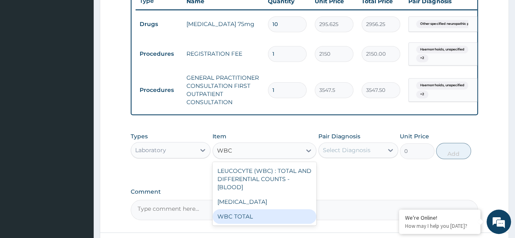
click at [248, 218] on div "WBC TOTAL" at bounding box center [265, 216] width 104 height 15
type input "3225"
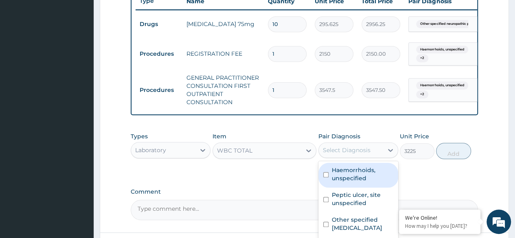
click at [369, 157] on div "Select Diagnosis" at bounding box center [351, 150] width 64 height 13
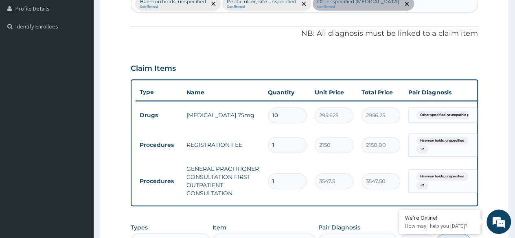
scroll to position [182, 0]
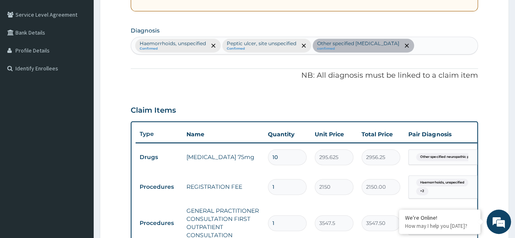
click at [428, 47] on div "Haemorrhoids, unspecified Confirmed Peptic ulcer, site unspecified Confirmed Ot…" at bounding box center [304, 45] width 347 height 17
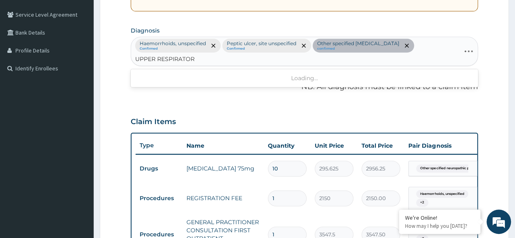
type input "UPPER RESPIRATORY"
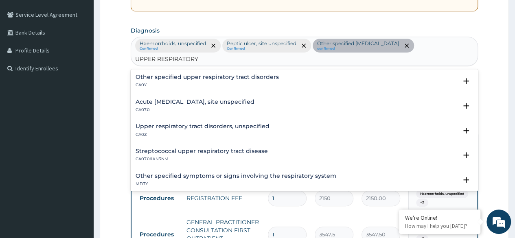
click at [217, 104] on h4 "Acute [MEDICAL_DATA], site unspecified" at bounding box center [195, 102] width 119 height 6
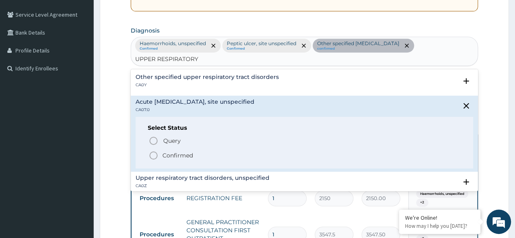
click at [150, 155] on circle "status option filled" at bounding box center [153, 155] width 7 height 7
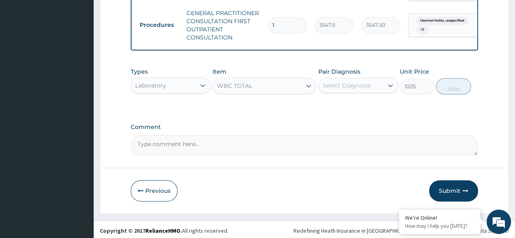
scroll to position [398, 0]
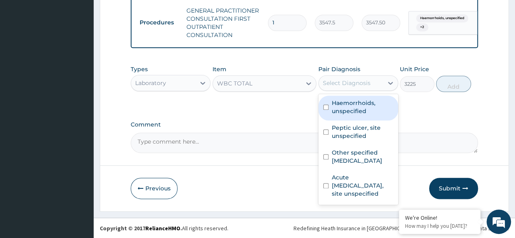
click at [346, 90] on div "Select Diagnosis" at bounding box center [351, 83] width 64 height 13
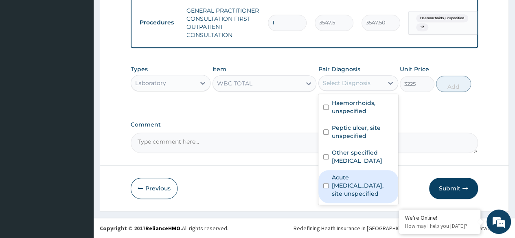
click at [346, 193] on label "Acute [MEDICAL_DATA], site unspecified" at bounding box center [362, 186] width 61 height 24
checkbox input "true"
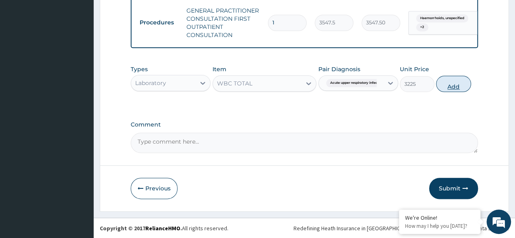
click at [466, 89] on button "Add" at bounding box center [453, 84] width 35 height 16
type input "0"
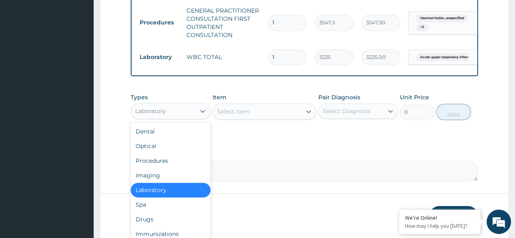
click at [185, 109] on div "Laboratory" at bounding box center [171, 111] width 80 height 16
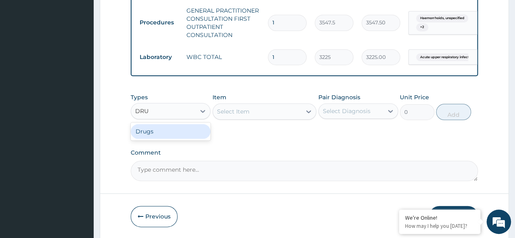
type input "DRUG"
click at [177, 139] on div "Drugs" at bounding box center [171, 131] width 80 height 15
click at [177, 136] on div "Types Drugs Item Select Item Pair Diagnosis Select Diagnosis Unit Price 0 Add" at bounding box center [304, 112] width 347 height 47
click at [250, 114] on div "Select Item" at bounding box center [257, 111] width 89 height 13
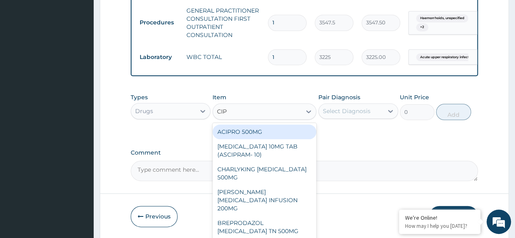
type input "CIPR"
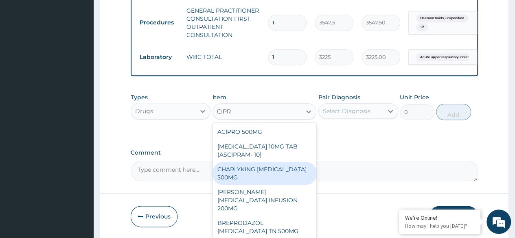
click at [272, 184] on div "CHARLYKING CIPROFLOXACIN 500MG" at bounding box center [265, 173] width 104 height 23
type input "177.375"
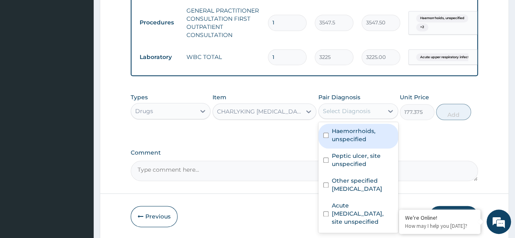
click at [359, 118] on div "Select Diagnosis" at bounding box center [351, 111] width 64 height 13
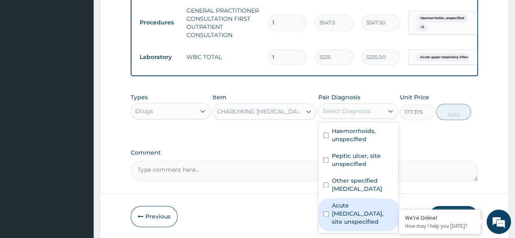
click at [373, 225] on label "Acute upper respiratory infection, site unspecified" at bounding box center [362, 214] width 61 height 24
checkbox input "true"
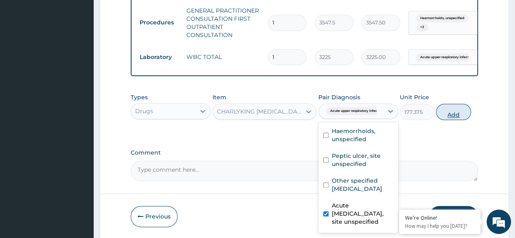
click at [457, 119] on button "Add" at bounding box center [453, 112] width 35 height 16
type input "0"
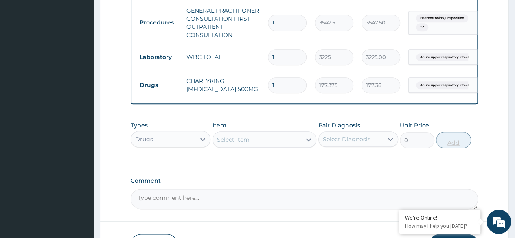
type input "10"
type input "1773.75"
type input "10"
click at [259, 146] on div "Select Item" at bounding box center [257, 139] width 89 height 13
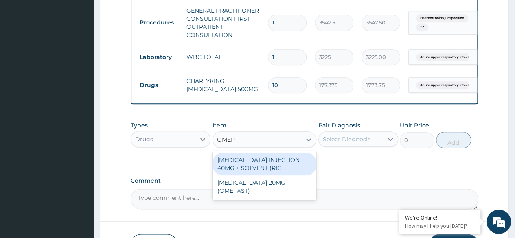
type input "OMEPR"
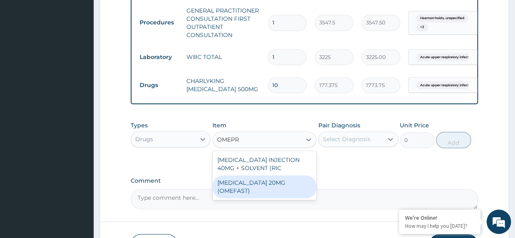
click at [281, 195] on div "[MEDICAL_DATA] 20MG (OMEFAST)" at bounding box center [265, 187] width 104 height 23
type input "82.7750015258789"
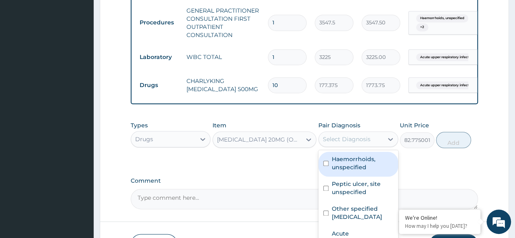
click at [357, 143] on div "Select Diagnosis" at bounding box center [347, 139] width 48 height 8
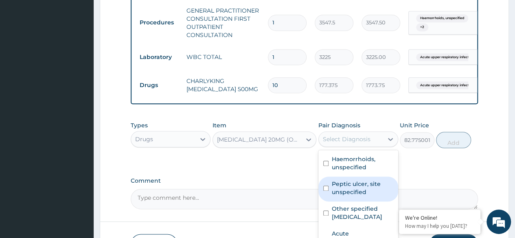
click at [348, 193] on label "Peptic ulcer, site unspecified" at bounding box center [362, 188] width 61 height 16
checkbox input "true"
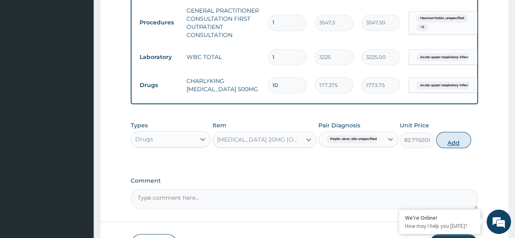
click at [446, 148] on button "Add" at bounding box center [453, 140] width 35 height 16
type input "0"
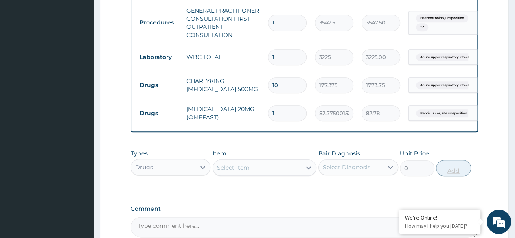
type input "14"
type input "1158.85"
type input "14"
click at [281, 174] on div "Select Item" at bounding box center [257, 167] width 89 height 13
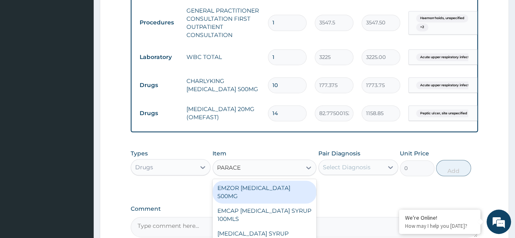
type input "PARACET"
click at [274, 190] on div "EMZOR PARACETAMOL 500MG" at bounding box center [265, 192] width 104 height 23
type input "23.64999961853027"
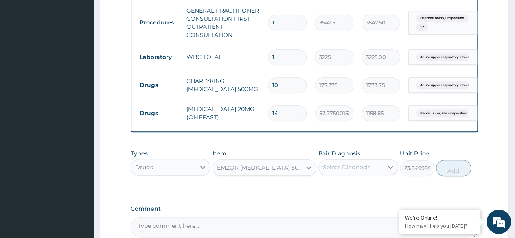
click at [354, 171] on div "Select Diagnosis" at bounding box center [347, 167] width 48 height 8
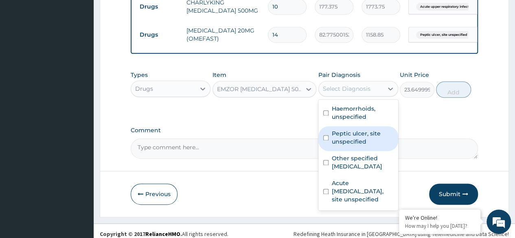
scroll to position [487, 0]
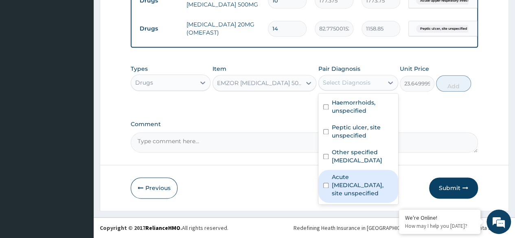
click at [356, 194] on label "Acute upper respiratory infection, site unspecified" at bounding box center [362, 185] width 61 height 24
checkbox input "true"
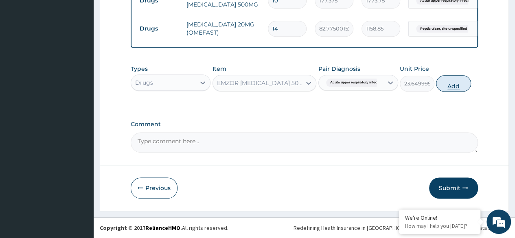
click at [455, 84] on button "Add" at bounding box center [453, 83] width 35 height 16
type input "0"
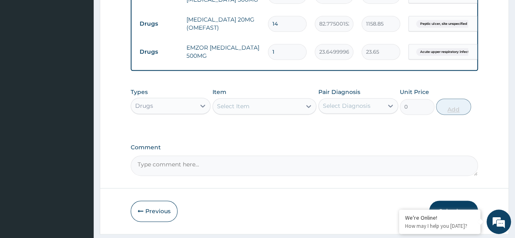
type input "18"
type input "425.70"
type input "18"
click at [246, 113] on div "Select Item" at bounding box center [257, 106] width 89 height 13
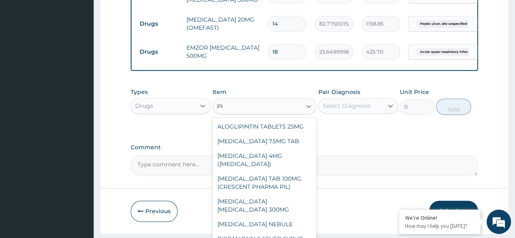
type input "P"
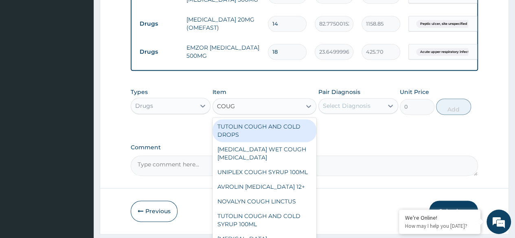
type input "COUGH"
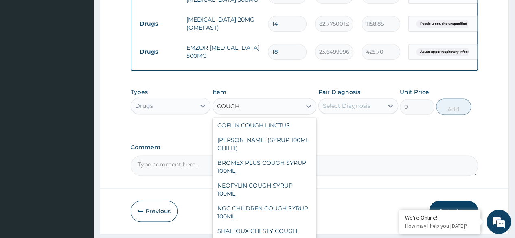
scroll to position [137, 0]
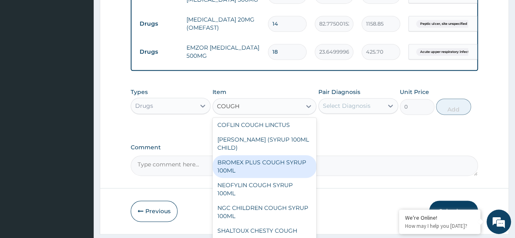
click at [277, 172] on div "BROMEX PLUS COUGH SYRUP 100ML" at bounding box center [265, 166] width 104 height 23
type input "1773.75"
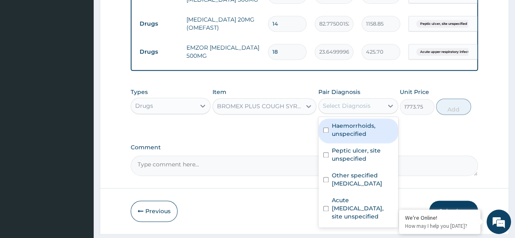
click at [344, 110] on div "Select Diagnosis" at bounding box center [347, 106] width 48 height 8
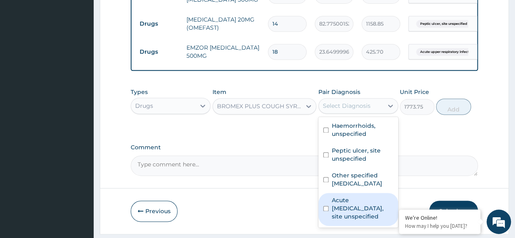
click at [348, 214] on label "Acute upper respiratory infection, site unspecified" at bounding box center [362, 208] width 61 height 24
checkbox input "true"
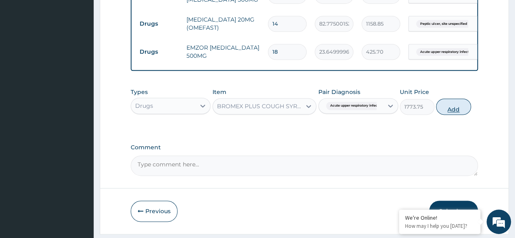
click at [456, 111] on button "Add" at bounding box center [453, 107] width 35 height 16
type input "0"
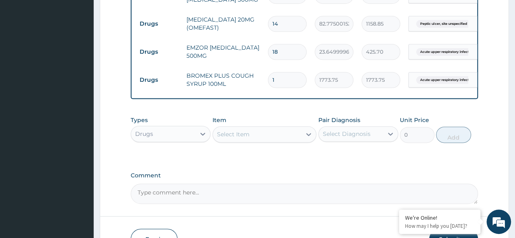
click at [244, 138] on div "Select Item" at bounding box center [233, 134] width 33 height 8
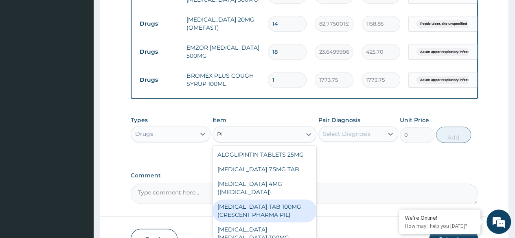
type input "P"
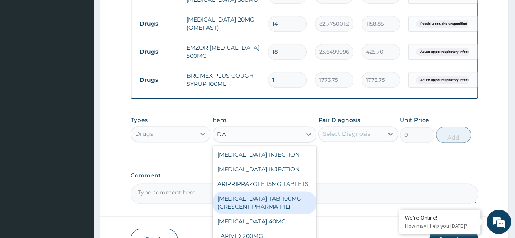
type input "DAF"
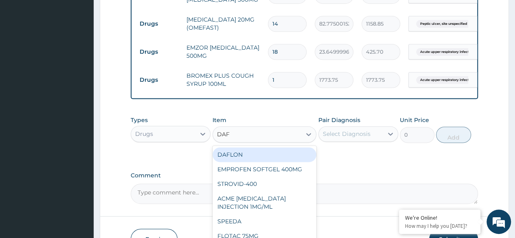
click at [246, 162] on div "DAFLON" at bounding box center [265, 154] width 104 height 15
type input "461.1749877929688"
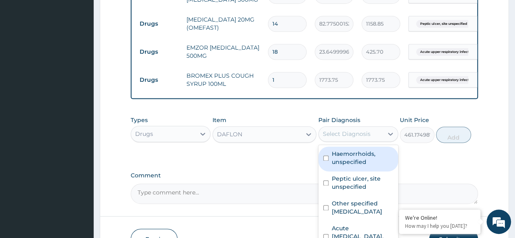
click at [351, 137] on div "Select Diagnosis" at bounding box center [347, 134] width 48 height 8
click at [351, 163] on label "Haemorrhoids, unspecified" at bounding box center [362, 158] width 61 height 16
checkbox input "true"
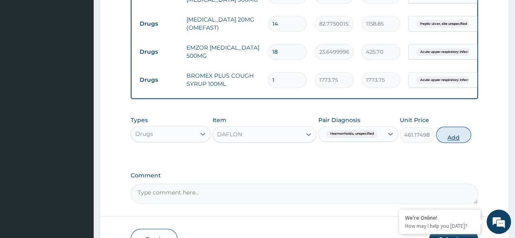
click at [458, 142] on button "Add" at bounding box center [453, 135] width 35 height 16
type input "0"
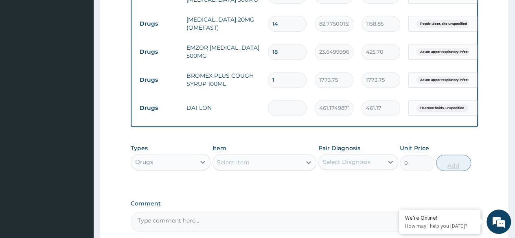
type input "0.00"
type input "2"
type input "922.35"
type input "20"
type input "9223.50"
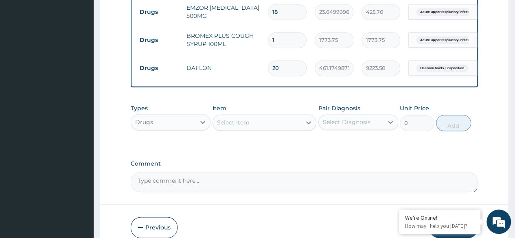
scroll to position [572, 0]
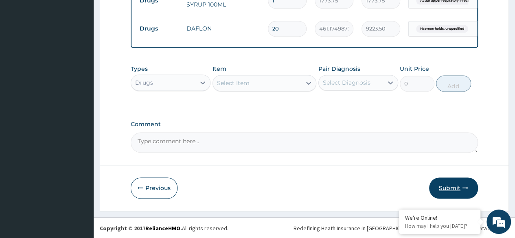
type input "20"
click at [451, 189] on button "Submit" at bounding box center [453, 188] width 49 height 21
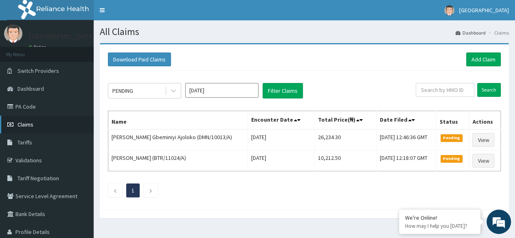
click at [39, 127] on link "Claims" at bounding box center [47, 125] width 94 height 18
click at [483, 56] on link "Add Claim" at bounding box center [483, 60] width 35 height 14
click at [35, 108] on link "PA Code" at bounding box center [47, 107] width 94 height 18
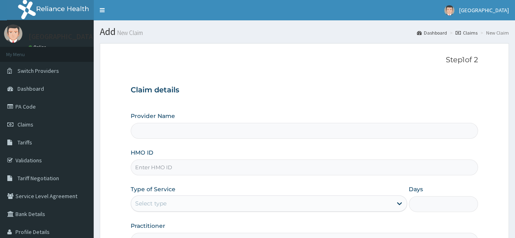
click at [224, 171] on input "HMO ID" at bounding box center [304, 168] width 347 height 16
type input "[GEOGRAPHIC_DATA]"
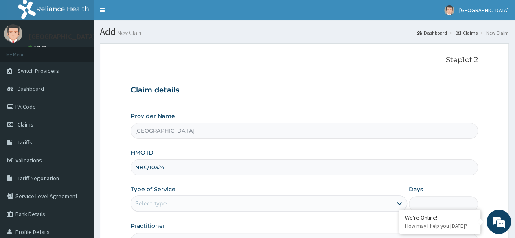
type input "NBC/10324/E"
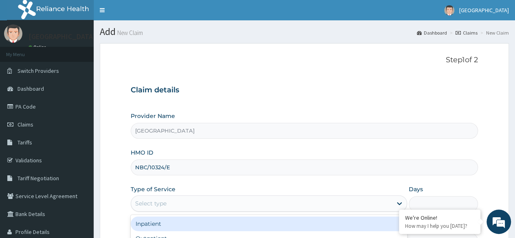
click at [210, 202] on div "Select type" at bounding box center [261, 203] width 261 height 13
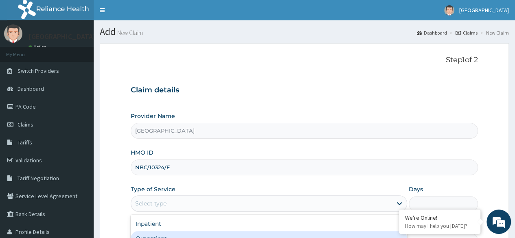
click at [182, 235] on div "Outpatient" at bounding box center [269, 238] width 277 height 15
type input "1"
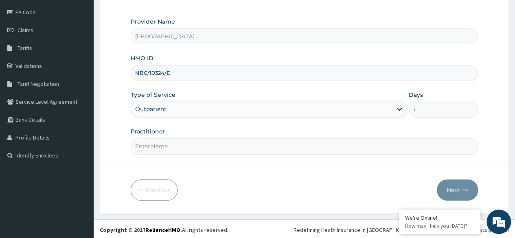
scroll to position [94, 0]
click at [343, 141] on input "Practitioner" at bounding box center [304, 146] width 347 height 16
type input "DR SEUN OMOSANYA"
click at [459, 189] on button "Next" at bounding box center [457, 190] width 41 height 21
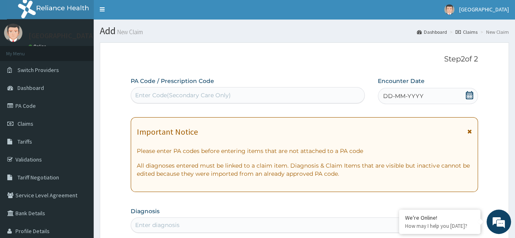
scroll to position [0, 0]
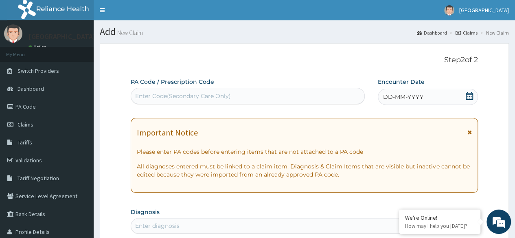
click at [470, 94] on icon at bounding box center [470, 96] width 8 height 8
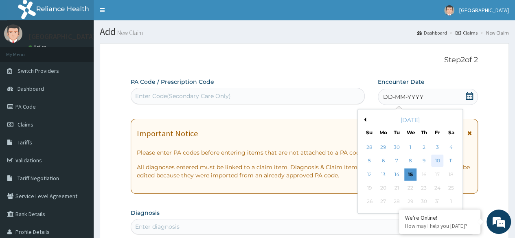
click at [439, 158] on div "10" at bounding box center [437, 161] width 12 height 12
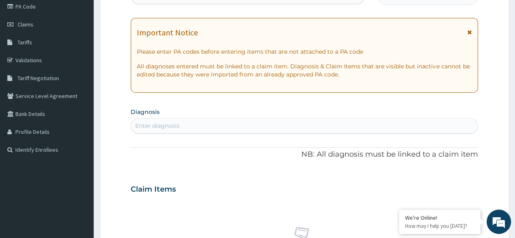
scroll to position [108, 0]
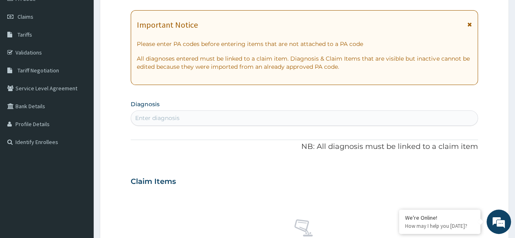
click at [349, 116] on div "Enter diagnosis" at bounding box center [304, 118] width 347 height 13
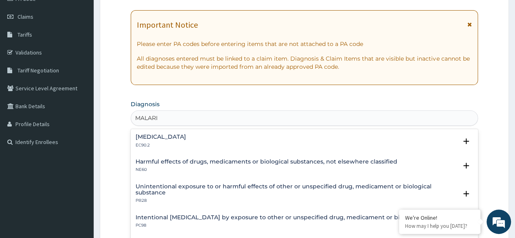
type input "MALARIA"
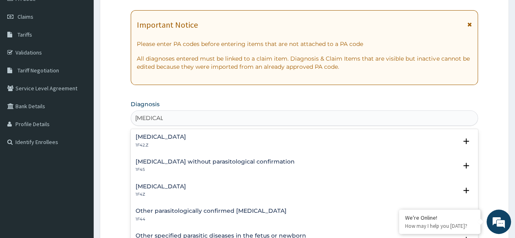
click at [180, 187] on h4 "Malaria, unspecified" at bounding box center [161, 187] width 51 height 6
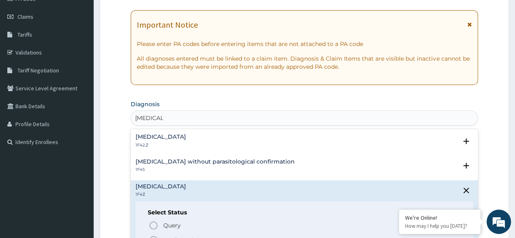
click at [154, 238] on icon "status option filled" at bounding box center [154, 240] width 10 height 10
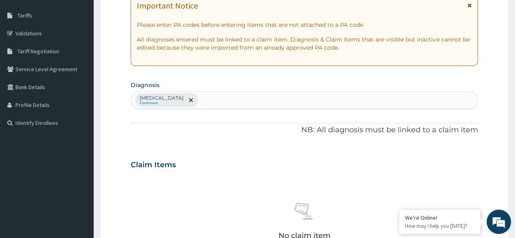
scroll to position [124, 0]
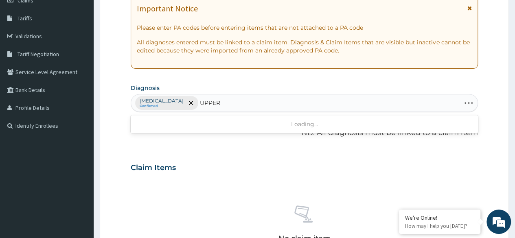
type input "UPPER"
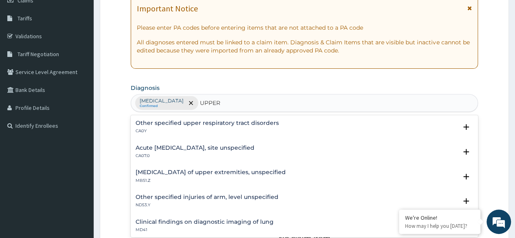
click at [191, 147] on h4 "Acute upper respiratory infection, site unspecified" at bounding box center [195, 148] width 119 height 6
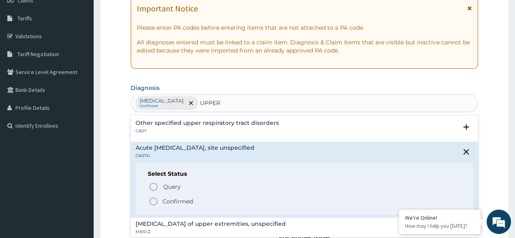
click at [152, 201] on icon "status option filled" at bounding box center [154, 202] width 10 height 10
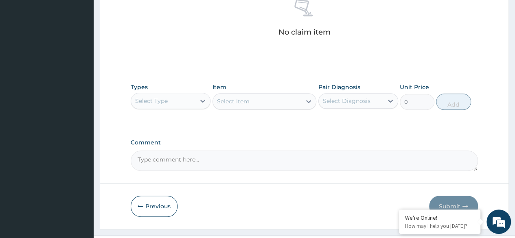
scroll to position [335, 0]
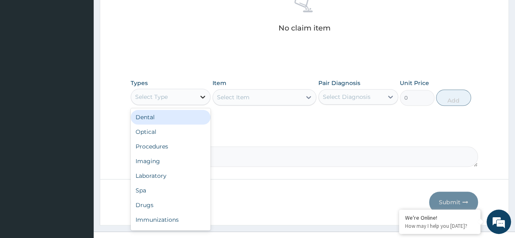
click at [200, 96] on icon at bounding box center [203, 97] width 8 height 8
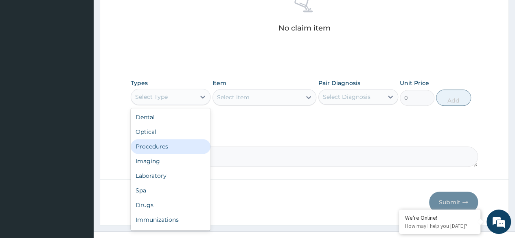
click at [185, 150] on div "Procedures" at bounding box center [171, 146] width 80 height 15
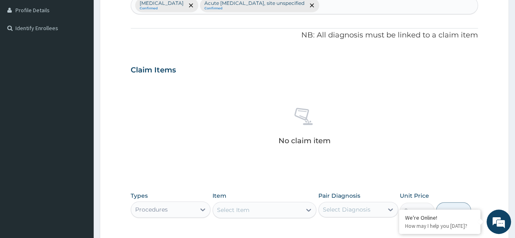
scroll to position [223, 0]
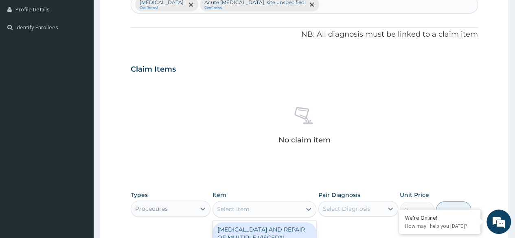
click at [247, 205] on div "Select Item" at bounding box center [233, 209] width 33 height 8
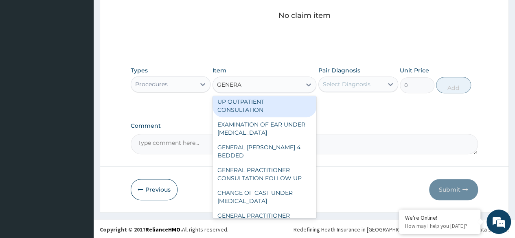
scroll to position [0, 0]
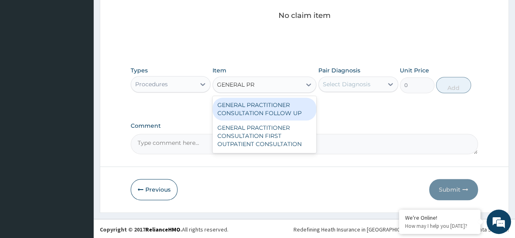
type input "GENERAL PRA"
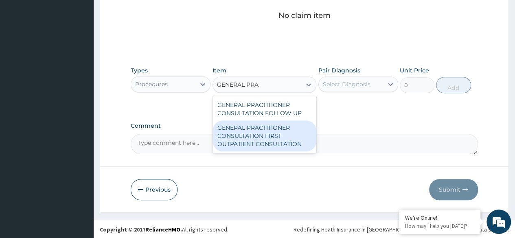
click at [275, 136] on div "GENERAL PRACTITIONER CONSULTATION FIRST OUTPATIENT CONSULTATION" at bounding box center [265, 136] width 104 height 31
type input "3547.5"
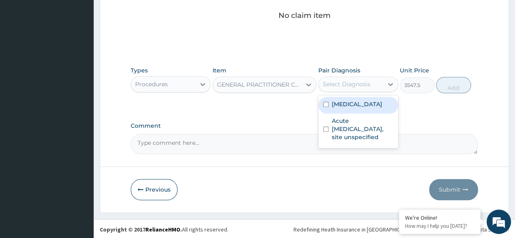
click at [369, 89] on div "Select Diagnosis" at bounding box center [351, 84] width 64 height 13
click at [367, 100] on label "[MEDICAL_DATA]" at bounding box center [357, 104] width 51 height 8
checkbox input "true"
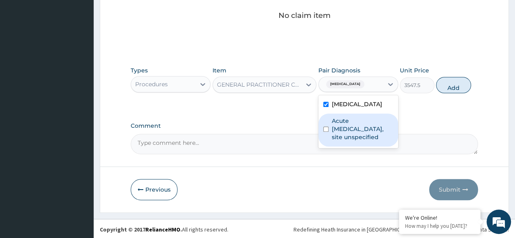
click at [359, 125] on label "Acute [MEDICAL_DATA], site unspecified" at bounding box center [362, 129] width 61 height 24
checkbox input "true"
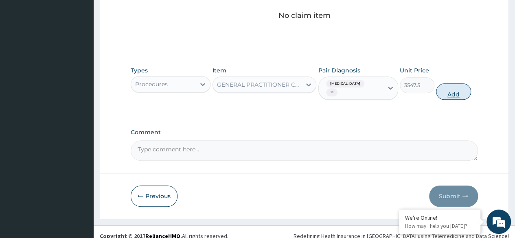
click at [457, 91] on button "Add" at bounding box center [453, 91] width 35 height 16
type input "0"
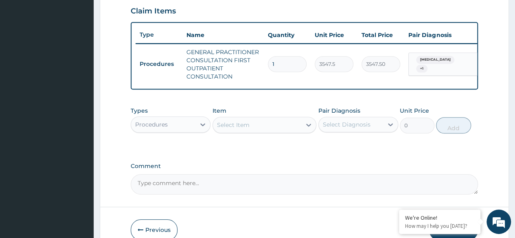
scroll to position [283, 0]
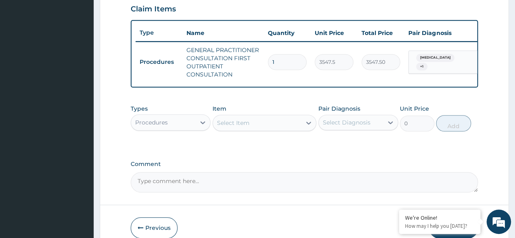
click at [253, 127] on div "Select Item" at bounding box center [257, 122] width 89 height 13
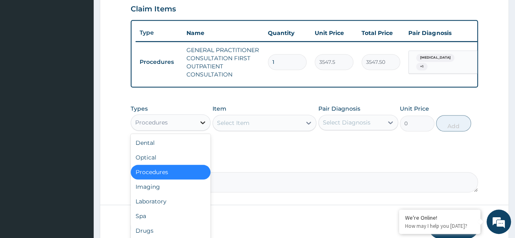
click at [198, 127] on div at bounding box center [202, 122] width 15 height 15
click at [163, 200] on div "Laboratory" at bounding box center [171, 201] width 80 height 15
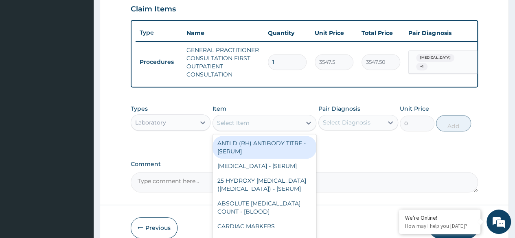
click at [236, 124] on div "Select Item" at bounding box center [233, 123] width 33 height 8
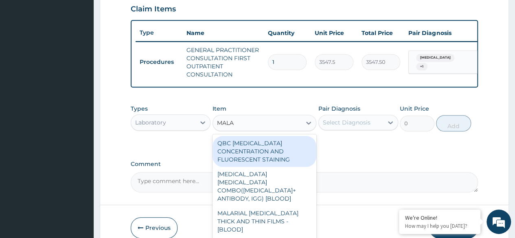
type input "MALAR"
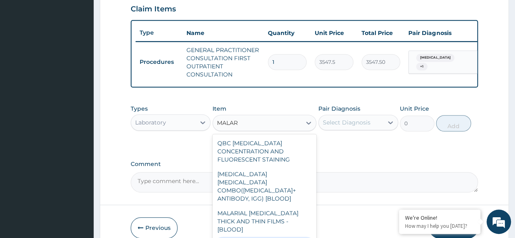
type input "1612.5"
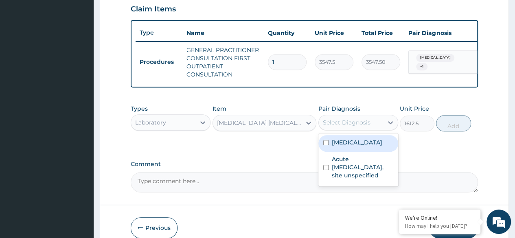
click at [367, 124] on div "Select Diagnosis" at bounding box center [347, 123] width 48 height 8
click at [357, 152] on div "[MEDICAL_DATA]" at bounding box center [358, 143] width 80 height 17
checkbox input "true"
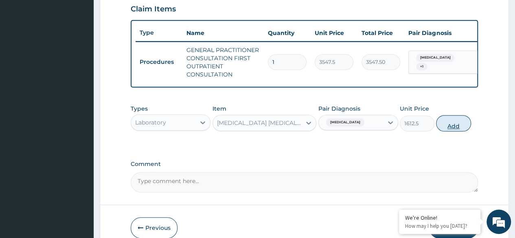
click at [461, 131] on button "Add" at bounding box center [453, 123] width 35 height 16
type input "0"
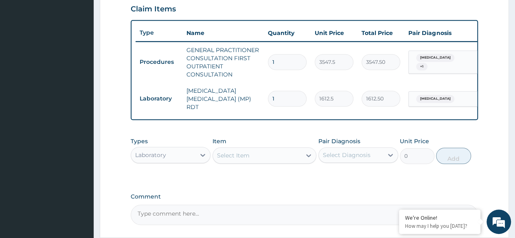
click at [262, 164] on div "Select Item" at bounding box center [265, 155] width 104 height 16
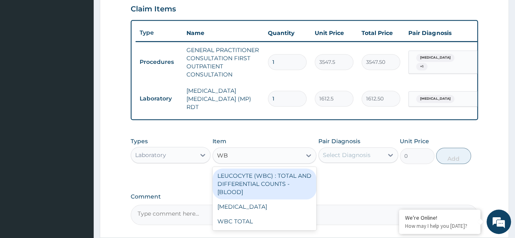
type input "WBC"
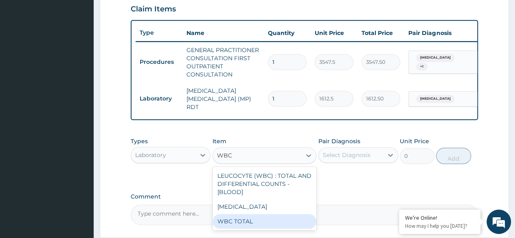
click at [246, 219] on div "WBC TOTAL" at bounding box center [265, 221] width 104 height 15
type input "3225"
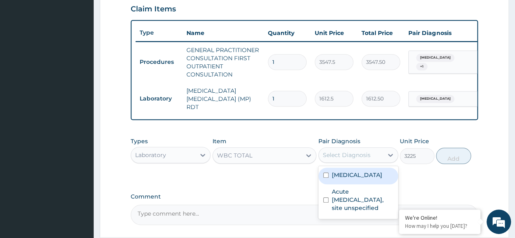
click at [358, 159] on div "Select Diagnosis" at bounding box center [347, 155] width 48 height 8
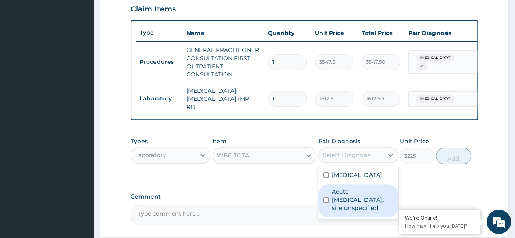
click at [358, 197] on label "Acute [MEDICAL_DATA], site unspecified" at bounding box center [362, 200] width 61 height 24
checkbox input "true"
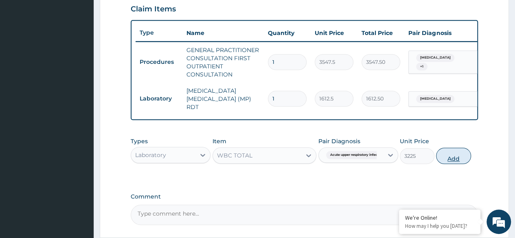
click at [447, 153] on button "Add" at bounding box center [453, 156] width 35 height 16
type input "0"
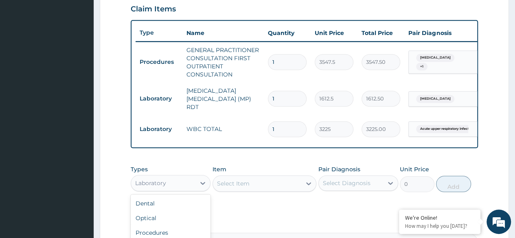
click at [154, 186] on div "Laboratory" at bounding box center [150, 183] width 31 height 8
type input "DR"
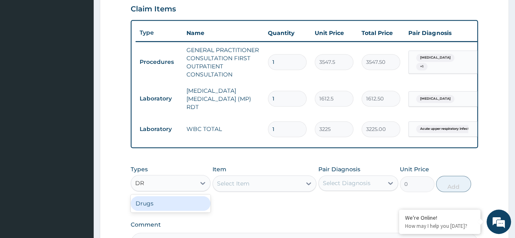
click at [160, 211] on div "Drugs" at bounding box center [171, 203] width 80 height 15
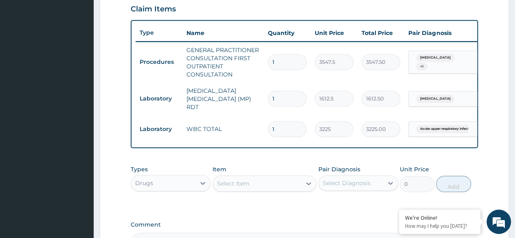
click at [234, 180] on div "Select Item" at bounding box center [257, 183] width 89 height 13
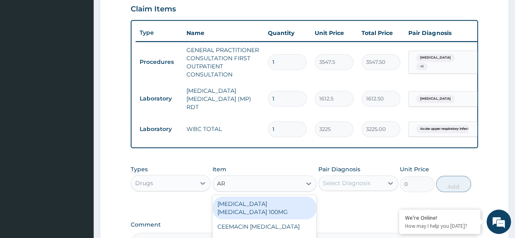
type input "ART"
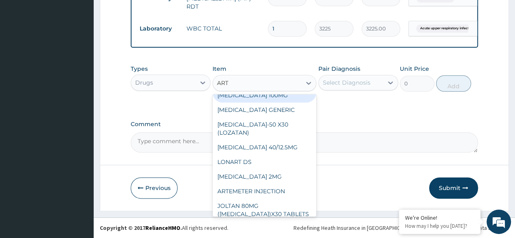
scroll to position [49, 0]
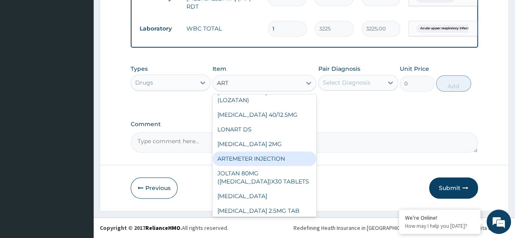
click at [275, 166] on div "ARTEMETER INJECTION" at bounding box center [265, 159] width 104 height 15
type input "946"
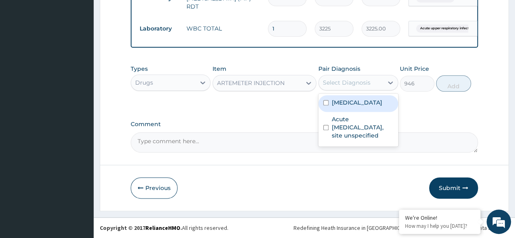
click at [372, 83] on div "Select Diagnosis" at bounding box center [351, 82] width 64 height 13
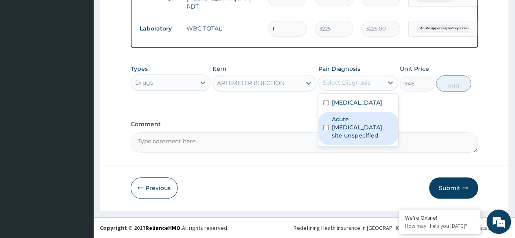
click at [361, 130] on label "Acute [MEDICAL_DATA], site unspecified" at bounding box center [362, 127] width 61 height 24
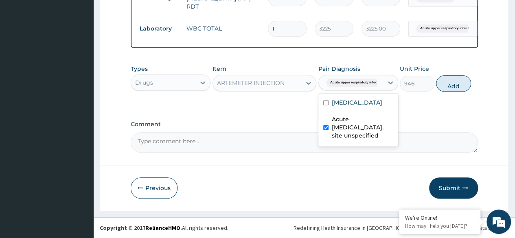
click at [351, 126] on label "Acute [MEDICAL_DATA], site unspecified" at bounding box center [362, 127] width 61 height 24
checkbox input "false"
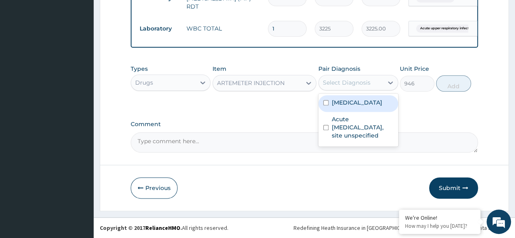
click at [334, 104] on label "[MEDICAL_DATA]" at bounding box center [357, 103] width 51 height 8
checkbox input "true"
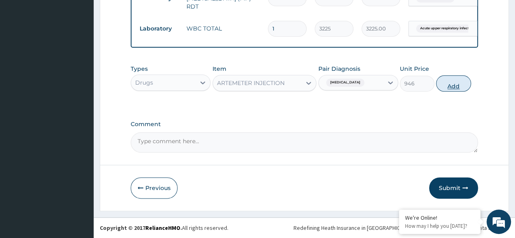
click at [444, 86] on button "Add" at bounding box center [453, 83] width 35 height 16
type input "0"
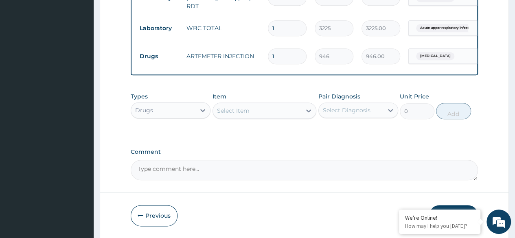
click at [235, 109] on div "Select Item" at bounding box center [233, 111] width 33 height 8
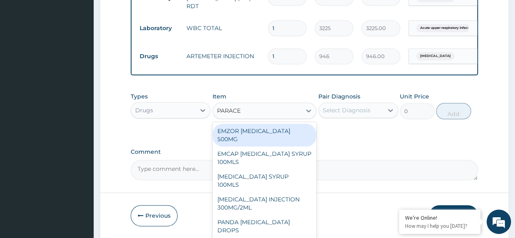
type input "PARACET"
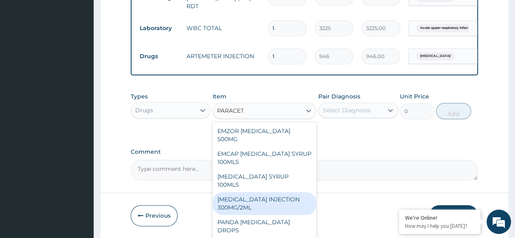
click at [250, 192] on div "[MEDICAL_DATA] INJECTION 300MG/2ML" at bounding box center [265, 203] width 104 height 23
type input "260.1499938964844"
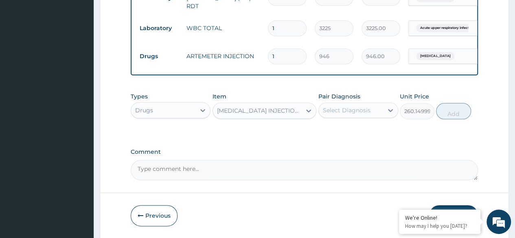
click at [378, 112] on div "Select Diagnosis" at bounding box center [351, 110] width 64 height 13
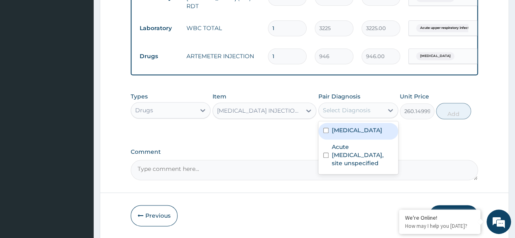
click at [376, 130] on label "[MEDICAL_DATA]" at bounding box center [357, 130] width 51 height 8
checkbox input "true"
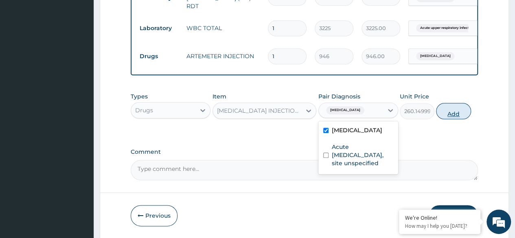
click at [455, 113] on button "Add" at bounding box center [453, 111] width 35 height 16
type input "0"
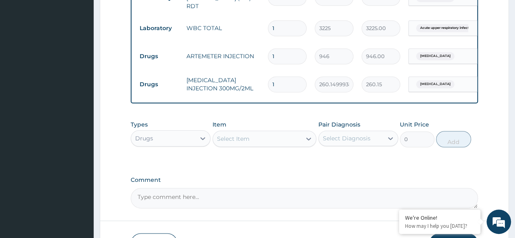
click at [233, 135] on div "Select Item" at bounding box center [257, 138] width 89 height 13
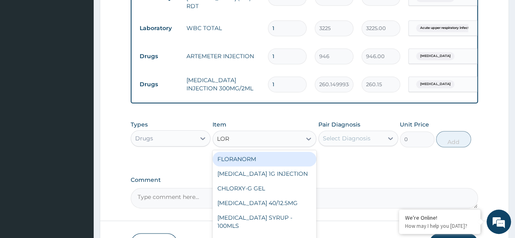
type input "[PERSON_NAME]"
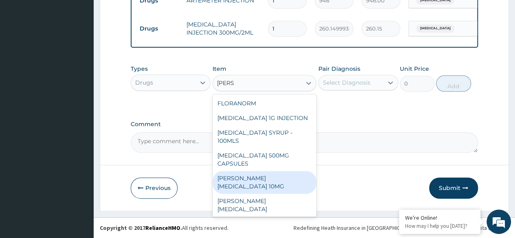
scroll to position [8, 0]
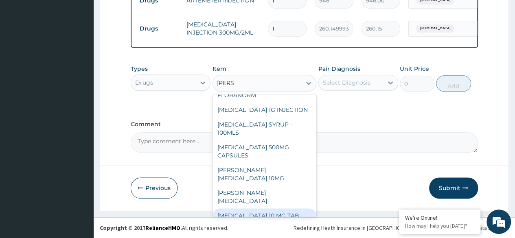
click at [275, 209] on div "[MEDICAL_DATA] 10 MG TAB" at bounding box center [265, 216] width 104 height 15
type input "59.125"
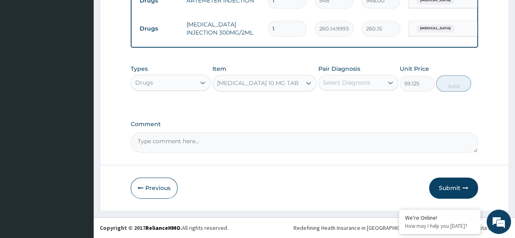
click at [365, 74] on div "Pair Diagnosis Select Diagnosis" at bounding box center [358, 78] width 80 height 27
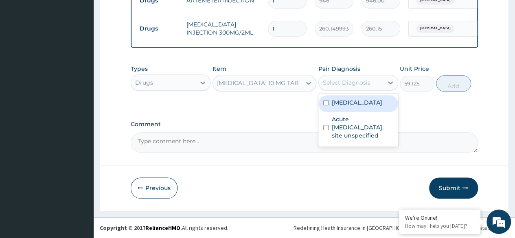
click at [362, 83] on div "Select Diagnosis" at bounding box center [347, 83] width 48 height 8
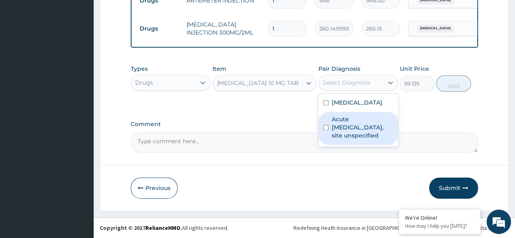
click at [359, 127] on label "Acute [MEDICAL_DATA], site unspecified" at bounding box center [362, 127] width 61 height 24
checkbox input "true"
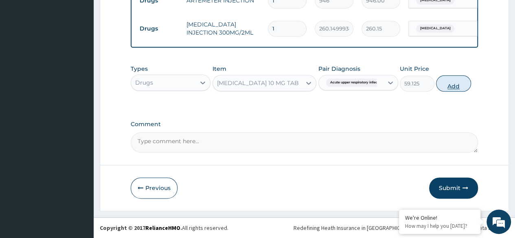
click at [450, 83] on button "Add" at bounding box center [453, 83] width 35 height 16
type input "0"
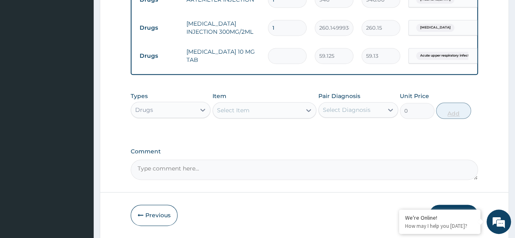
type input "0.00"
type input "5"
type input "295.63"
type input "5"
click at [271, 112] on div "Select Item" at bounding box center [257, 110] width 89 height 13
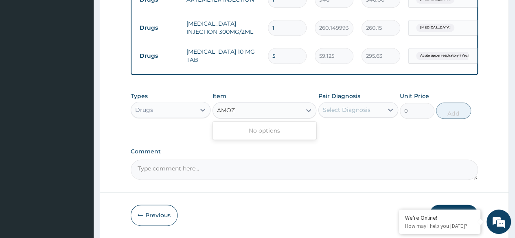
type input "AMO"
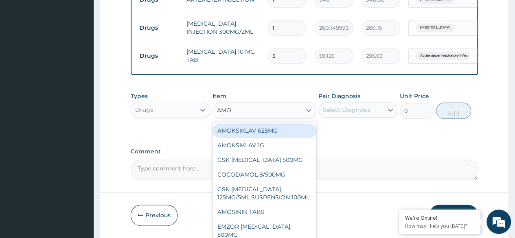
click at [269, 129] on div "AMOKSIKLAV 625MG" at bounding box center [265, 130] width 104 height 15
type input "650.375"
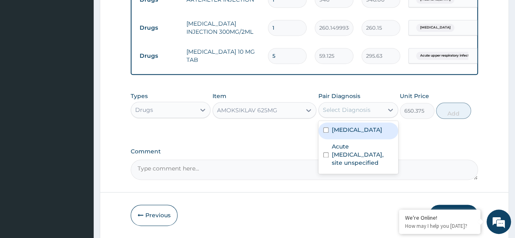
click at [354, 114] on div "Select Diagnosis" at bounding box center [347, 110] width 48 height 8
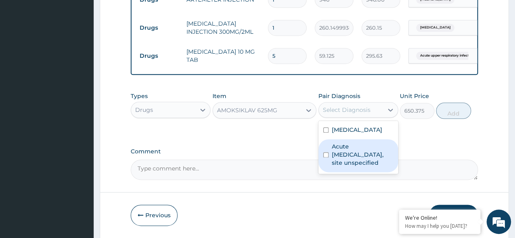
click at [351, 152] on label "Acute upper respiratory infection, site unspecified" at bounding box center [362, 155] width 61 height 24
checkbox input "true"
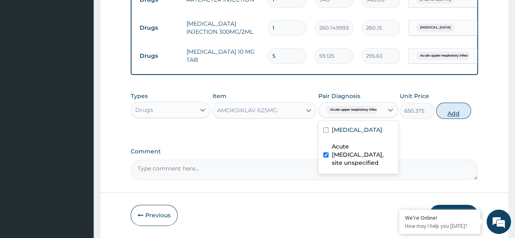
click at [457, 112] on button "Add" at bounding box center [453, 111] width 35 height 16
type input "0"
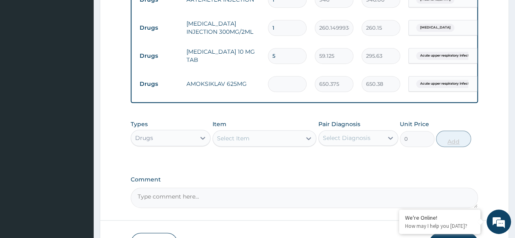
type input "0.00"
type input "7"
type input "4552.63"
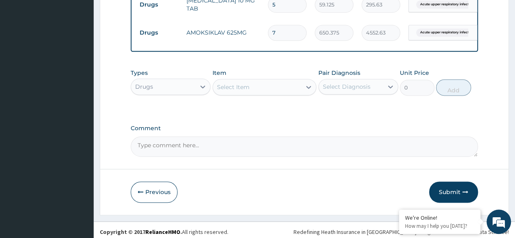
scroll to position [497, 0]
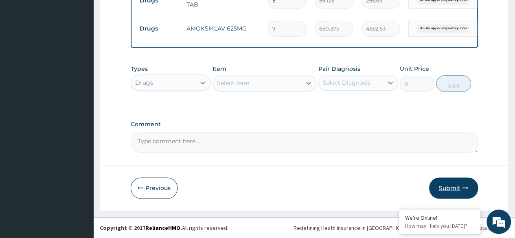
type input "7"
click at [452, 190] on button "Submit" at bounding box center [453, 188] width 49 height 21
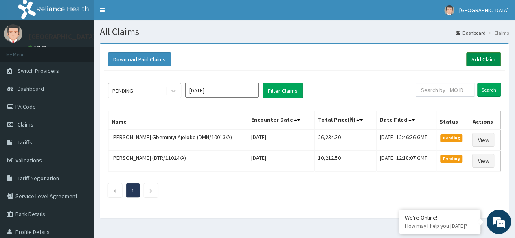
click at [483, 59] on link "Add Claim" at bounding box center [483, 60] width 35 height 14
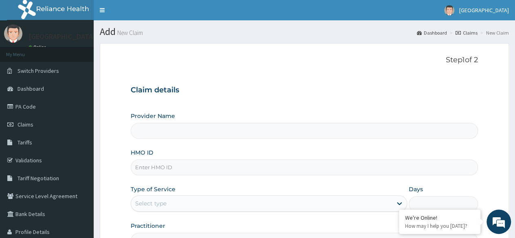
click at [176, 163] on input "HMO ID" at bounding box center [304, 168] width 347 height 16
type input "[GEOGRAPHIC_DATA]"
click at [31, 161] on link "Validations" at bounding box center [47, 161] width 94 height 18
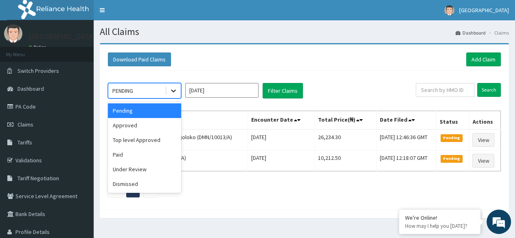
click at [174, 91] on icon at bounding box center [173, 91] width 5 height 3
click at [144, 157] on div "Paid" at bounding box center [144, 154] width 73 height 15
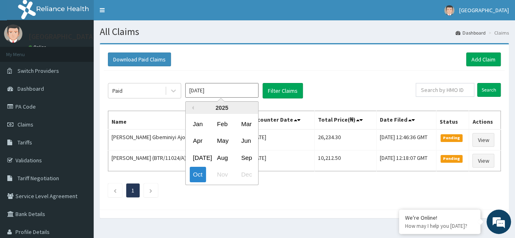
click at [195, 95] on input "[DATE]" at bounding box center [221, 90] width 73 height 15
click at [245, 154] on div "Sep" at bounding box center [246, 157] width 16 height 15
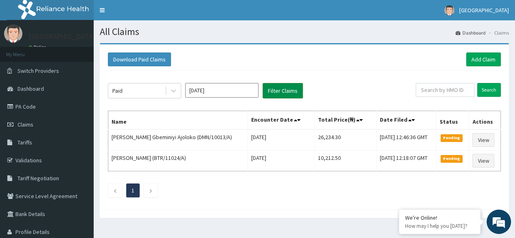
click at [285, 91] on button "Filter Claims" at bounding box center [283, 90] width 40 height 15
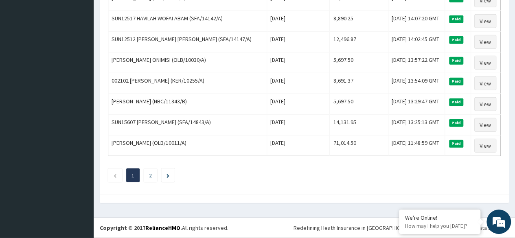
scroll to position [1041, 0]
click at [153, 182] on li "2" at bounding box center [150, 176] width 13 height 14
click at [152, 179] on link "2" at bounding box center [150, 175] width 3 height 7
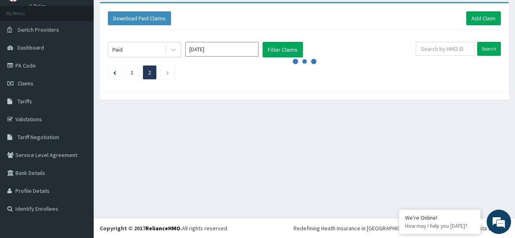
scroll to position [54, 0]
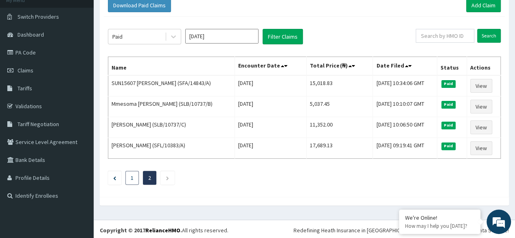
click at [132, 178] on link "1" at bounding box center [132, 177] width 3 height 7
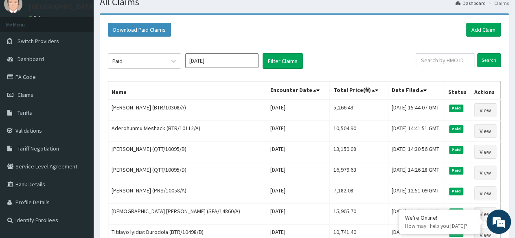
scroll to position [0, 0]
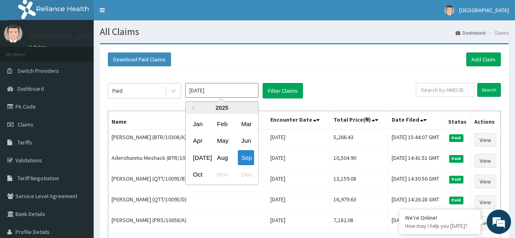
click at [197, 93] on input "[DATE]" at bounding box center [221, 90] width 73 height 15
click at [227, 156] on div "Aug" at bounding box center [222, 157] width 16 height 15
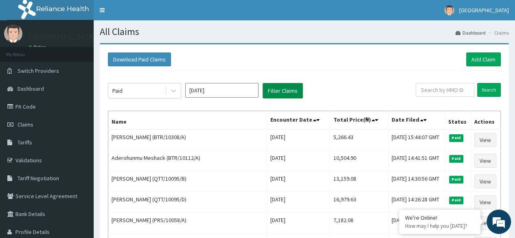
click at [287, 94] on button "Filter Claims" at bounding box center [283, 90] width 40 height 15
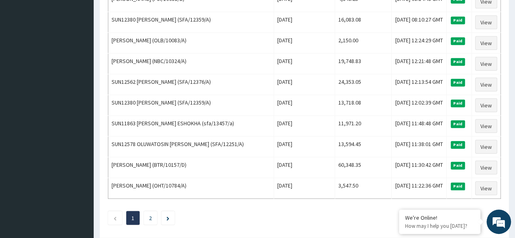
scroll to position [975, 0]
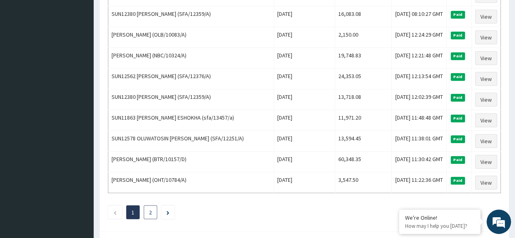
click at [152, 209] on link "2" at bounding box center [150, 212] width 3 height 7
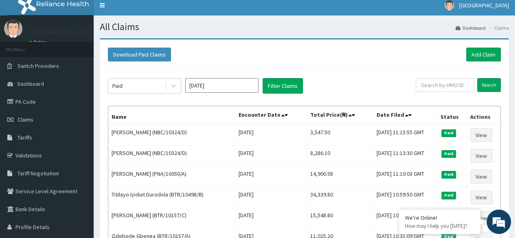
scroll to position [0, 0]
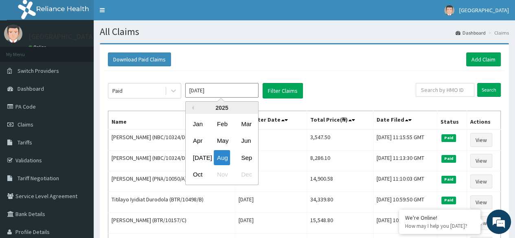
click at [221, 89] on input "[DATE]" at bounding box center [221, 90] width 73 height 15
click at [199, 157] on div "[DATE]" at bounding box center [198, 157] width 16 height 15
type input "[DATE]"
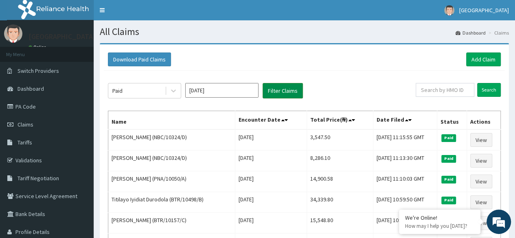
click at [275, 93] on button "Filter Claims" at bounding box center [283, 90] width 40 height 15
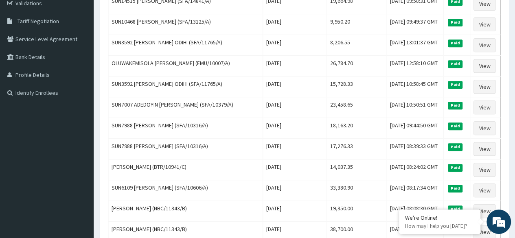
scroll to position [162, 0]
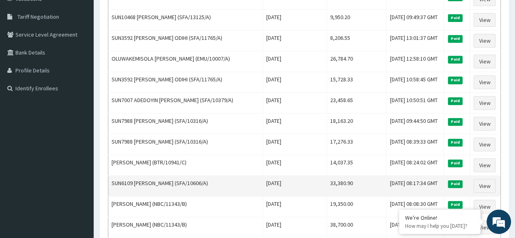
drag, startPoint x: 217, startPoint y: 179, endPoint x: 187, endPoint y: 177, distance: 29.4
click at [187, 177] on td "SUN6109 [PERSON_NAME] (SFA/10606/A)" at bounding box center [185, 186] width 155 height 21
copy td "SFA/10606/A"
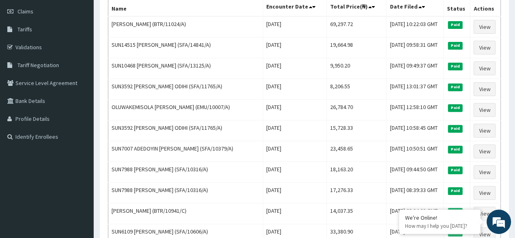
scroll to position [0, 0]
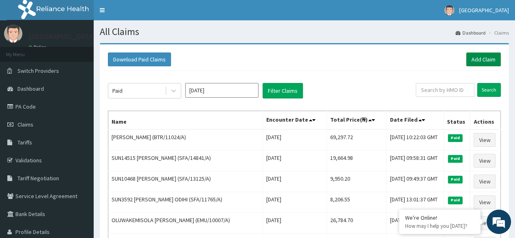
click at [477, 56] on link "Add Claim" at bounding box center [483, 60] width 35 height 14
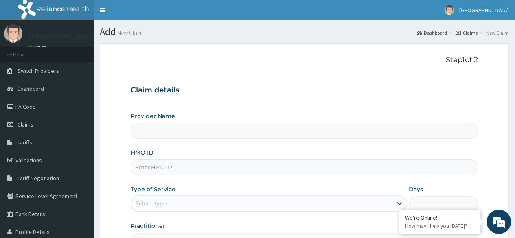
drag, startPoint x: 0, startPoint y: 0, endPoint x: 203, endPoint y: 173, distance: 267.0
click at [203, 173] on input "HMO ID" at bounding box center [304, 168] width 347 height 16
type input "[GEOGRAPHIC_DATA]"
paste input "SFA/10606/A"
type input "SFA/10606/A"
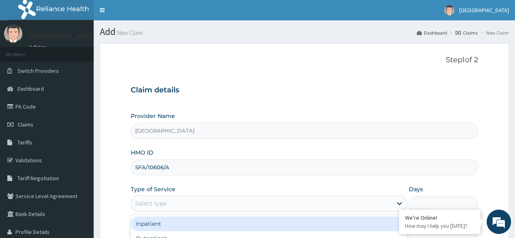
click at [185, 201] on div "Select type" at bounding box center [261, 203] width 261 height 13
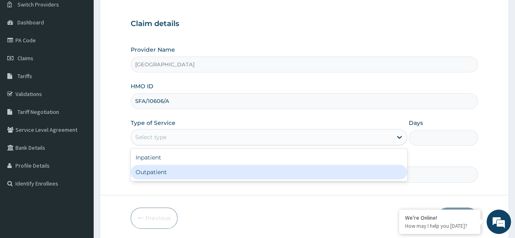
click at [247, 174] on div "Outpatient" at bounding box center [269, 172] width 277 height 15
type input "1"
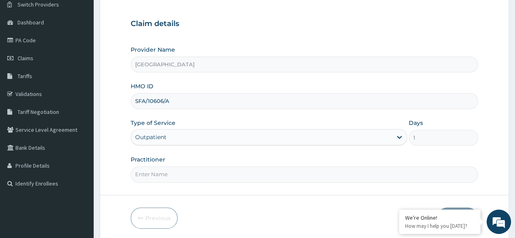
click at [247, 174] on input "Practitioner" at bounding box center [304, 175] width 347 height 16
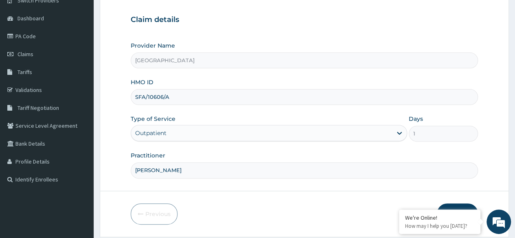
scroll to position [94, 0]
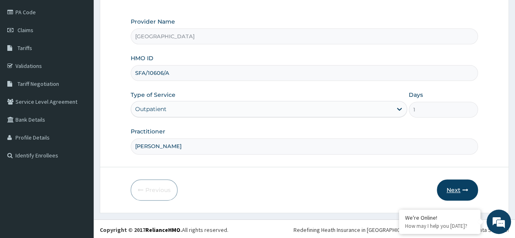
type input "[PERSON_NAME]"
click at [459, 192] on button "Next" at bounding box center [457, 190] width 41 height 21
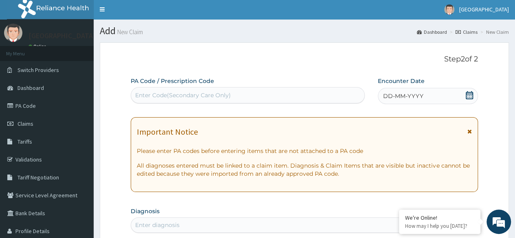
scroll to position [0, 0]
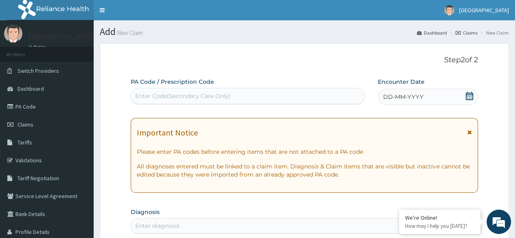
click at [250, 97] on div "Enter Code(Secondary Care Only)" at bounding box center [247, 96] width 233 height 13
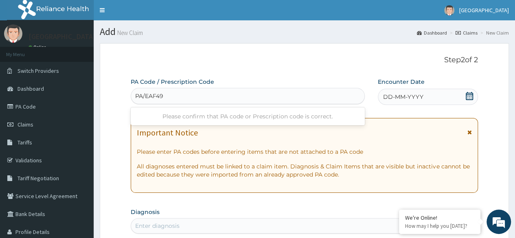
type input "PA/EAF492"
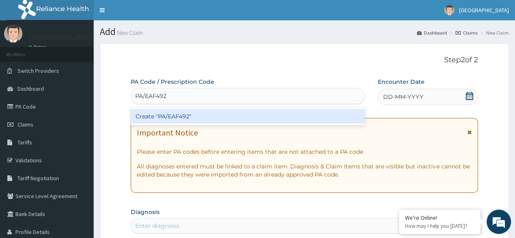
click at [186, 114] on div "Create "PA/EAF492"" at bounding box center [248, 116] width 234 height 15
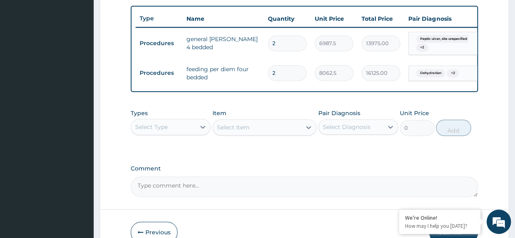
scroll to position [321, 0]
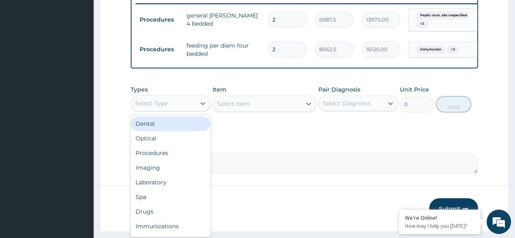
click at [178, 110] on div "Select Type" at bounding box center [163, 103] width 64 height 13
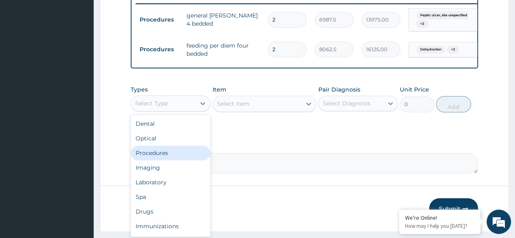
click at [171, 160] on div "Procedures" at bounding box center [171, 153] width 80 height 15
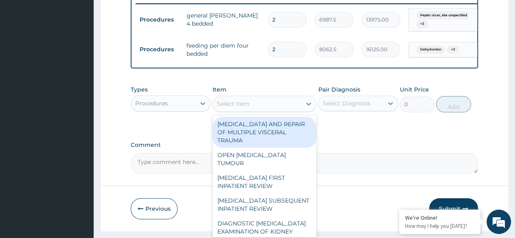
click at [296, 107] on div "Select Item" at bounding box center [257, 103] width 89 height 13
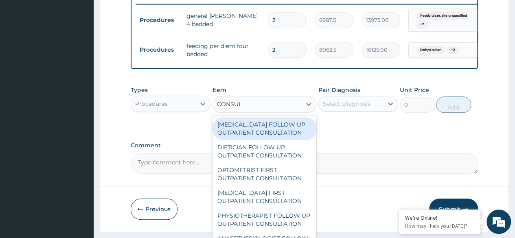
scroll to position [347, 0]
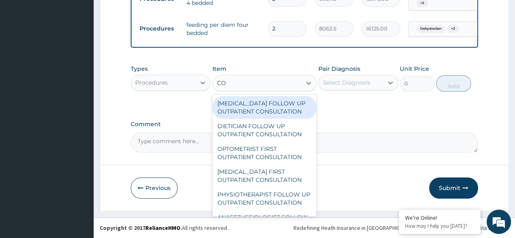
type input "C"
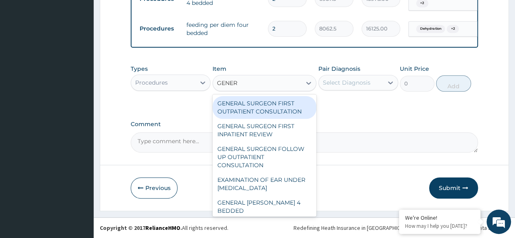
type input "GENERA"
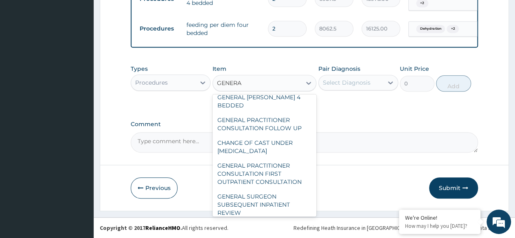
scroll to position [108, 0]
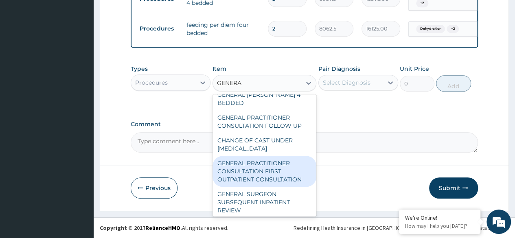
click at [283, 178] on div "GENERAL PRACTITIONER CONSULTATION FIRST OUTPATIENT CONSULTATION" at bounding box center [265, 171] width 104 height 31
type input "3547.5"
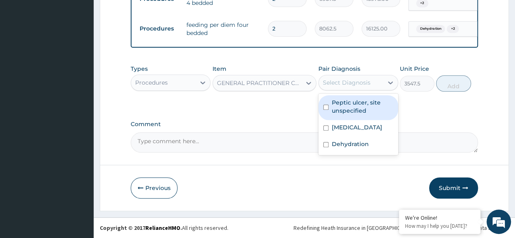
click at [369, 86] on div "Select Diagnosis" at bounding box center [347, 83] width 48 height 8
click at [368, 108] on label "Peptic ulcer, site unspecified" at bounding box center [362, 107] width 61 height 16
checkbox input "true"
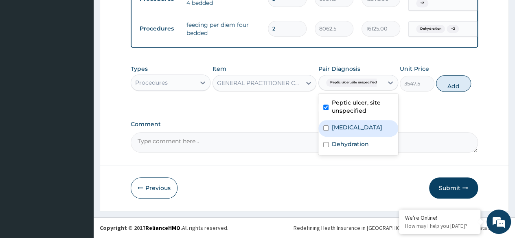
click at [362, 126] on label "[MEDICAL_DATA]" at bounding box center [357, 127] width 51 height 8
checkbox input "true"
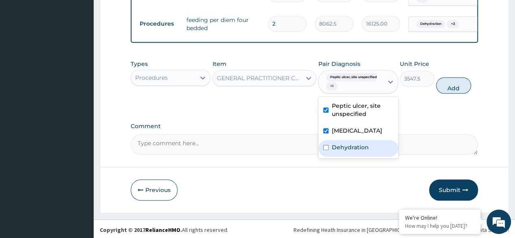
click at [357, 147] on div "Dehydration" at bounding box center [358, 148] width 80 height 17
checkbox input "true"
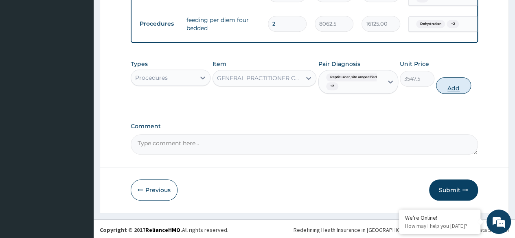
click at [456, 86] on button "Add" at bounding box center [453, 85] width 35 height 16
type input "0"
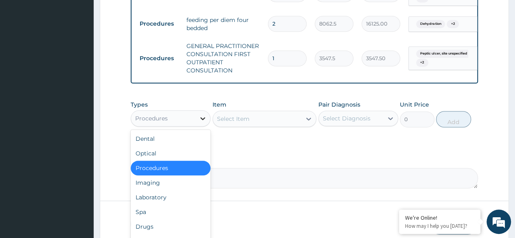
click at [199, 123] on icon at bounding box center [203, 118] width 8 height 8
click at [157, 204] on div "Laboratory" at bounding box center [171, 197] width 80 height 15
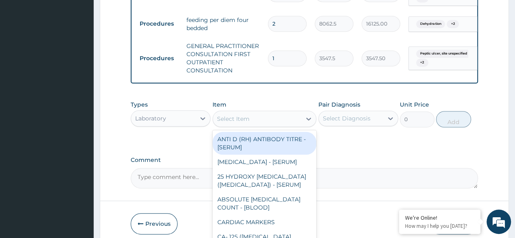
click at [275, 122] on div "Select Item" at bounding box center [257, 118] width 89 height 13
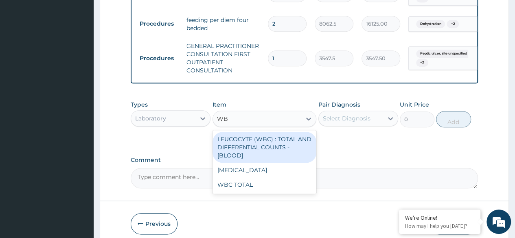
type input "WBC"
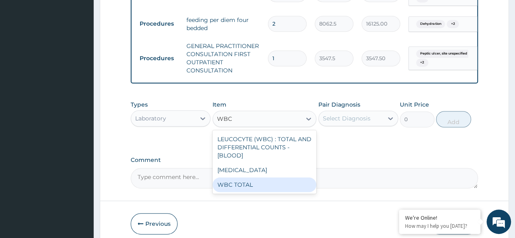
click at [269, 190] on div "WBC TOTAL" at bounding box center [265, 185] width 104 height 15
type input "3225"
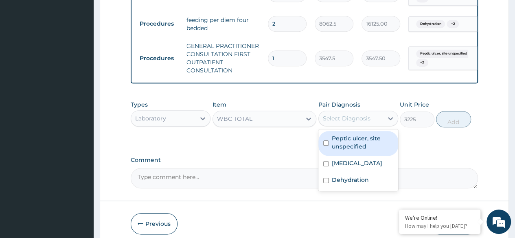
click at [367, 123] on div "Select Diagnosis" at bounding box center [347, 118] width 48 height 8
click at [358, 148] on label "Peptic ulcer, site unspecified" at bounding box center [362, 142] width 61 height 16
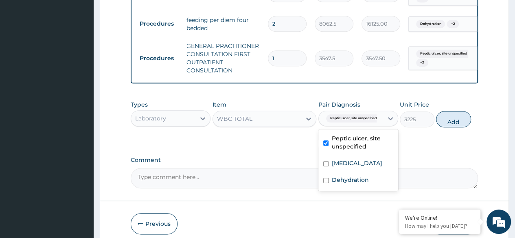
click at [366, 147] on label "Peptic ulcer, site unspecified" at bounding box center [362, 142] width 61 height 16
checkbox input "false"
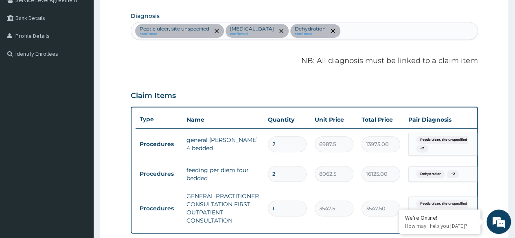
scroll to position [146, 0]
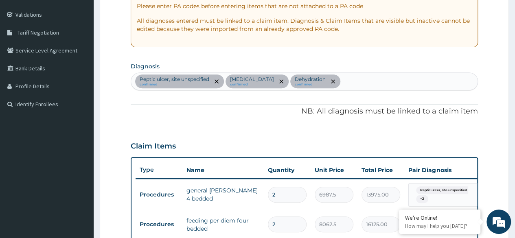
click at [371, 84] on div "[MEDICAL_DATA], site unspecified confirmed [MEDICAL_DATA] confirmed Dehydration…" at bounding box center [304, 81] width 347 height 17
type input "UPPER RESPIRATORY"
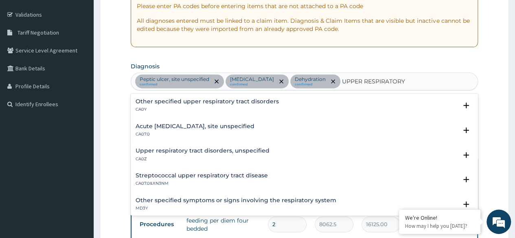
click at [224, 128] on h4 "Acute [MEDICAL_DATA], site unspecified" at bounding box center [195, 126] width 119 height 6
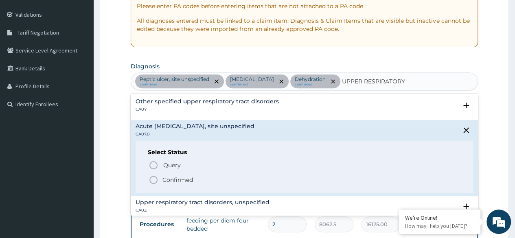
click at [151, 176] on icon "status option filled" at bounding box center [154, 180] width 10 height 10
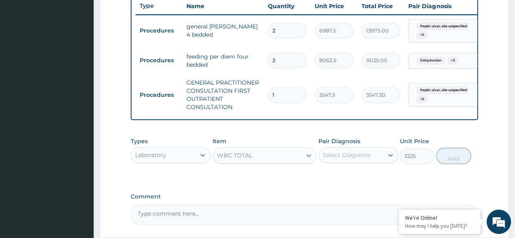
scroll to position [315, 0]
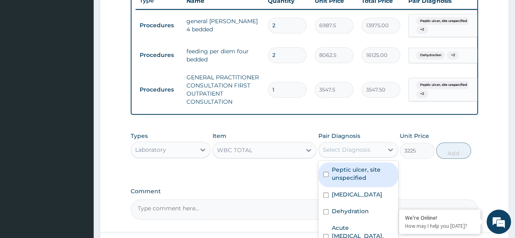
click at [361, 156] on div "Select Diagnosis" at bounding box center [351, 149] width 64 height 13
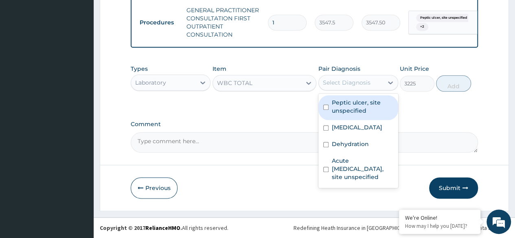
scroll to position [402, 0]
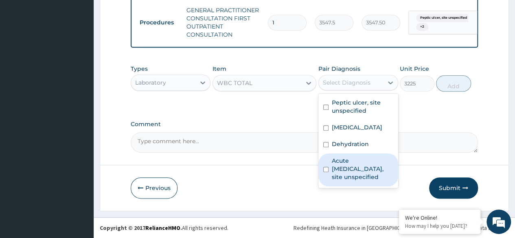
click at [357, 172] on label "Acute [MEDICAL_DATA], site unspecified" at bounding box center [362, 169] width 61 height 24
checkbox input "true"
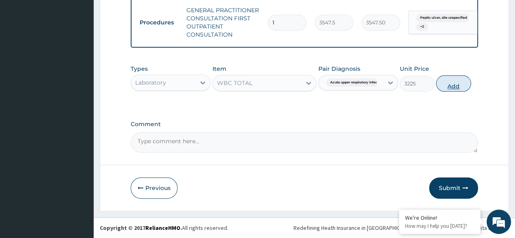
click at [451, 88] on button "Add" at bounding box center [453, 83] width 35 height 16
type input "0"
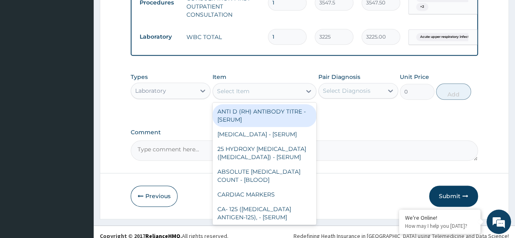
click at [248, 95] on div "Select Item" at bounding box center [233, 91] width 33 height 8
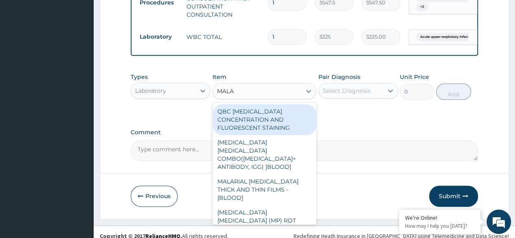
type input "MALAR"
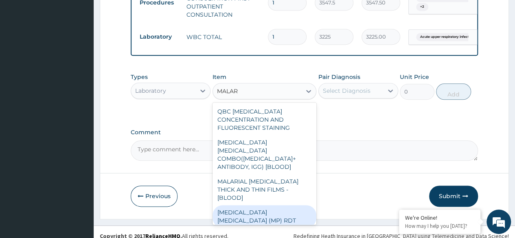
click at [258, 220] on div "[MEDICAL_DATA] [MEDICAL_DATA] (MP) RDT" at bounding box center [265, 216] width 104 height 23
type input "1612.5"
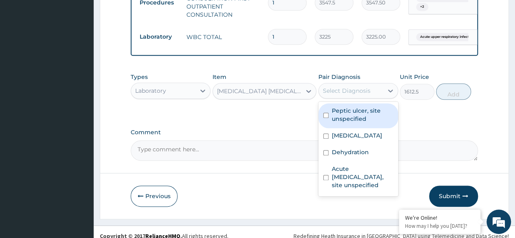
click at [373, 97] on div "Select Diagnosis" at bounding box center [351, 90] width 64 height 13
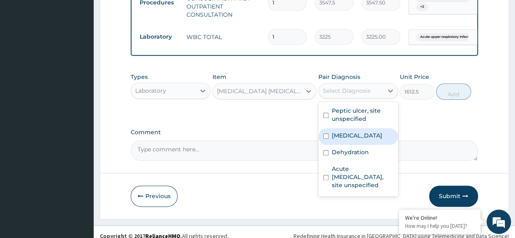
click at [356, 140] on label "[MEDICAL_DATA]" at bounding box center [357, 136] width 51 height 8
checkbox input "true"
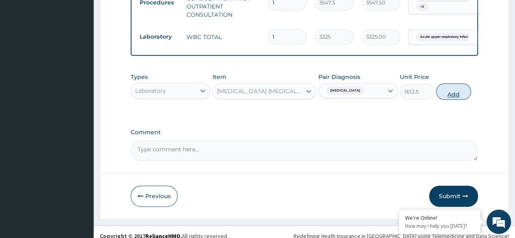
click at [461, 100] on button "Add" at bounding box center [453, 91] width 35 height 16
type input "0"
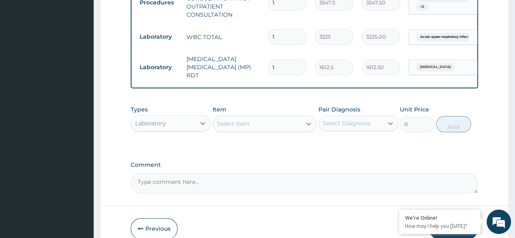
click at [179, 130] on div "Laboratory" at bounding box center [163, 123] width 64 height 13
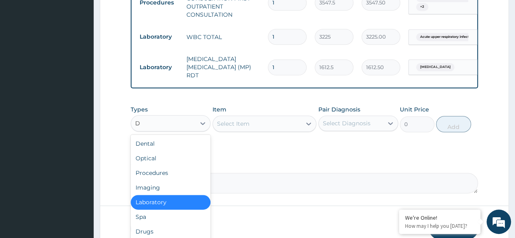
type input "DR"
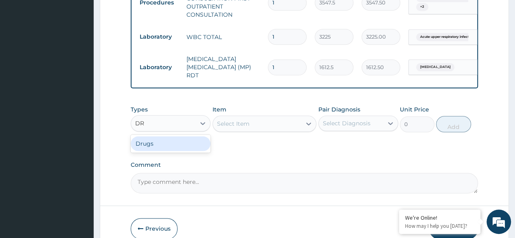
click at [181, 151] on div "Drugs" at bounding box center [171, 143] width 80 height 15
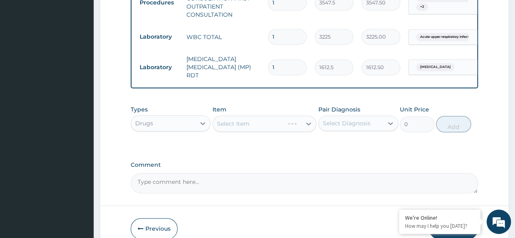
click at [247, 132] on div "Select Item" at bounding box center [265, 124] width 104 height 16
click at [247, 128] on div "Select Item" at bounding box center [233, 124] width 33 height 8
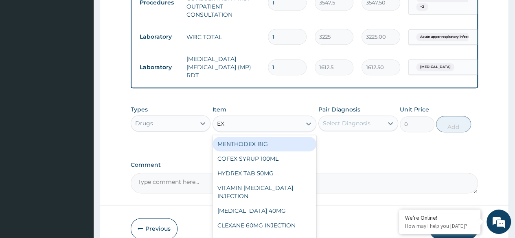
type input "E"
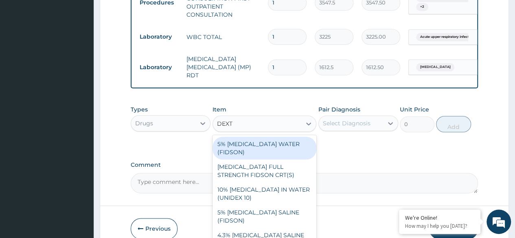
type input "DEXTR"
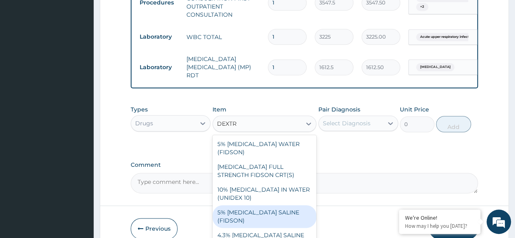
click at [285, 221] on div "5% [MEDICAL_DATA] SALINE (FIDSON)" at bounding box center [265, 216] width 104 height 23
type input "1773.75"
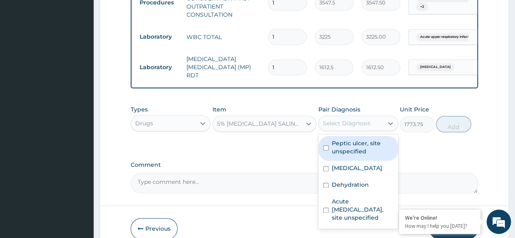
click at [360, 127] on div "Select Diagnosis" at bounding box center [347, 123] width 48 height 8
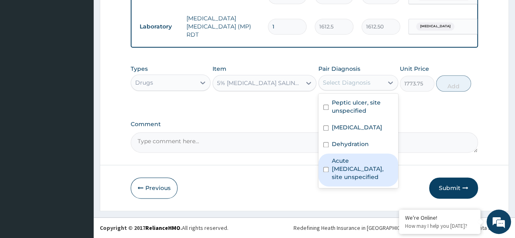
scroll to position [459, 0]
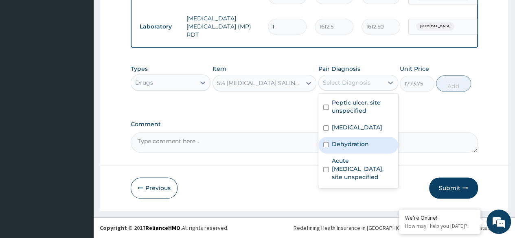
click at [362, 146] on label "Dehydration" at bounding box center [350, 144] width 37 height 8
checkbox input "true"
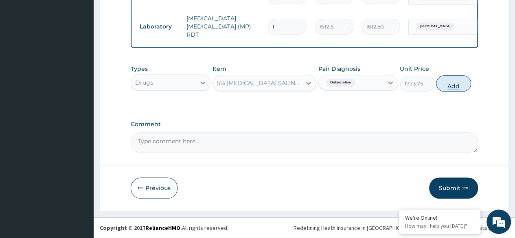
click at [459, 87] on button "Add" at bounding box center [453, 83] width 35 height 16
type input "0"
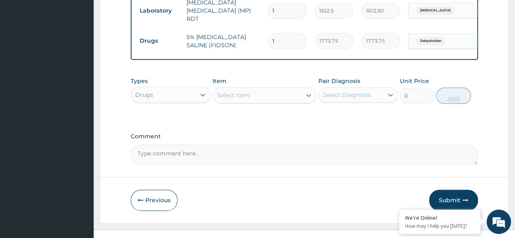
type input "0.00"
type input "3"
type input "5321.25"
type input "3"
click at [235, 99] on div "Select Item" at bounding box center [233, 95] width 33 height 8
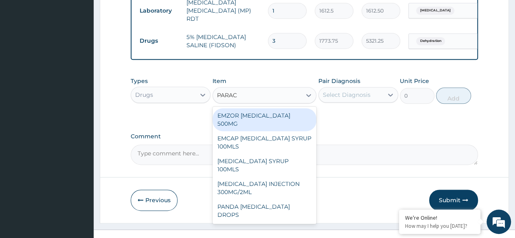
type input "PARACE"
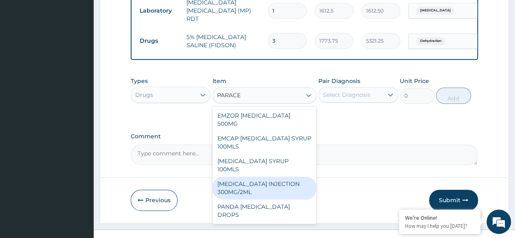
click at [235, 195] on div "[MEDICAL_DATA] INJECTION 300MG/2ML" at bounding box center [265, 188] width 104 height 23
type input "260.1499938964844"
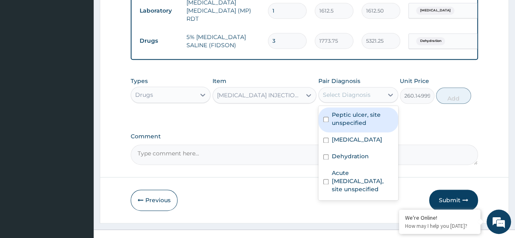
click at [351, 99] on div "Select Diagnosis" at bounding box center [347, 95] width 48 height 8
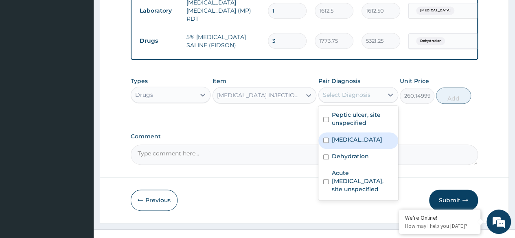
click at [351, 144] on label "[MEDICAL_DATA]" at bounding box center [357, 140] width 51 height 8
checkbox input "true"
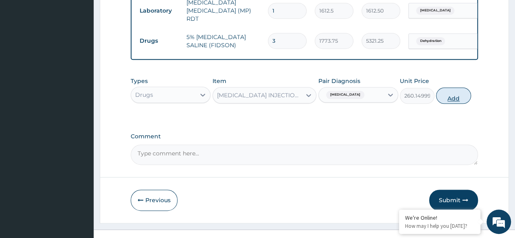
click at [445, 104] on button "Add" at bounding box center [453, 96] width 35 height 16
type input "0"
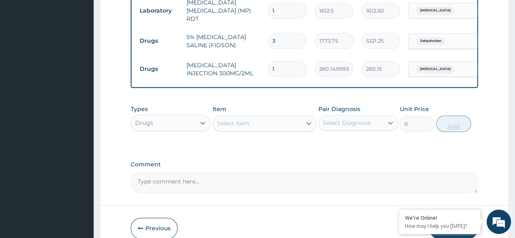
type input "12"
type input "3121.80"
type input "12"
click at [243, 127] on div "Select Item" at bounding box center [233, 123] width 33 height 8
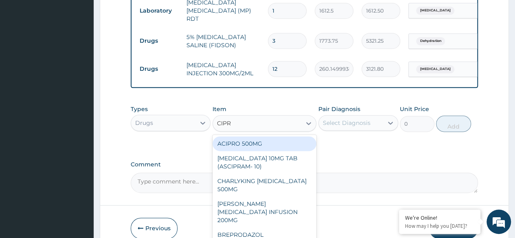
type input "CIPRO"
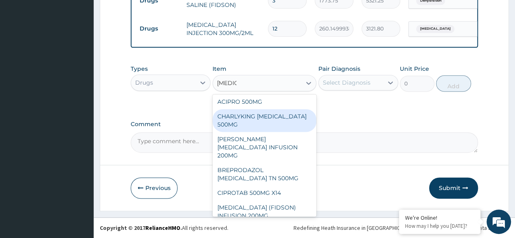
scroll to position [516, 0]
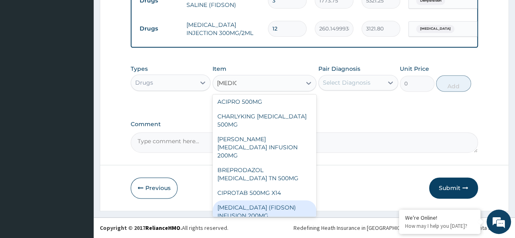
click at [285, 200] on div "CIPRO (FIDSON) INFUSION 200MG" at bounding box center [265, 211] width 104 height 23
type input "1182.5"
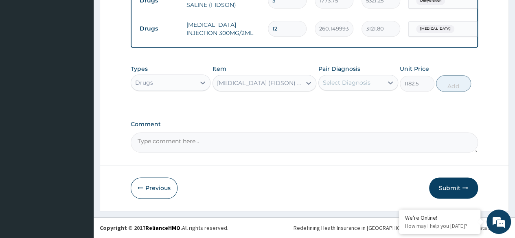
click at [356, 81] on div "Select Diagnosis" at bounding box center [347, 83] width 48 height 8
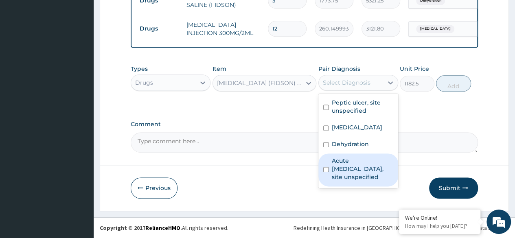
click at [358, 179] on label "Acute upper respiratory infection, site unspecified" at bounding box center [362, 169] width 61 height 24
checkbox input "true"
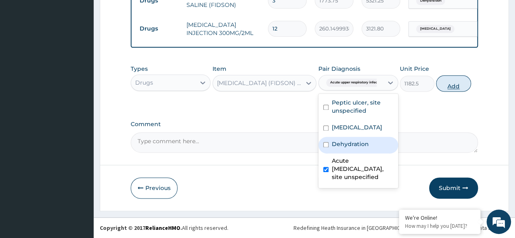
click at [444, 88] on button "Add" at bounding box center [453, 83] width 35 height 16
type input "0"
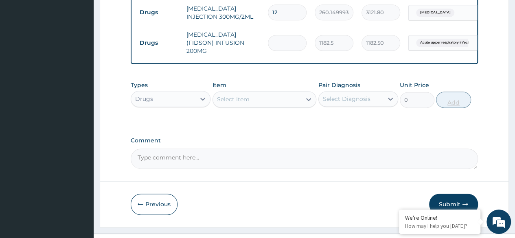
type input "0.00"
type input "3"
type input "3547.50"
type input "3"
click at [252, 106] on div "Select Item" at bounding box center [257, 99] width 89 height 13
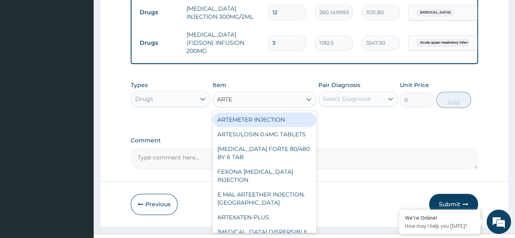
type input "ARTEE"
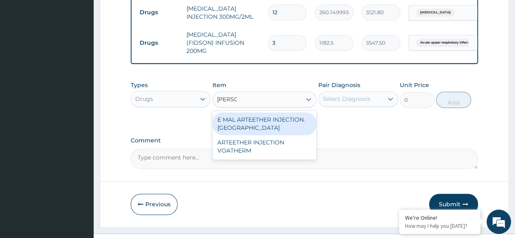
click at [235, 135] on div "E MAL ARTEETHER INJECTION. [GEOGRAPHIC_DATA]" at bounding box center [265, 123] width 104 height 23
type input "1773.75"
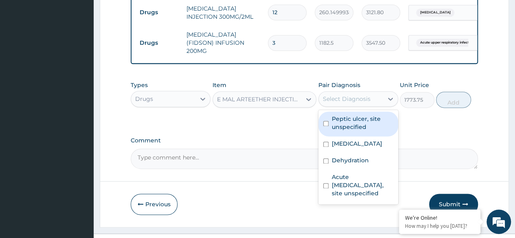
click at [351, 103] on div "Select Diagnosis" at bounding box center [347, 99] width 48 height 8
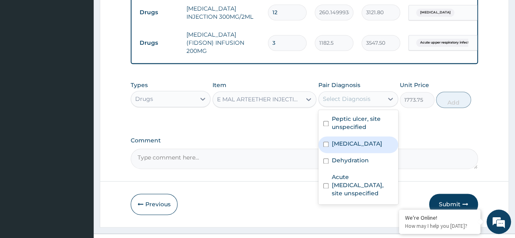
click at [348, 148] on label "Malaria, unspecified" at bounding box center [357, 144] width 51 height 8
checkbox input "true"
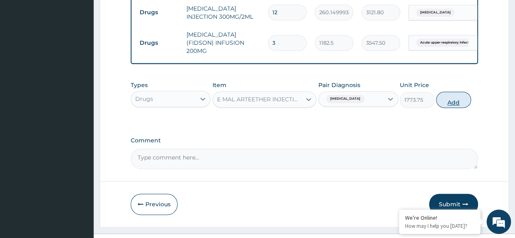
click at [454, 108] on button "Add" at bounding box center [453, 100] width 35 height 16
type input "0"
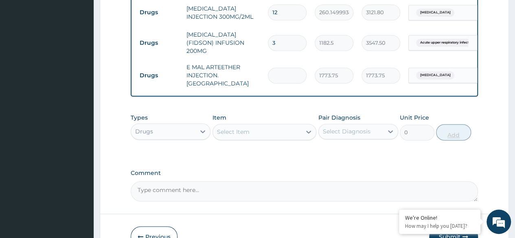
type input "0.00"
type input "3"
type input "5321.25"
type input "3"
click at [282, 138] on div "Select Item" at bounding box center [257, 131] width 89 height 13
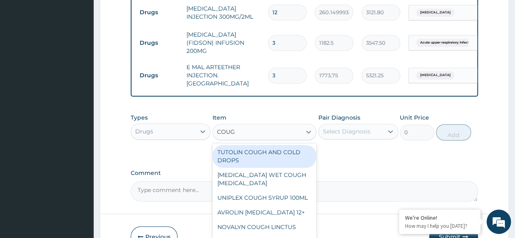
type input "COUGH"
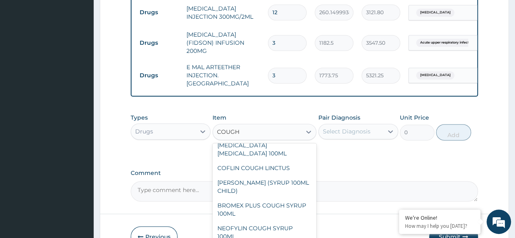
scroll to position [137, 0]
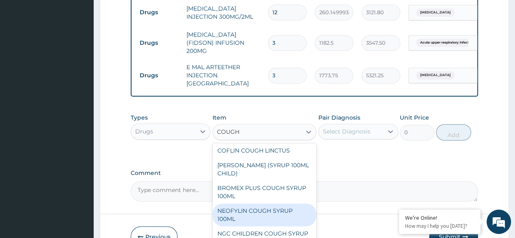
click at [281, 223] on div "NEOFYLIN COUGH SYRUP 100ML" at bounding box center [265, 215] width 104 height 23
type input "1419"
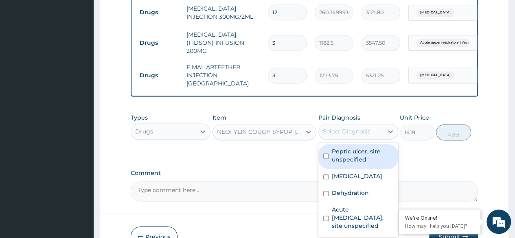
click at [375, 138] on div "Select Diagnosis" at bounding box center [351, 131] width 64 height 13
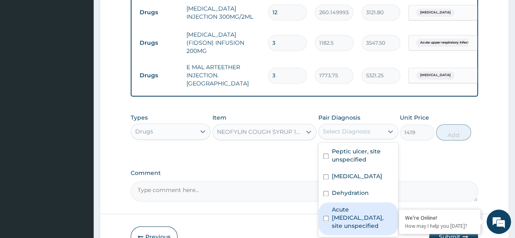
click at [364, 224] on label "Acute upper respiratory infection, site unspecified" at bounding box center [362, 218] width 61 height 24
checkbox input "true"
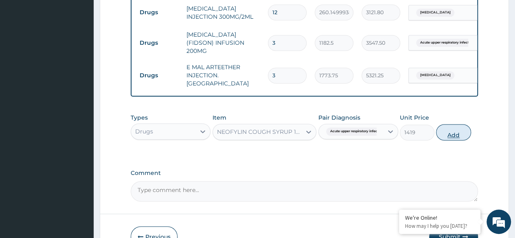
click at [459, 141] on button "Add" at bounding box center [453, 132] width 35 height 16
type input "0"
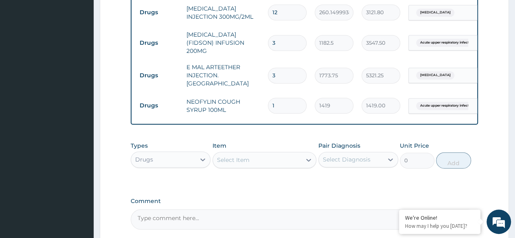
drag, startPoint x: 514, startPoint y: 159, endPoint x: 519, endPoint y: 183, distance: 24.1
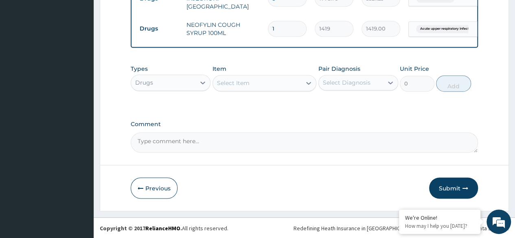
click at [273, 81] on div "Select Item" at bounding box center [257, 83] width 89 height 13
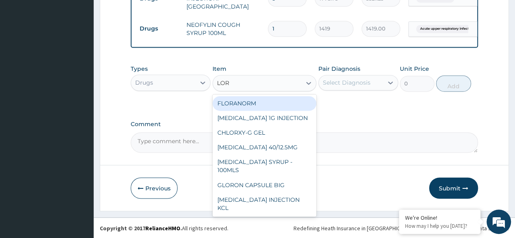
type input "LORA"
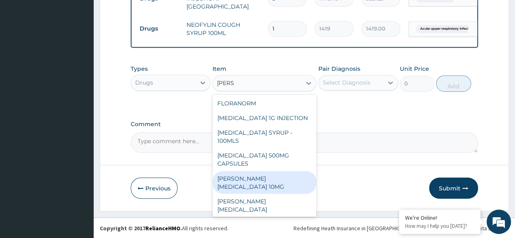
click at [286, 179] on div "LORATYN LORATADINE 10MG" at bounding box center [265, 182] width 104 height 23
type input "88.6875"
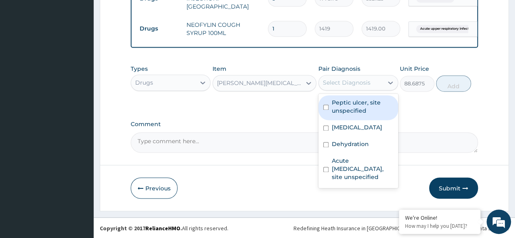
click at [351, 85] on div "Select Diagnosis" at bounding box center [347, 83] width 48 height 8
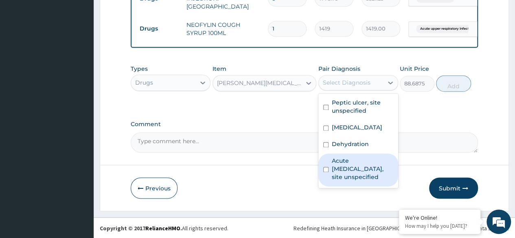
click at [351, 168] on label "Acute upper respiratory infection, site unspecified" at bounding box center [362, 169] width 61 height 24
checkbox input "true"
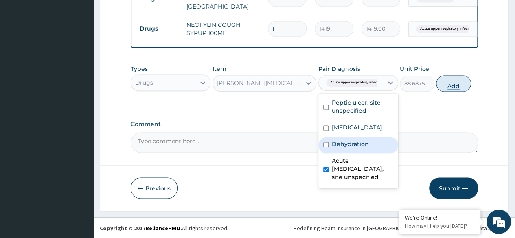
click at [453, 87] on button "Add" at bounding box center [453, 83] width 35 height 16
type input "0"
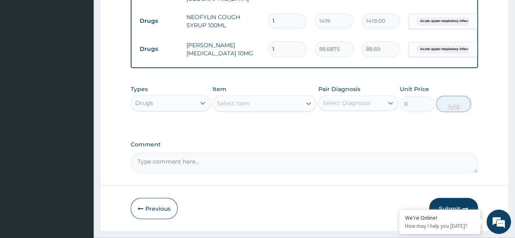
type input "10"
type input "886.88"
type input "10"
click at [242, 108] on div "Select Item" at bounding box center [233, 103] width 33 height 8
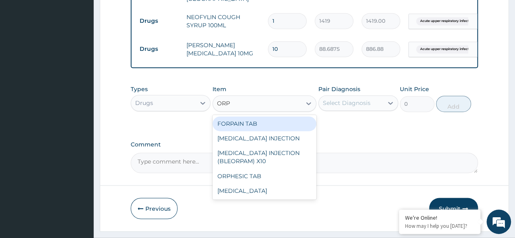
type input "ORPH"
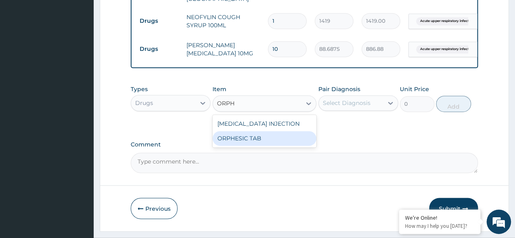
click at [246, 146] on div "ORPHESIC TAB" at bounding box center [265, 138] width 104 height 15
type input "106.4250030517578"
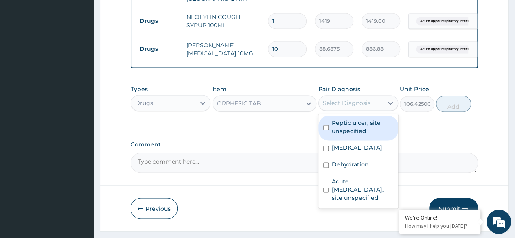
click at [360, 107] on div "Select Diagnosis" at bounding box center [347, 103] width 48 height 8
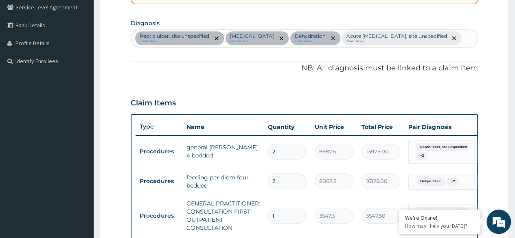
scroll to position [158, 0]
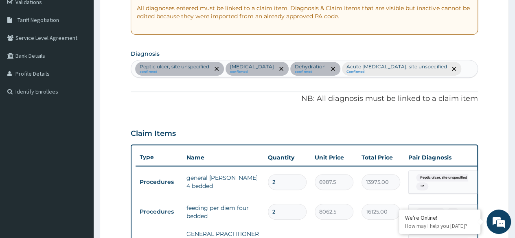
click at [287, 77] on div "Peptic ulcer, site unspecified confirmed Malaria, unspecified confirmed Dehydra…" at bounding box center [304, 68] width 347 height 17
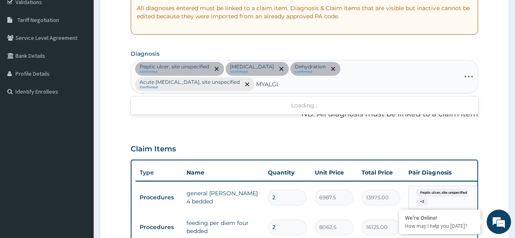
type input "MYALGIA"
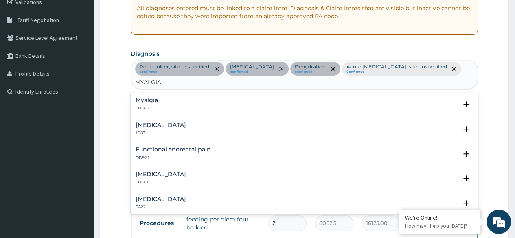
click at [150, 103] on h4 "Myalgia" at bounding box center [147, 100] width 22 height 6
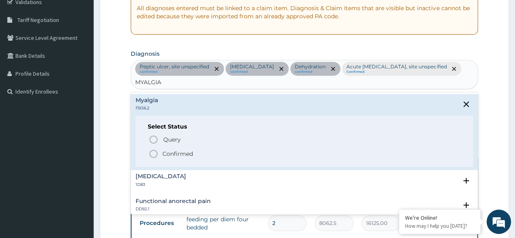
click at [151, 153] on icon "status option filled" at bounding box center [154, 154] width 10 height 10
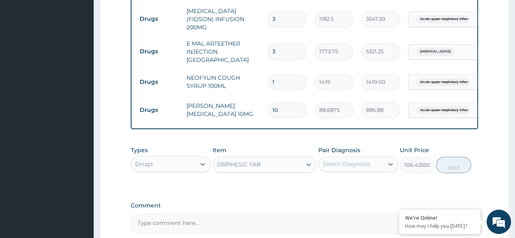
scroll to position [561, 0]
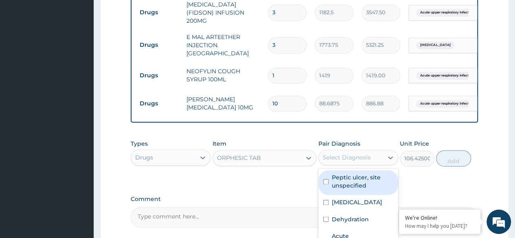
click at [348, 154] on div "Select Diagnosis" at bounding box center [347, 158] width 48 height 8
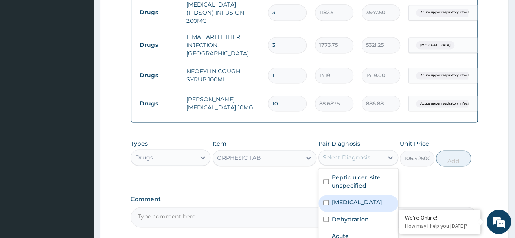
scroll to position [628, 0]
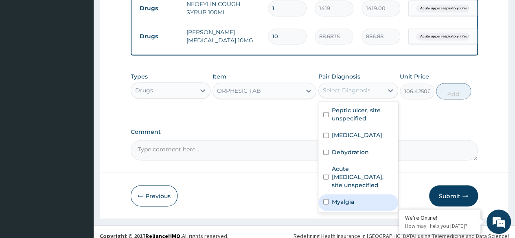
click at [352, 198] on label "Myalgia" at bounding box center [343, 202] width 22 height 8
checkbox input "true"
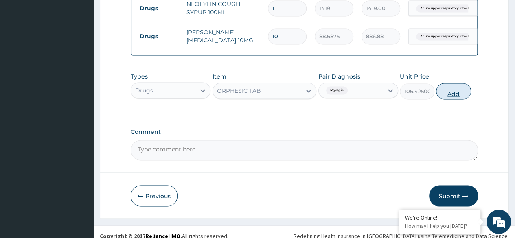
click at [450, 89] on button "Add" at bounding box center [453, 91] width 35 height 16
type input "0"
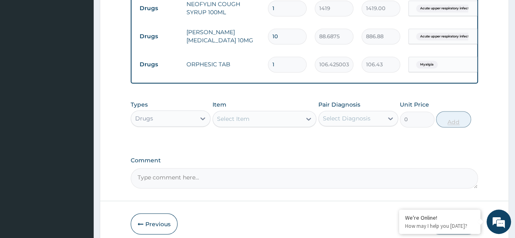
type input "12"
type input "1277.10"
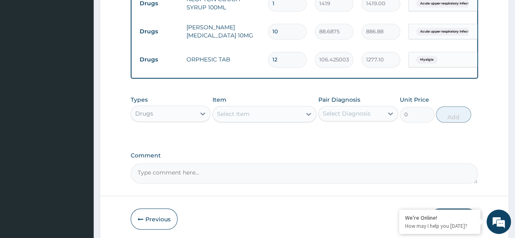
scroll to position [657, 0]
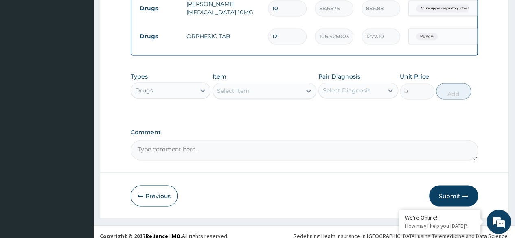
type input "12"
click at [289, 84] on div "Select Item" at bounding box center [257, 90] width 89 height 13
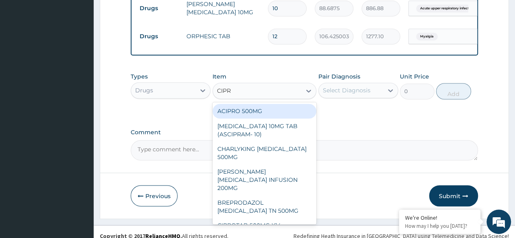
type input "CIPRO"
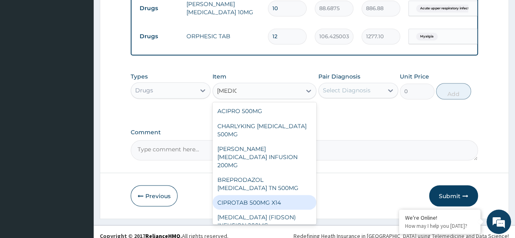
scroll to position [2, 0]
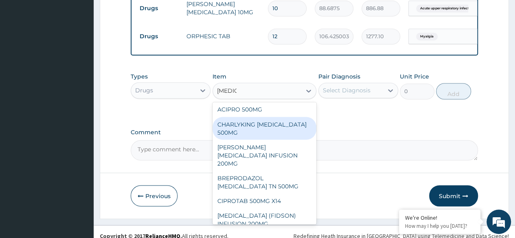
click at [278, 122] on div "CHARLYKING CIPROFLOXACIN 500MG" at bounding box center [265, 128] width 104 height 23
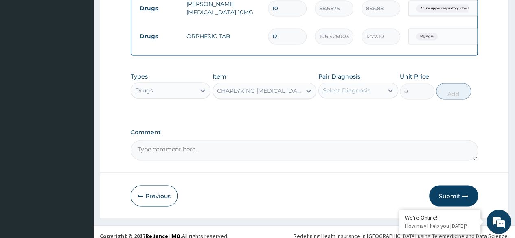
type input "177.375"
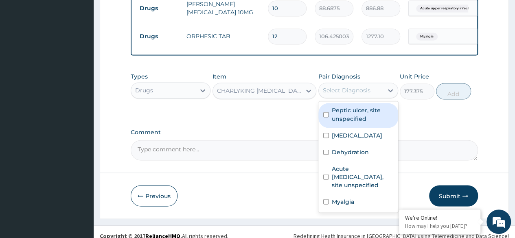
click at [362, 86] on div "Select Diagnosis" at bounding box center [347, 90] width 48 height 8
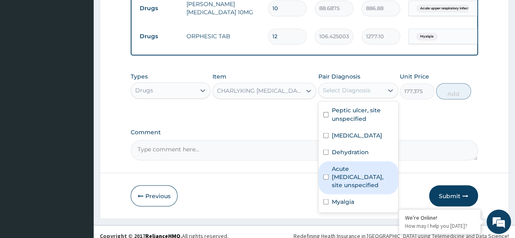
click at [357, 171] on label "Acute upper respiratory infection, site unspecified" at bounding box center [362, 177] width 61 height 24
checkbox input "true"
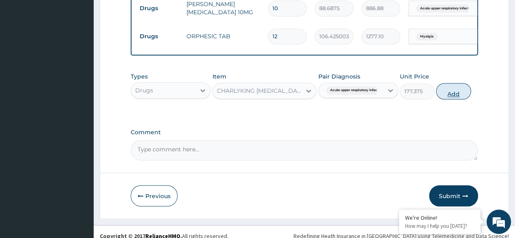
click at [458, 92] on button "Add" at bounding box center [453, 91] width 35 height 16
type input "0"
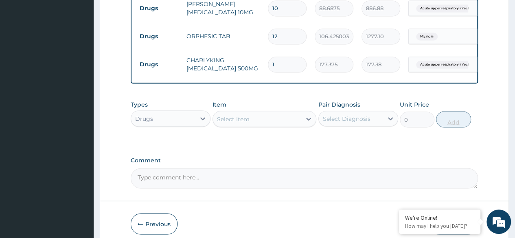
type input "10"
type input "1773.75"
type input "10"
click at [244, 112] on div "Select Item" at bounding box center [257, 118] width 89 height 13
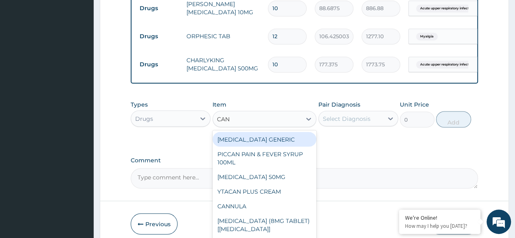
type input "CANN"
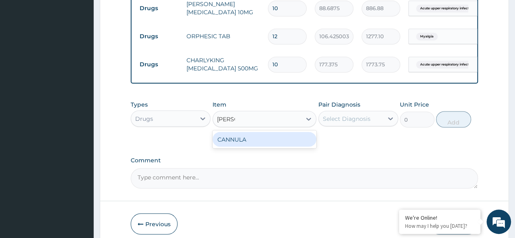
click at [244, 134] on div "CANNULA" at bounding box center [265, 139] width 104 height 15
type input "236.5"
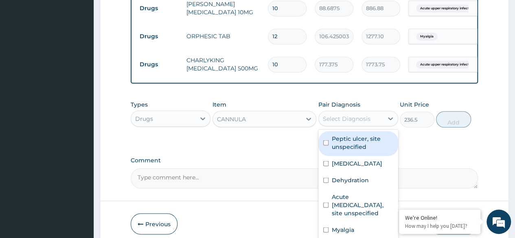
click at [339, 114] on div "Select Diagnosis" at bounding box center [347, 118] width 48 height 8
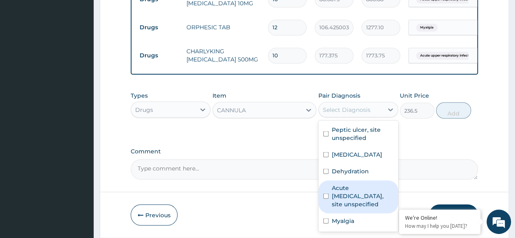
scroll to position [685, 0]
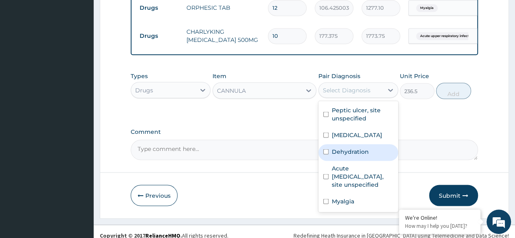
click at [330, 145] on div "Dehydration" at bounding box center [358, 152] width 80 height 17
checkbox input "true"
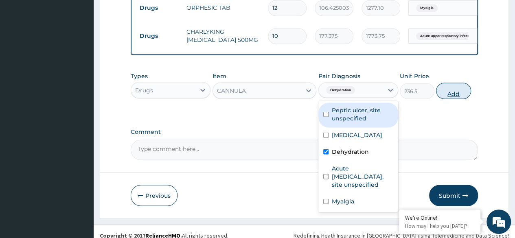
click at [456, 84] on button "Add" at bounding box center [453, 91] width 35 height 16
type input "0"
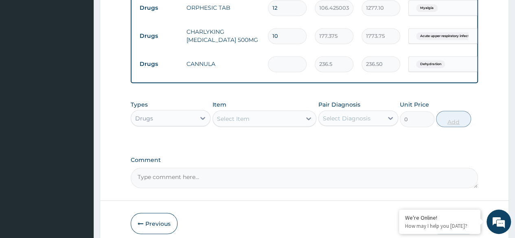
type input "0.00"
type input "2"
type input "473.00"
type input "2"
click at [253, 114] on div "Select Item" at bounding box center [257, 118] width 89 height 13
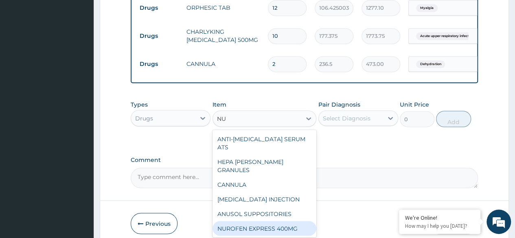
type input "N"
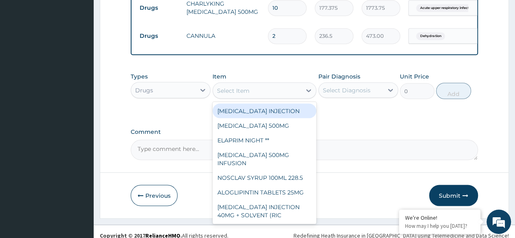
scroll to position [713, 0]
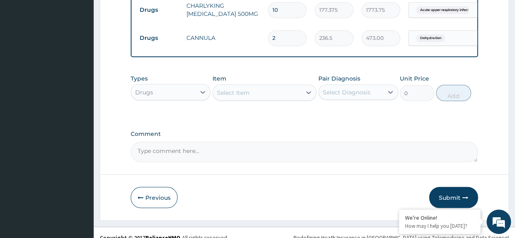
scroll to position [713, 0]
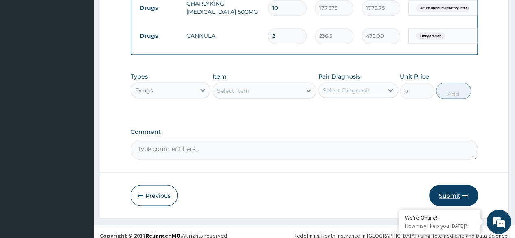
click at [445, 192] on button "Submit" at bounding box center [453, 195] width 49 height 21
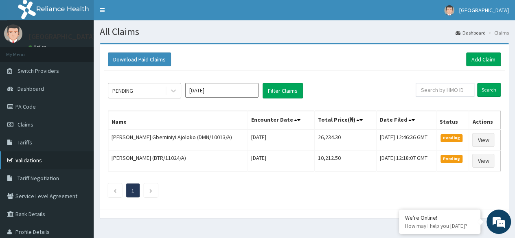
click at [24, 161] on link "Validations" at bounding box center [47, 161] width 94 height 18
click at [483, 58] on link "Add Claim" at bounding box center [483, 60] width 35 height 14
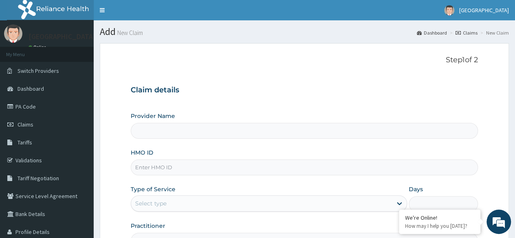
click at [155, 161] on input "HMO ID" at bounding box center [304, 168] width 347 height 16
type input "BTR/"
type input "[GEOGRAPHIC_DATA]"
type input "BTR/10731/A"
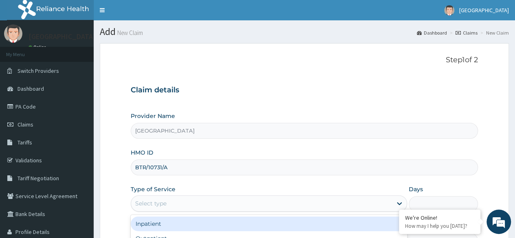
click at [210, 203] on div "Select type" at bounding box center [261, 203] width 261 height 13
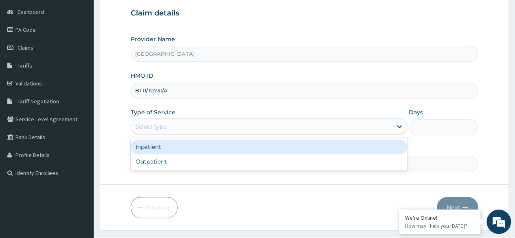
scroll to position [77, 0]
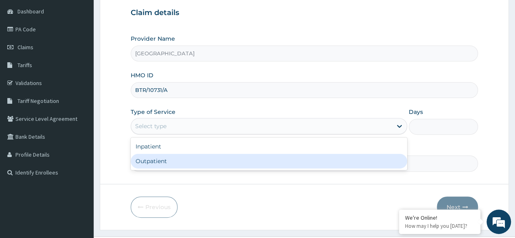
click at [253, 163] on div "Outpatient" at bounding box center [269, 161] width 277 height 15
type input "1"
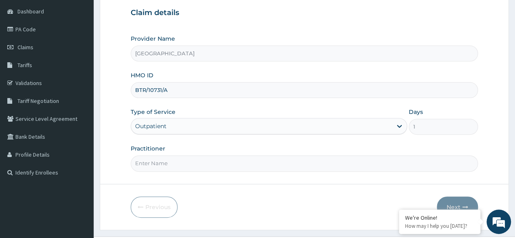
click at [234, 165] on input "Practitioner" at bounding box center [304, 164] width 347 height 16
type input "[PERSON_NAME]"
click at [448, 200] on button "Next" at bounding box center [457, 207] width 41 height 21
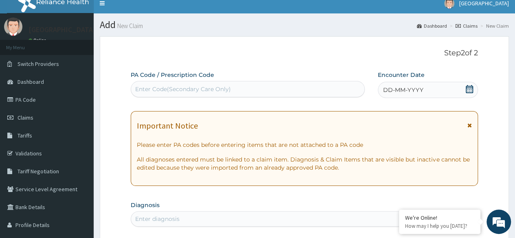
scroll to position [0, 0]
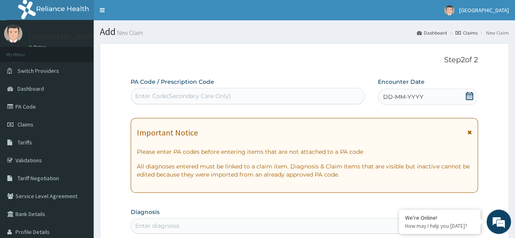
click at [468, 98] on icon at bounding box center [469, 96] width 7 height 8
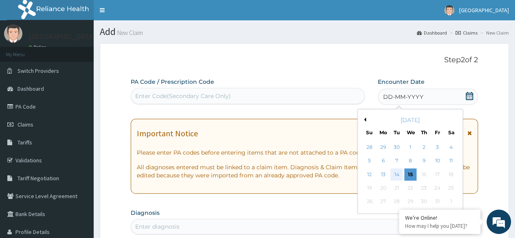
click at [397, 172] on div "14" at bounding box center [397, 175] width 12 height 12
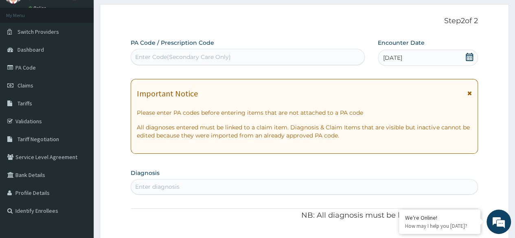
scroll to position [40, 0]
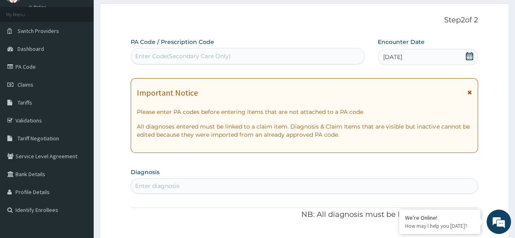
click at [188, 182] on div "Enter diagnosis" at bounding box center [304, 186] width 347 height 13
type input "UPPER RESPIRATORY"
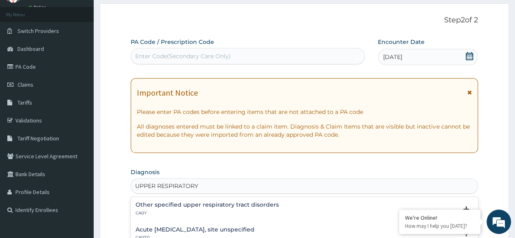
click at [200, 228] on h4 "Acute upper respiratory infection, site unspecified" at bounding box center [195, 230] width 119 height 6
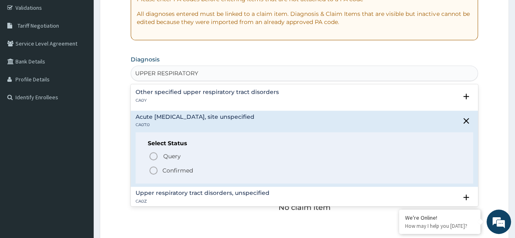
scroll to position [166, 0]
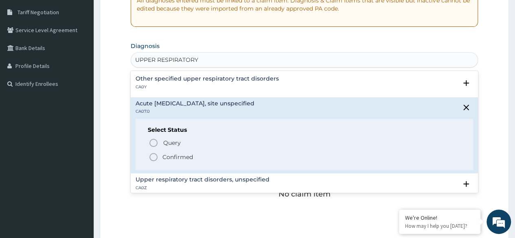
click at [152, 158] on icon "status option filled" at bounding box center [154, 157] width 10 height 10
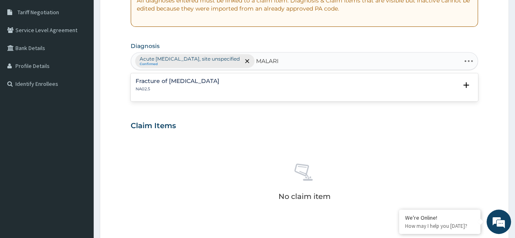
type input "MALARIA"
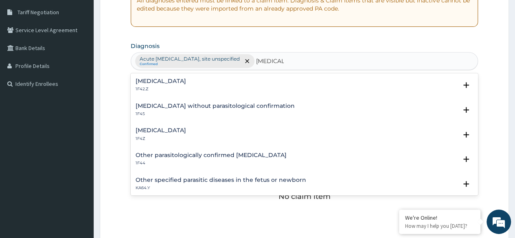
click at [165, 132] on h4 "Malaria, unspecified" at bounding box center [161, 130] width 51 height 6
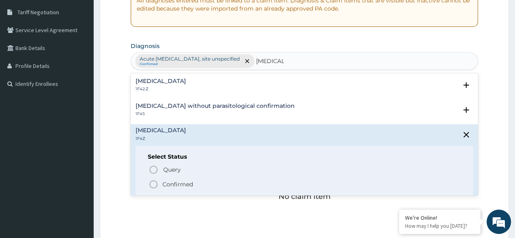
click at [154, 184] on icon "status option filled" at bounding box center [154, 185] width 10 height 10
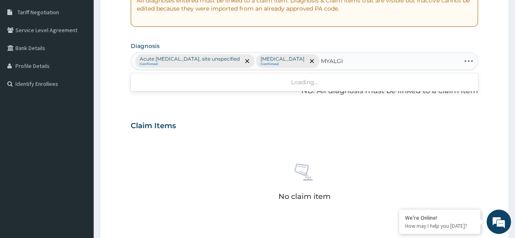
type input "MYALGIA"
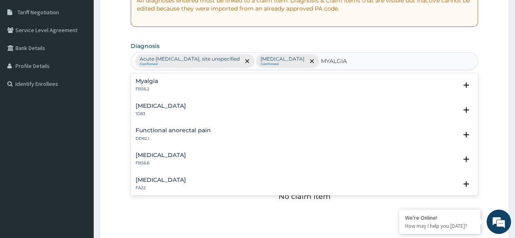
click at [146, 88] on p "FB56.2" at bounding box center [147, 89] width 22 height 6
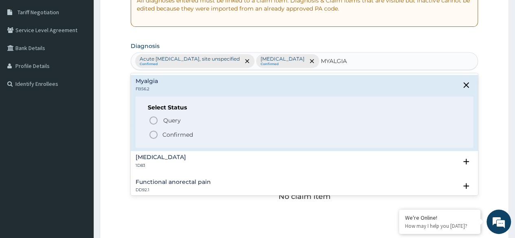
click at [153, 136] on icon "status option filled" at bounding box center [154, 135] width 10 height 10
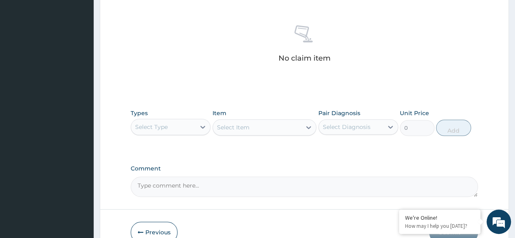
scroll to position [308, 0]
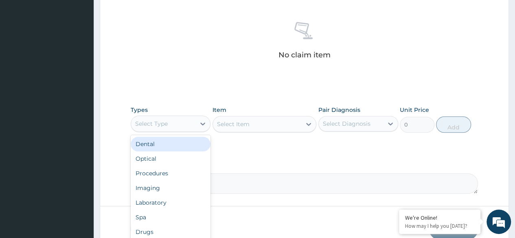
click at [165, 117] on div "Select Type" at bounding box center [163, 123] width 64 height 13
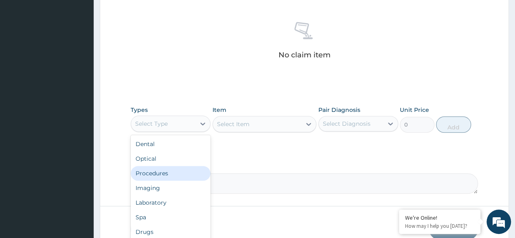
click at [166, 170] on div "Procedures" at bounding box center [171, 173] width 80 height 15
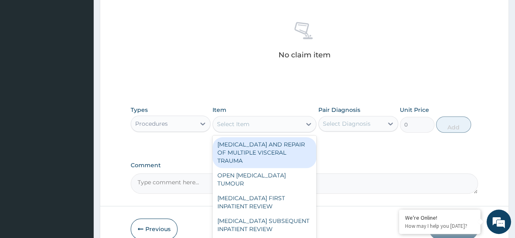
click at [251, 124] on div "Select Item" at bounding box center [257, 124] width 89 height 13
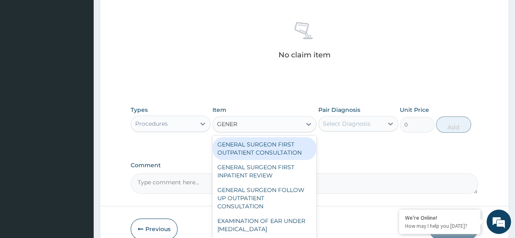
type input "GENERA"
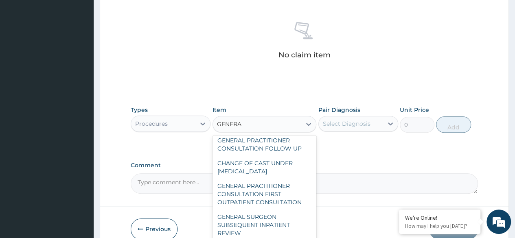
scroll to position [134, 0]
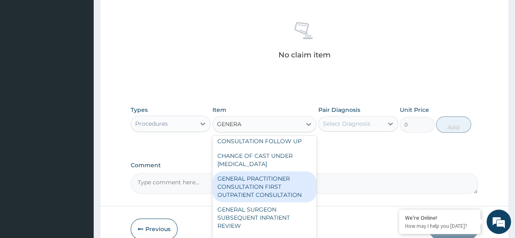
click at [283, 188] on div "GENERAL PRACTITIONER CONSULTATION FIRST OUTPATIENT CONSULTATION" at bounding box center [265, 186] width 104 height 31
type input "3547.5"
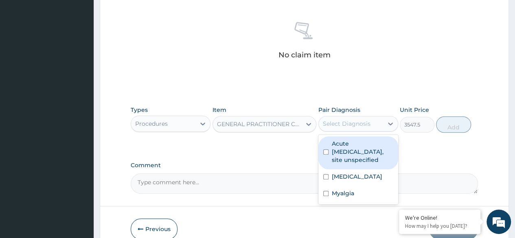
click at [367, 127] on div "Select Diagnosis" at bounding box center [351, 123] width 64 height 13
click at [368, 149] on label "Acute upper respiratory infection, site unspecified" at bounding box center [362, 152] width 61 height 24
checkbox input "true"
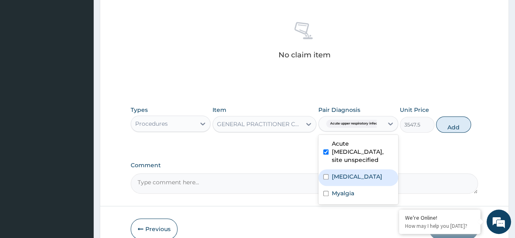
click at [356, 174] on label "Malaria, unspecified" at bounding box center [357, 177] width 51 height 8
checkbox input "true"
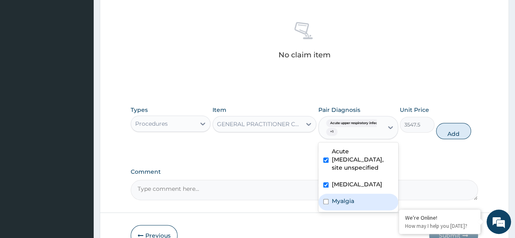
click at [355, 201] on div "Myalgia" at bounding box center [358, 202] width 80 height 17
checkbox input "true"
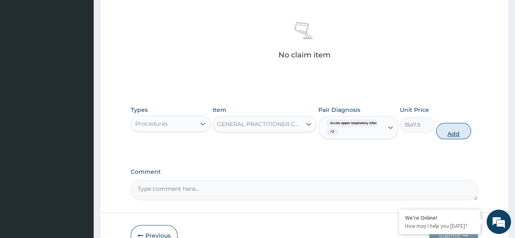
click at [455, 126] on button "Add" at bounding box center [453, 131] width 35 height 16
type input "0"
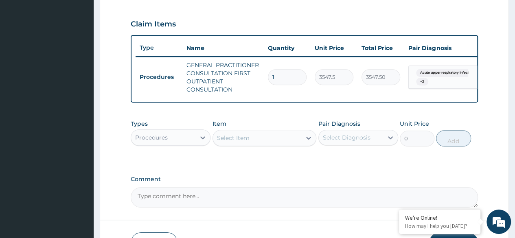
scroll to position [269, 0]
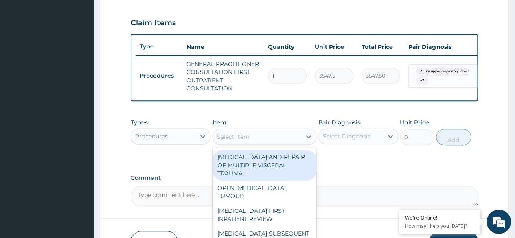
click at [262, 138] on div "Select Item" at bounding box center [257, 136] width 89 height 13
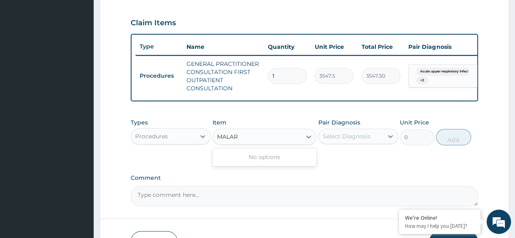
type input "MALAR"
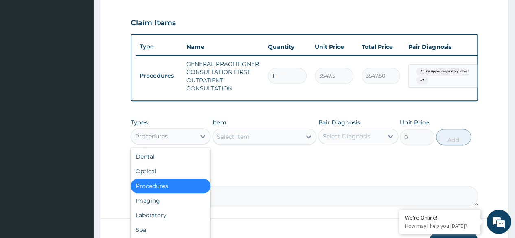
click at [191, 143] on div "Procedures" at bounding box center [163, 136] width 64 height 13
click at [189, 221] on div "Laboratory" at bounding box center [171, 215] width 80 height 15
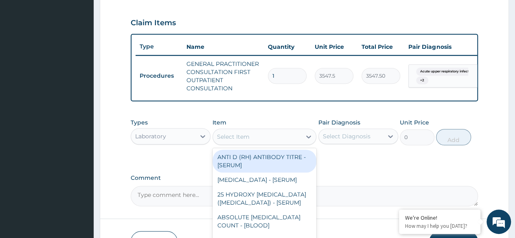
click at [274, 143] on div "Select Item" at bounding box center [257, 136] width 89 height 13
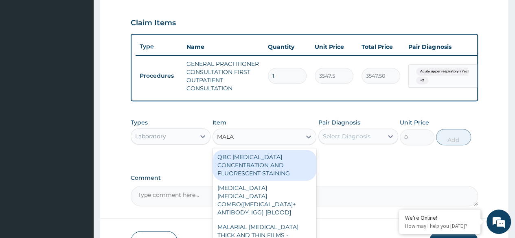
type input "MALAR"
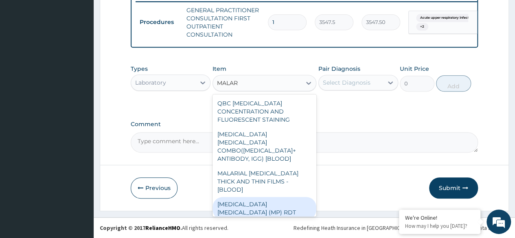
click at [292, 197] on div "[MEDICAL_DATA] [MEDICAL_DATA] (MP) RDT" at bounding box center [265, 208] width 104 height 23
type input "1612.5"
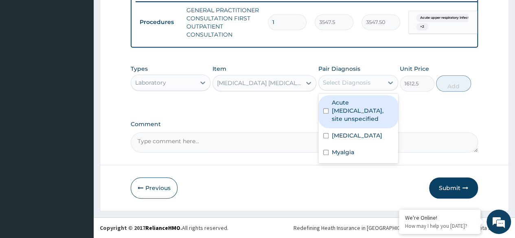
click at [361, 88] on div "Select Diagnosis" at bounding box center [351, 82] width 64 height 13
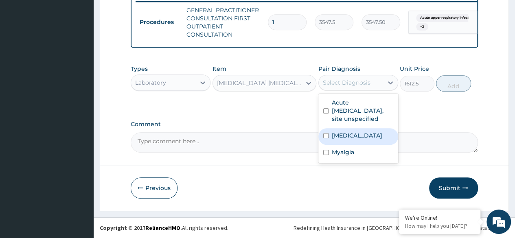
click at [362, 139] on label "Malaria, unspecified" at bounding box center [357, 136] width 51 height 8
checkbox input "true"
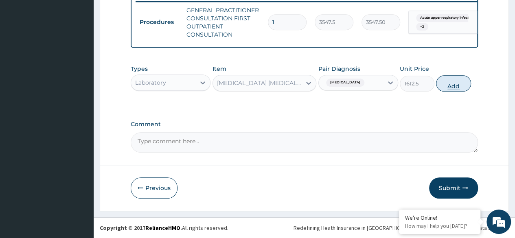
click at [452, 89] on button "Add" at bounding box center [453, 83] width 35 height 16
type input "0"
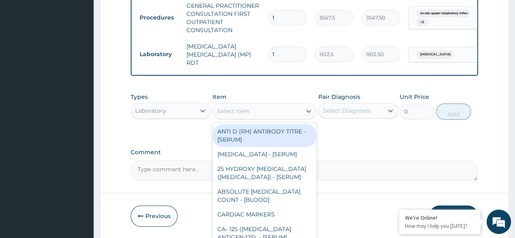
click at [258, 116] on div "Select Item" at bounding box center [257, 111] width 89 height 13
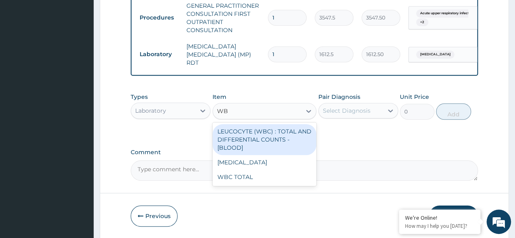
type input "WBC"
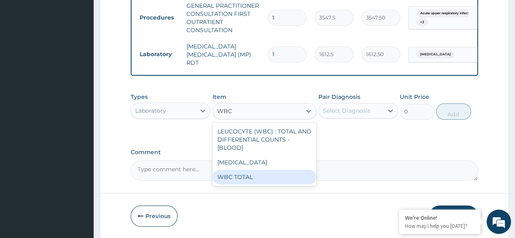
click at [257, 186] on div "LEUCOCYTE (WBC) : TOTAL AND DIFFERENTIAL COUNTS - [BLOOD] WBC DIFFERENTIAL WBC …" at bounding box center [265, 155] width 104 height 64
click at [257, 181] on div "WBC TOTAL" at bounding box center [265, 177] width 104 height 15
type input "3225"
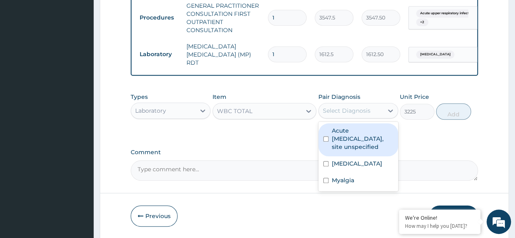
click at [354, 110] on div "Select Diagnosis" at bounding box center [347, 111] width 48 height 8
click at [355, 144] on label "Acute upper respiratory infection, site unspecified" at bounding box center [362, 139] width 61 height 24
checkbox input "true"
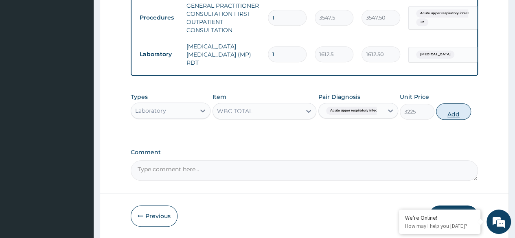
click at [455, 114] on button "Add" at bounding box center [453, 111] width 35 height 16
type input "0"
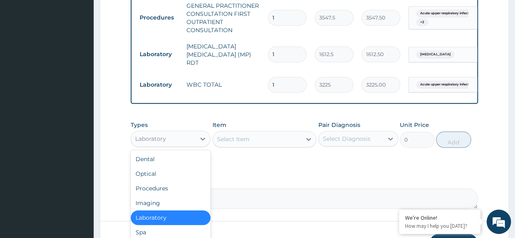
click at [187, 141] on div "Laboratory" at bounding box center [163, 138] width 64 height 13
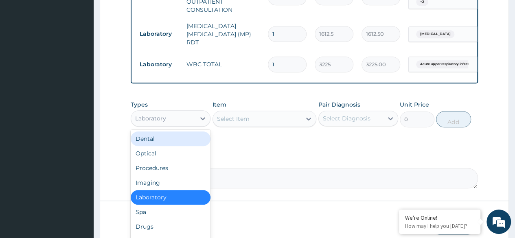
scroll to position [384, 0]
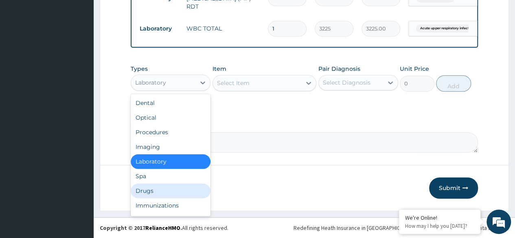
click at [159, 192] on div "Drugs" at bounding box center [171, 191] width 80 height 15
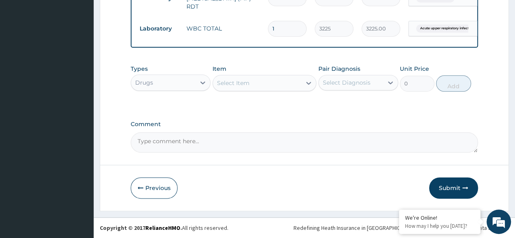
click at [226, 80] on div "Select Item" at bounding box center [233, 83] width 33 height 8
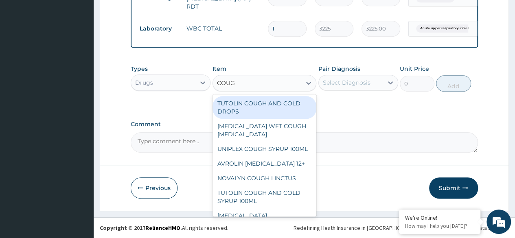
type input "COUGH"
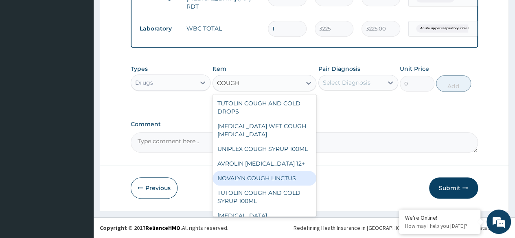
click at [275, 186] on div "NOVALYN COUGH LINCTUS" at bounding box center [265, 178] width 104 height 15
type input "1419"
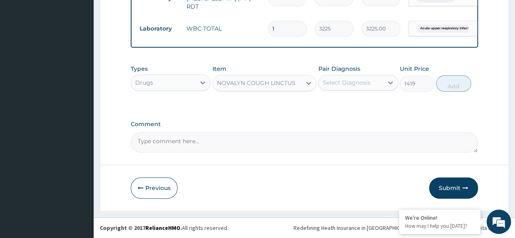
click at [259, 89] on div "NOVALYN COUGH LINCTUS" at bounding box center [257, 83] width 89 height 13
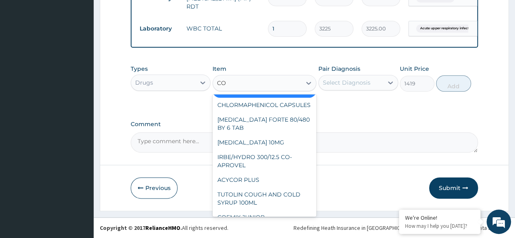
scroll to position [80, 0]
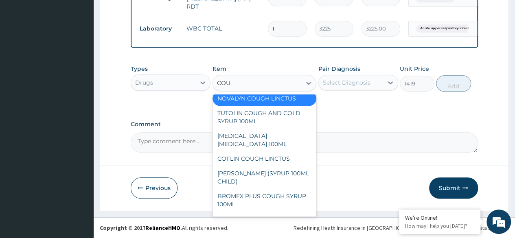
type input "COUG"
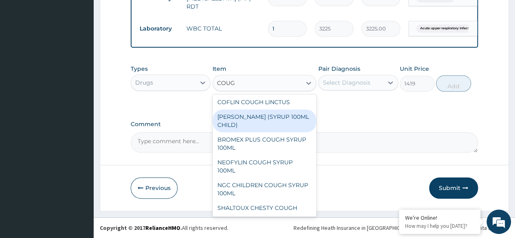
scroll to position [137, 0]
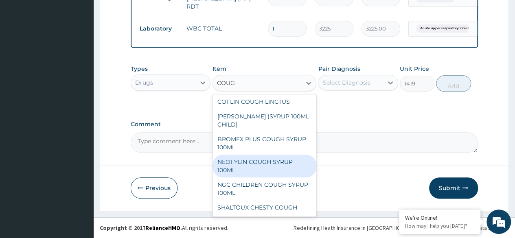
click at [269, 165] on div "NEOFYLIN COUGH SYRUP 100ML" at bounding box center [265, 166] width 104 height 23
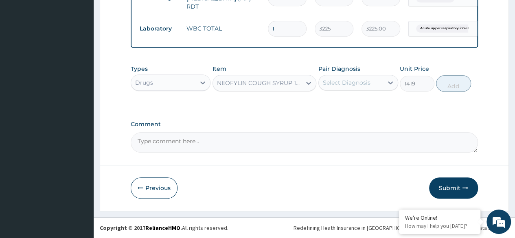
click at [350, 71] on label "Pair Diagnosis" at bounding box center [339, 69] width 42 height 8
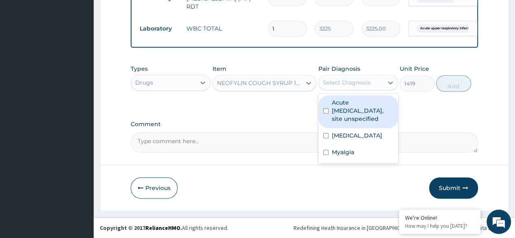
click at [350, 79] on div "Select Diagnosis" at bounding box center [347, 83] width 48 height 8
click at [348, 112] on label "Acute upper respiratory infection, site unspecified" at bounding box center [362, 111] width 61 height 24
checkbox input "true"
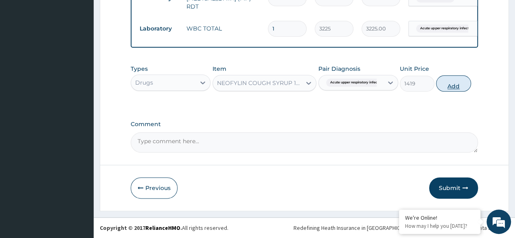
click at [454, 84] on button "Add" at bounding box center [453, 83] width 35 height 16
type input "0"
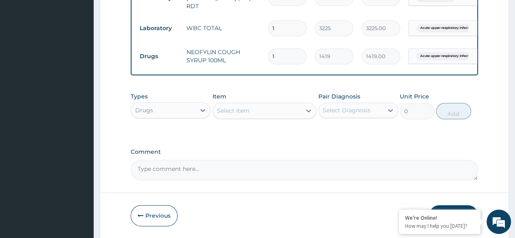
click at [257, 114] on div "Select Item" at bounding box center [257, 110] width 89 height 13
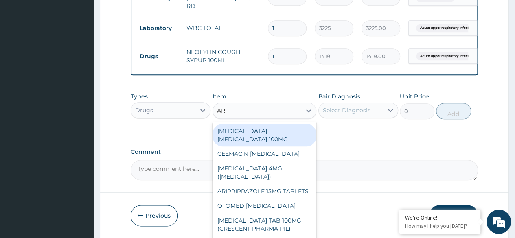
type input "ART"
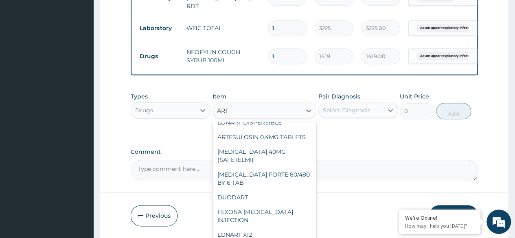
scroll to position [184, 0]
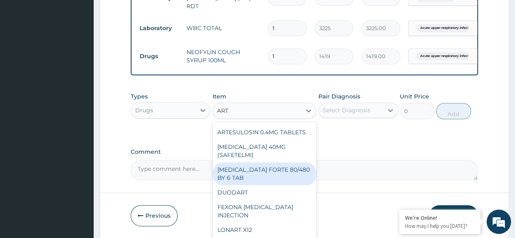
click at [285, 184] on div "COARTEM FORTE 80/480 BY 6 TAB" at bounding box center [265, 174] width 104 height 23
type input "449.3500061035156"
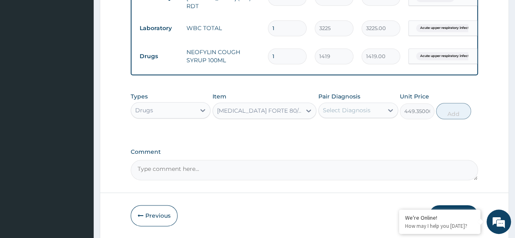
click at [356, 116] on div "Select Diagnosis" at bounding box center [351, 110] width 64 height 13
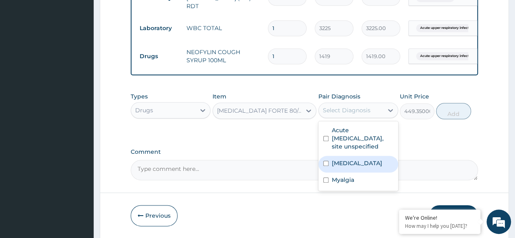
click at [349, 167] on label "Malaria, unspecified" at bounding box center [357, 163] width 51 height 8
checkbox input "true"
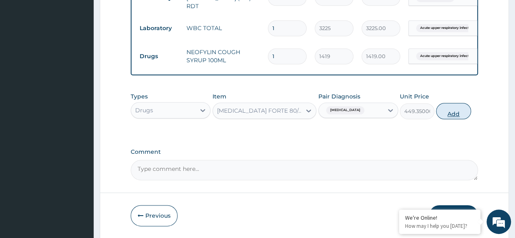
click at [453, 112] on button "Add" at bounding box center [453, 111] width 35 height 16
type input "0"
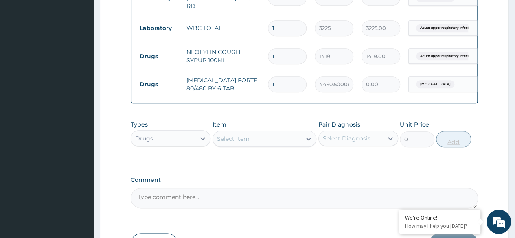
type input "0.00"
type input "6"
type input "2696.10"
type input "6"
click at [242, 142] on div "Select Item" at bounding box center [233, 139] width 33 height 8
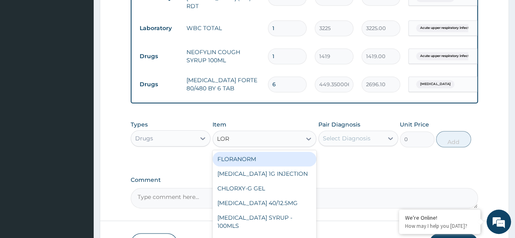
type input "LORA"
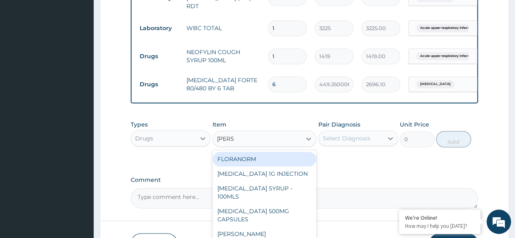
scroll to position [441, 0]
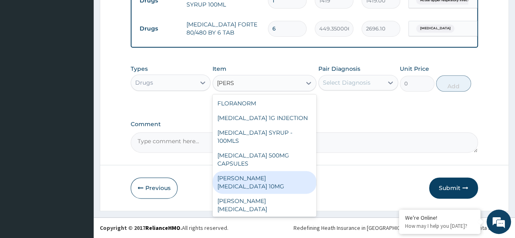
click at [294, 179] on div "LORATYN LORATADINE 10MG" at bounding box center [265, 182] width 104 height 23
type input "88.6875"
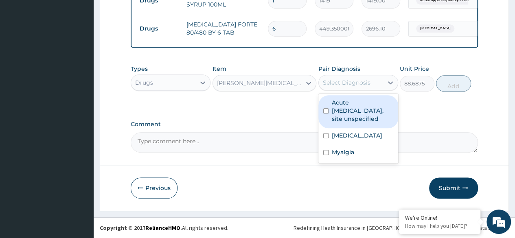
click at [359, 87] on div "Select Diagnosis" at bounding box center [347, 83] width 48 height 8
click at [356, 113] on label "Acute upper respiratory infection, site unspecified" at bounding box center [362, 111] width 61 height 24
checkbox input "true"
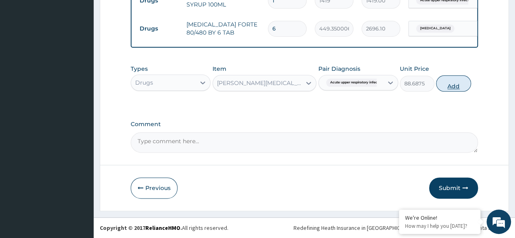
click at [445, 88] on button "Add" at bounding box center [453, 83] width 35 height 16
type input "0"
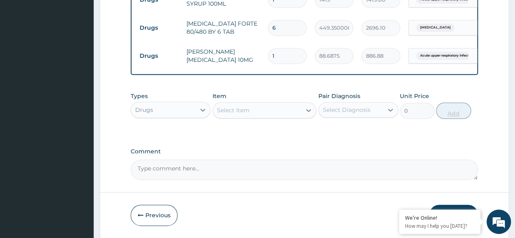
type input "10"
type input "886.88"
type input "10"
click at [261, 112] on div "Select Item" at bounding box center [257, 110] width 89 height 13
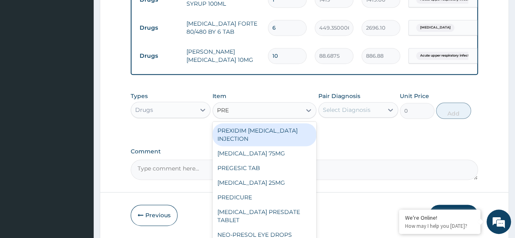
type input "PRED"
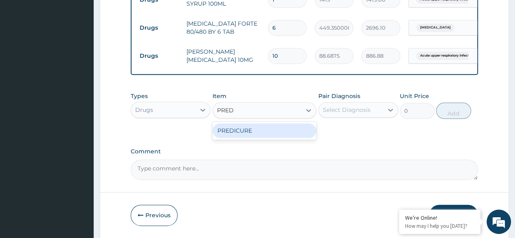
click at [263, 129] on div "PREDICURE" at bounding box center [265, 130] width 104 height 15
type input "53.21250152587891"
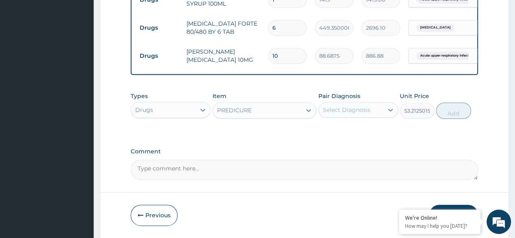
click at [345, 110] on div "Select Diagnosis" at bounding box center [347, 110] width 48 height 8
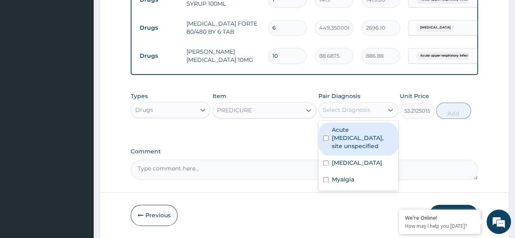
click at [354, 144] on label "Acute upper respiratory infection, site unspecified" at bounding box center [362, 138] width 61 height 24
checkbox input "true"
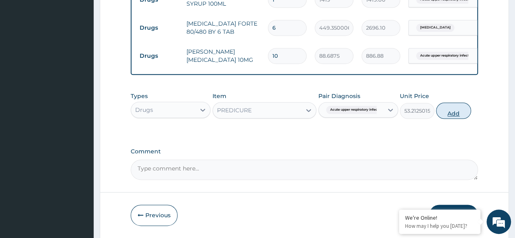
click at [455, 114] on button "Add" at bounding box center [453, 111] width 35 height 16
type input "0"
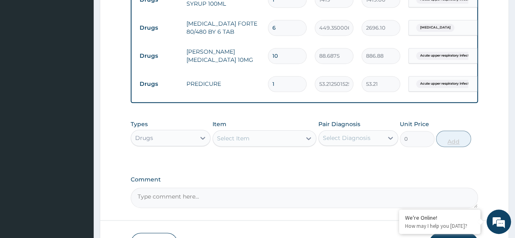
type input "10"
type input "532.13"
type input "10"
click at [275, 149] on div "Types Drugs Item Select Item Pair Diagnosis Select Diagnosis Unit Price 0 Add" at bounding box center [304, 133] width 347 height 35
click at [280, 144] on div "Select Item" at bounding box center [257, 138] width 89 height 13
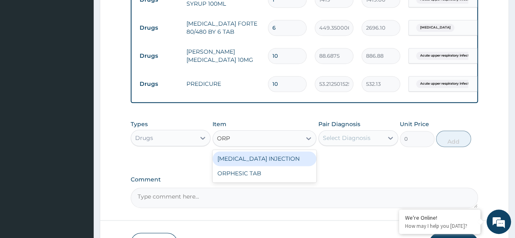
type input "ORPH"
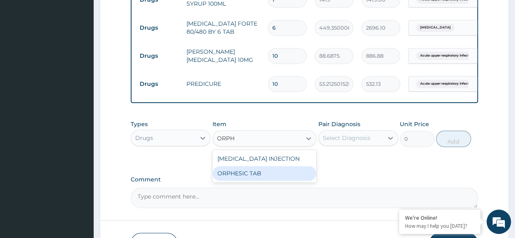
click at [268, 181] on div "ORPHESIC TAB" at bounding box center [265, 173] width 104 height 15
type input "106.4250030517578"
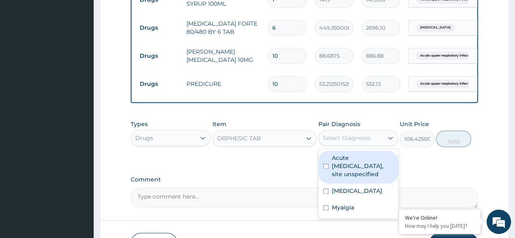
click at [360, 137] on div "Select Diagnosis" at bounding box center [347, 138] width 48 height 8
click at [361, 181] on div "Acute upper respiratory infection, site unspecified" at bounding box center [358, 167] width 80 height 33
checkbox input "true"
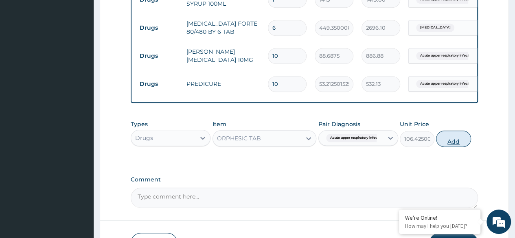
click at [455, 144] on button "Add" at bounding box center [453, 139] width 35 height 16
type input "0"
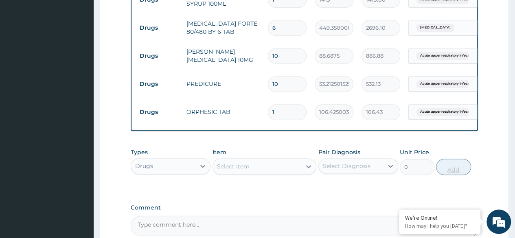
type input "12"
type input "1277.10"
type input "12"
click at [289, 167] on div "Select Item" at bounding box center [257, 166] width 89 height 13
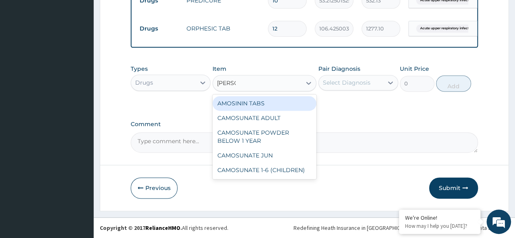
scroll to position [0, 0]
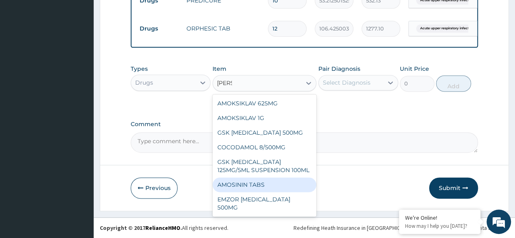
type input "AMO"
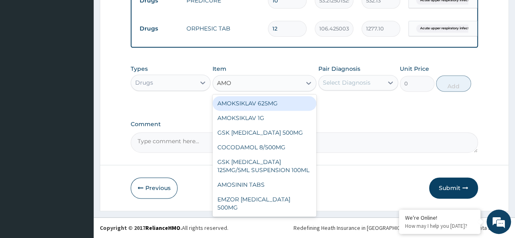
click at [264, 104] on div "AMOKSIKLAV 625MG" at bounding box center [265, 103] width 104 height 15
type input "650.375"
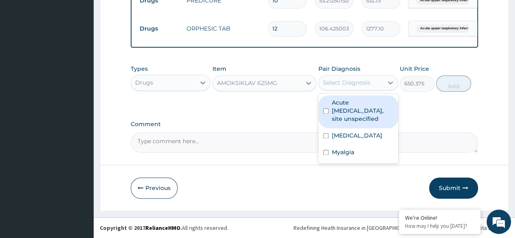
click at [345, 80] on div "Select Diagnosis" at bounding box center [347, 83] width 48 height 8
click at [347, 117] on label "Acute upper respiratory infection, site unspecified" at bounding box center [362, 111] width 61 height 24
checkbox input "true"
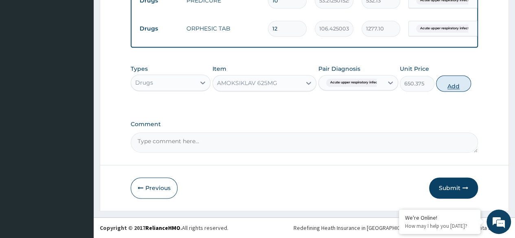
click at [455, 84] on button "Add" at bounding box center [453, 83] width 35 height 16
type input "0"
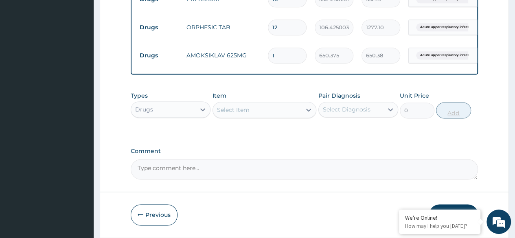
type input "14"
type input "9105.25"
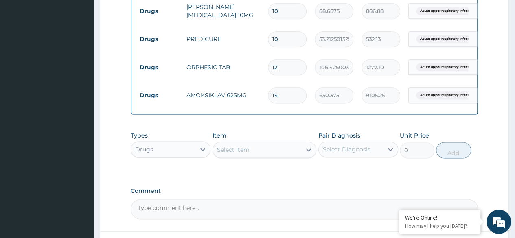
scroll to position [553, 0]
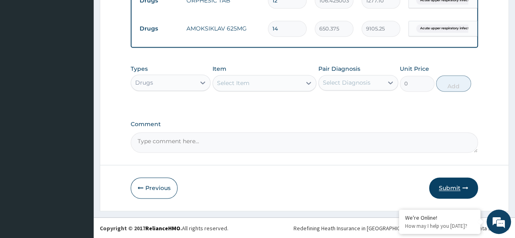
type input "14"
click at [454, 188] on button "Submit" at bounding box center [453, 188] width 49 height 21
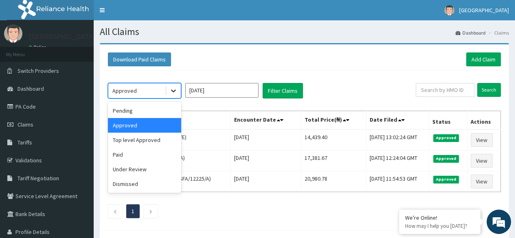
click at [169, 92] on div at bounding box center [173, 90] width 15 height 15
click at [163, 136] on div "Top level Approved" at bounding box center [144, 140] width 73 height 15
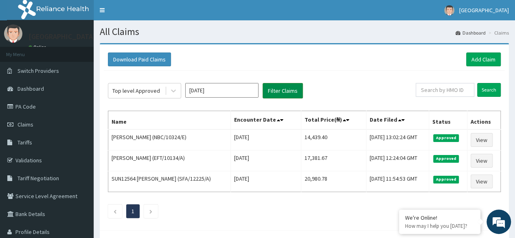
click at [267, 89] on button "Filter Claims" at bounding box center [283, 90] width 40 height 15
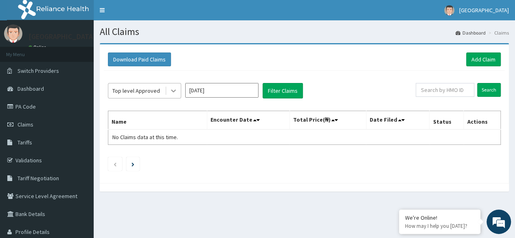
click at [174, 90] on icon at bounding box center [173, 91] width 8 height 8
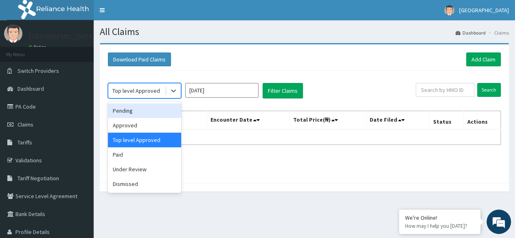
click at [168, 115] on div "Pending" at bounding box center [144, 110] width 73 height 15
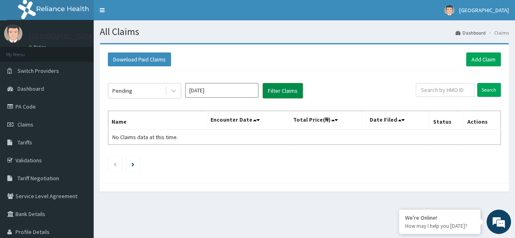
click at [300, 94] on button "Filter Claims" at bounding box center [283, 90] width 40 height 15
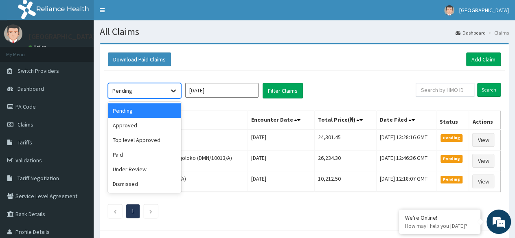
click at [178, 91] on icon at bounding box center [173, 91] width 8 height 8
click at [147, 170] on div "Under Review" at bounding box center [144, 169] width 73 height 15
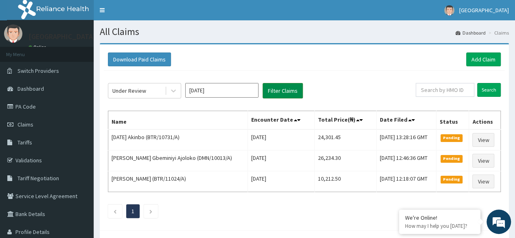
click at [278, 90] on button "Filter Claims" at bounding box center [283, 90] width 40 height 15
